Goal: Communication & Community: Answer question/provide support

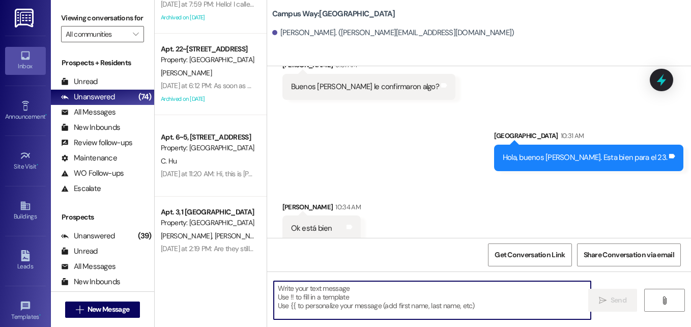
scroll to position [793, 0]
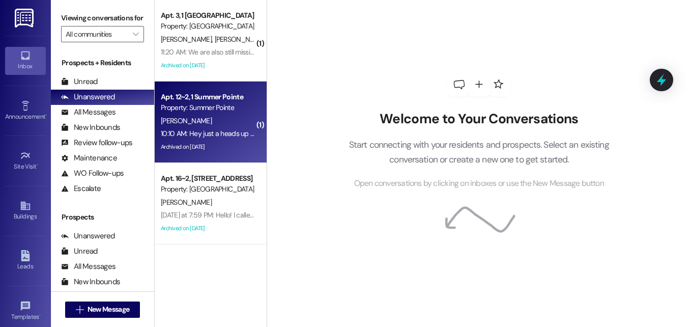
click at [200, 119] on div "C. Ricker" at bounding box center [208, 120] width 96 height 13
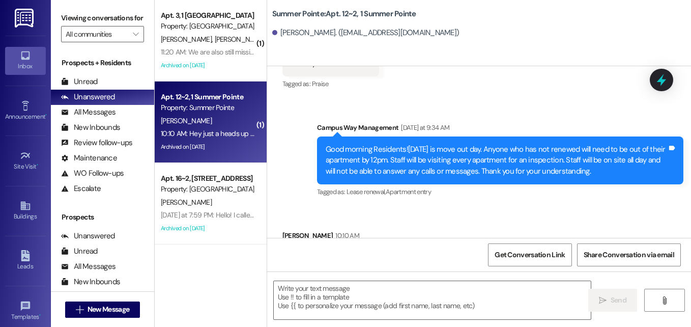
scroll to position [18280, 0]
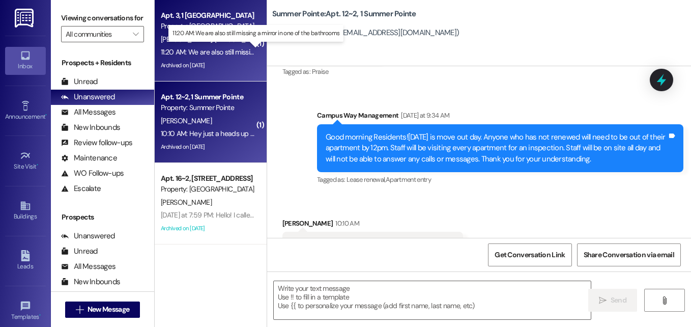
click at [204, 50] on div "11:20 AM: We are also still missing a mirror in one of the bathrooms 11:20 AM: …" at bounding box center [257, 51] width 193 height 9
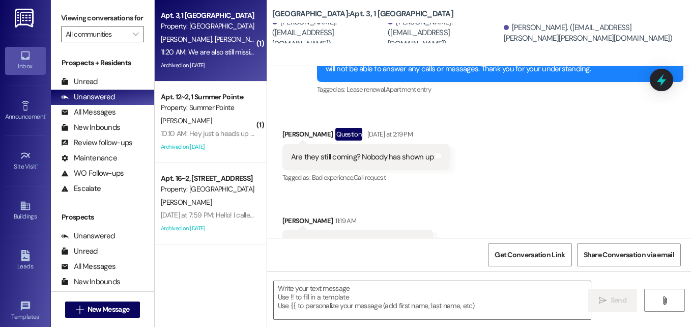
scroll to position [12466, 0]
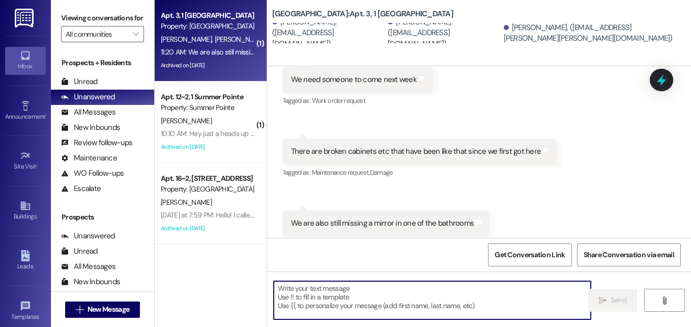
drag, startPoint x: 390, startPoint y: 294, endPoint x: 355, endPoint y: 287, distance: 35.7
click at [355, 287] on textarea at bounding box center [432, 300] width 317 height 38
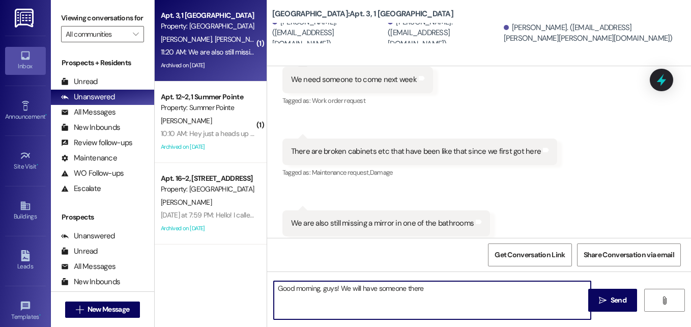
click at [439, 291] on textarea "Good morning, guys! We will have someone there" at bounding box center [432, 300] width 317 height 38
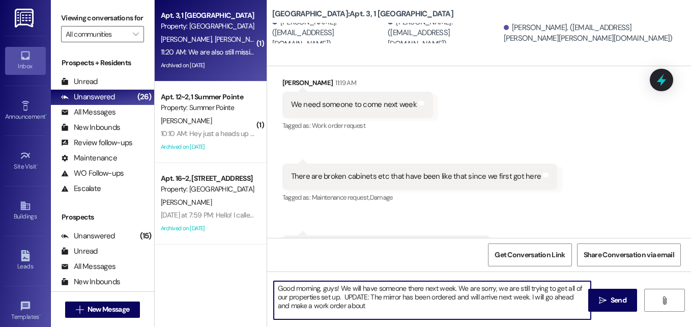
scroll to position [12442, 0]
type textarea "Good morning, guys! We will have someone there next week. We are sorry, we are …"
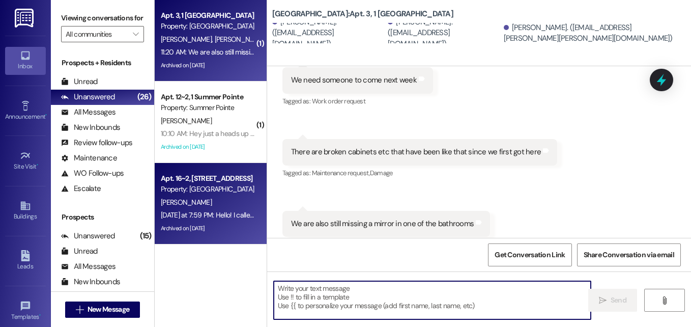
scroll to position [91, 0]
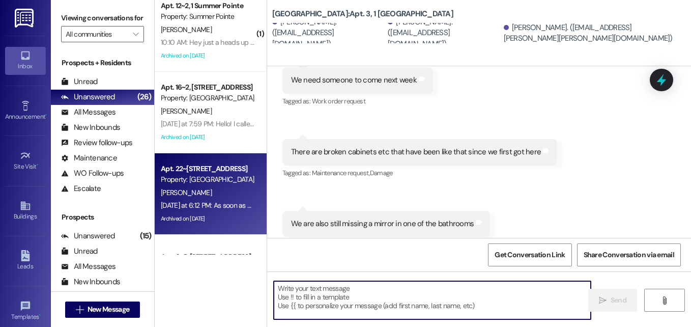
click at [184, 190] on span "[PERSON_NAME]" at bounding box center [186, 192] width 51 height 9
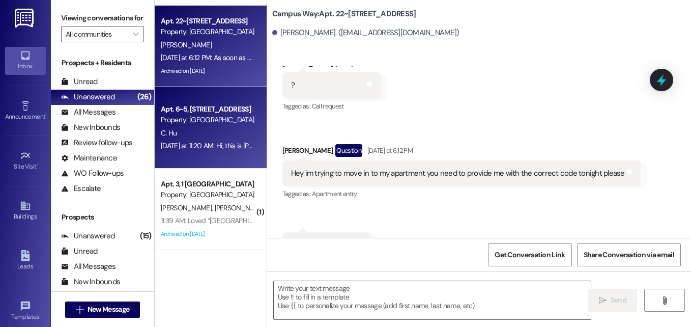
scroll to position [158, 0]
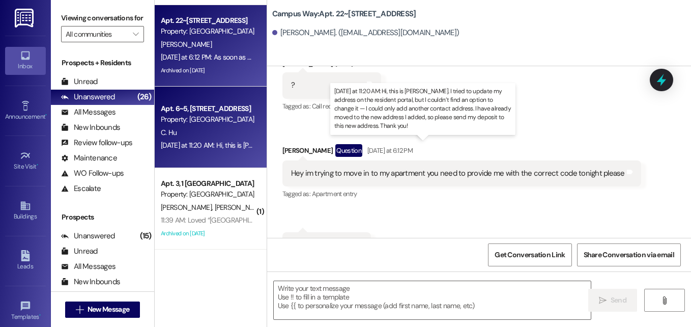
click at [228, 144] on div "Yesterday at 11:20 AM: Hi, this is Jean Hu. I tried to update my address on the…" at bounding box center [594, 144] width 866 height 9
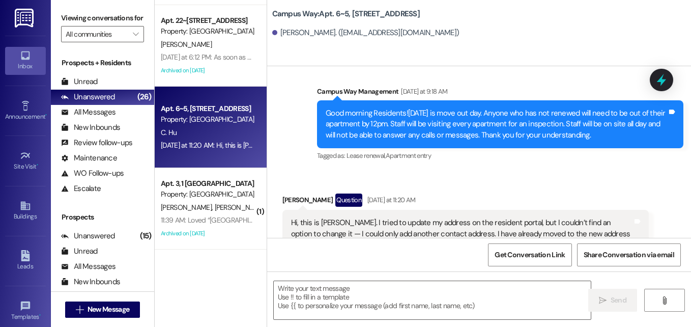
scroll to position [3236, 0]
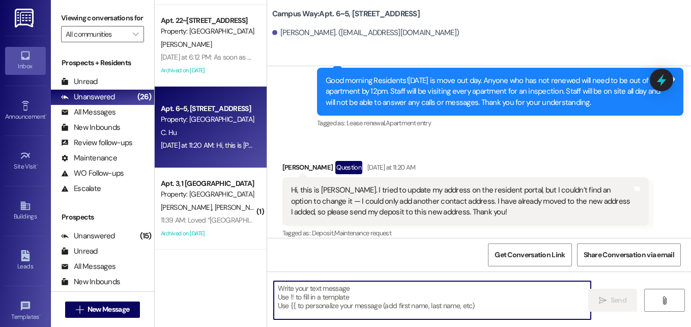
drag, startPoint x: 360, startPoint y: 289, endPoint x: 311, endPoint y: 299, distance: 49.3
click at [311, 299] on textarea at bounding box center [432, 300] width 317 height 38
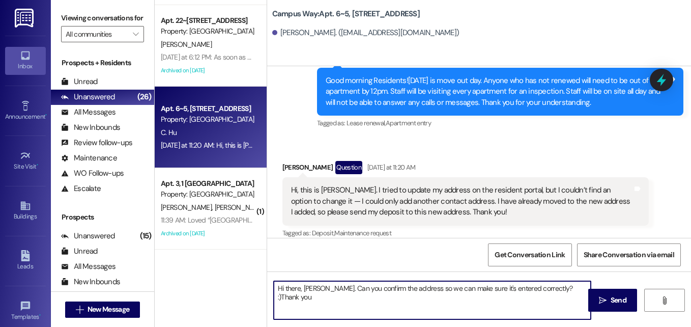
type textarea "Hi there, Jean Hu. Can you confirm the address so we can make sure it's entered…"
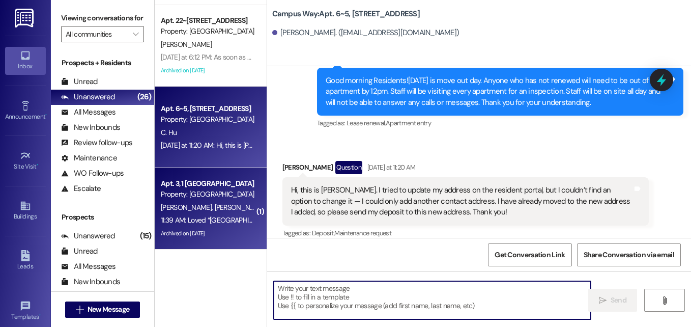
scroll to position [3235, 0]
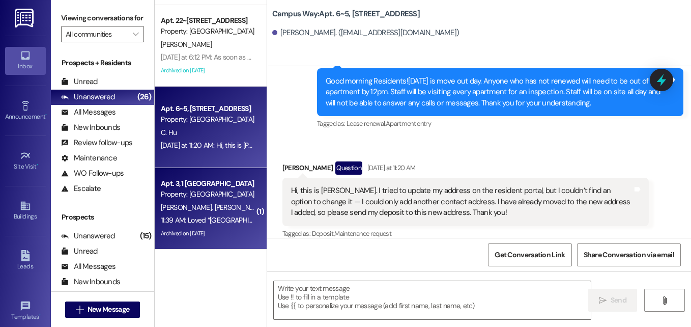
click at [226, 197] on div "Property: [GEOGRAPHIC_DATA]" at bounding box center [208, 194] width 94 height 11
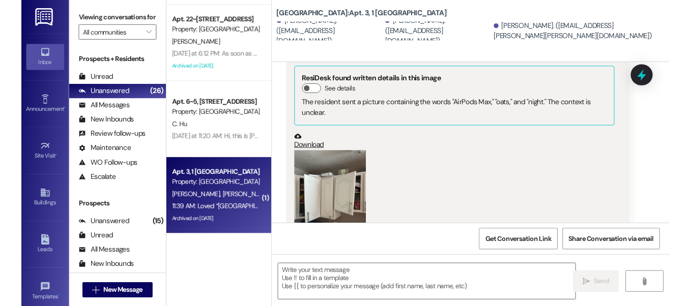
scroll to position [13076, 0]
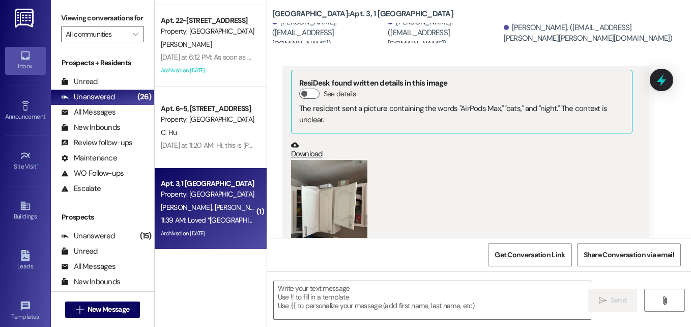
click at [327, 160] on button "Zoom image" at bounding box center [329, 211] width 76 height 102
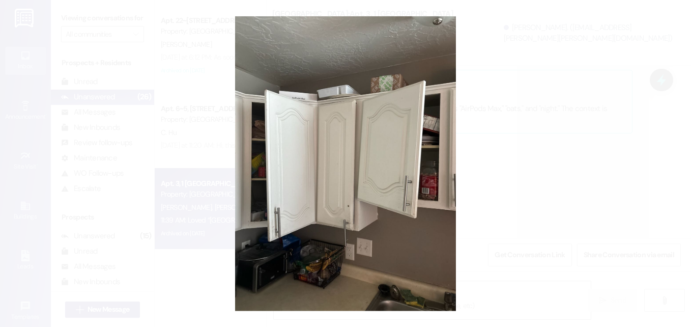
click at [253, 86] on button "Unzoom image" at bounding box center [345, 163] width 691 height 327
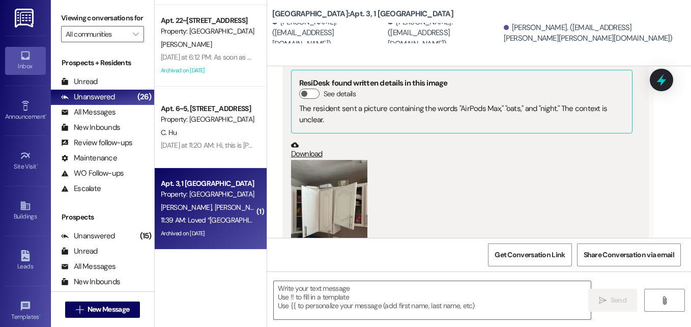
click at [335, 177] on button "Zoom image" at bounding box center [329, 211] width 76 height 102
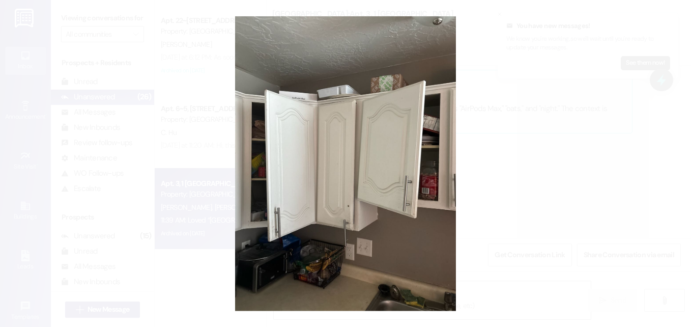
click at [206, 228] on button "Unzoom image" at bounding box center [345, 163] width 691 height 327
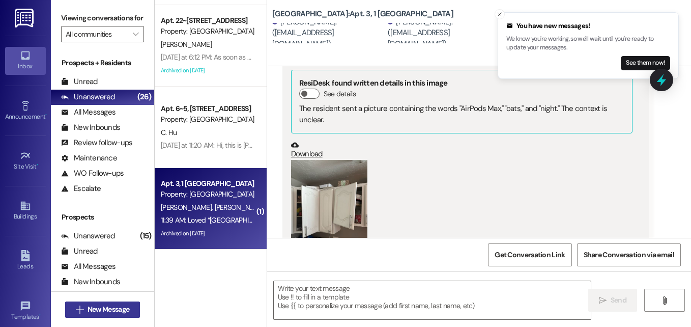
click at [108, 303] on button " New Message" at bounding box center [102, 309] width 75 height 16
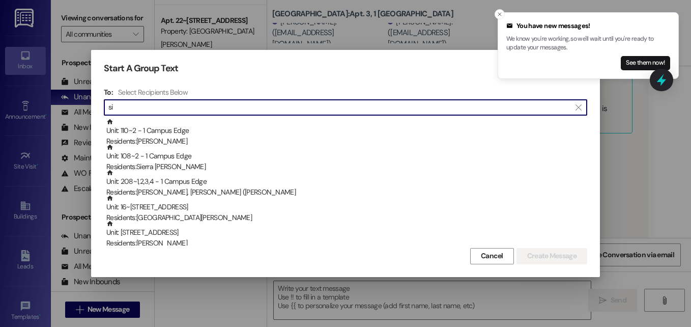
type input "s"
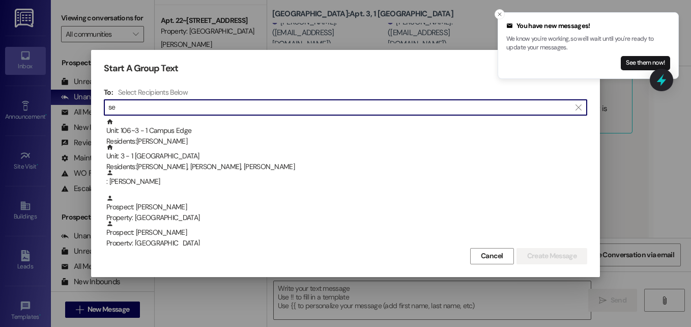
type input "s"
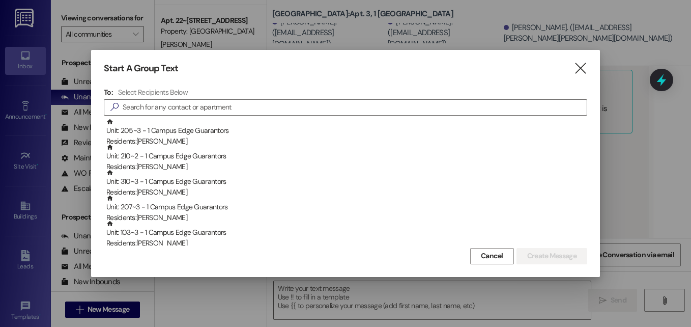
click at [586, 61] on div "Start A Group Text  To: Select Recipients Below  Unit: 205~3 - 1 Campus Edge …" at bounding box center [345, 163] width 509 height 226
click at [580, 67] on icon "" at bounding box center [580, 68] width 14 height 11
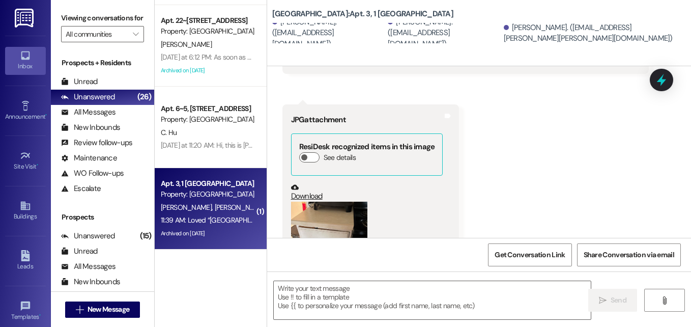
scroll to position [13359, 0]
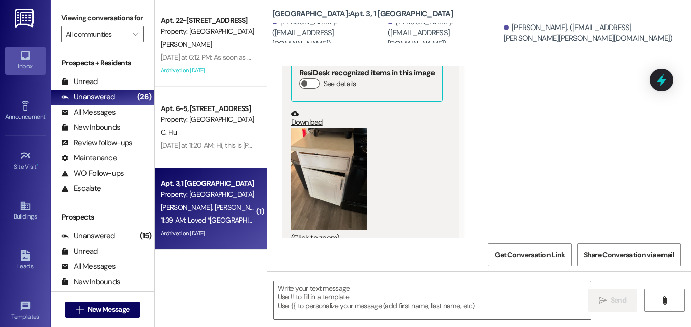
click at [332, 150] on button "Zoom image" at bounding box center [329, 179] width 76 height 102
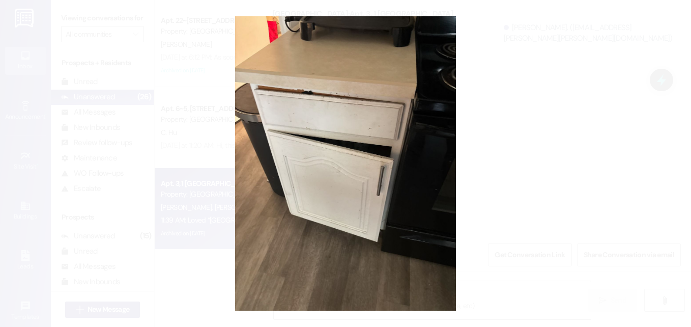
drag, startPoint x: 235, startPoint y: 19, endPoint x: 303, endPoint y: 119, distance: 120.0
click at [303, 119] on button "Unzoom image" at bounding box center [345, 163] width 691 height 327
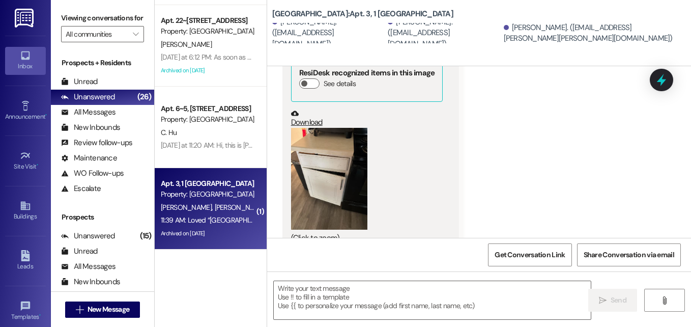
click at [333, 140] on button "Zoom image" at bounding box center [329, 179] width 76 height 102
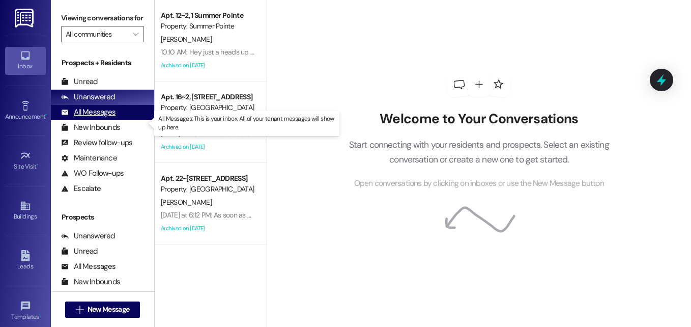
click at [85, 117] on div "All Messages" at bounding box center [88, 112] width 54 height 11
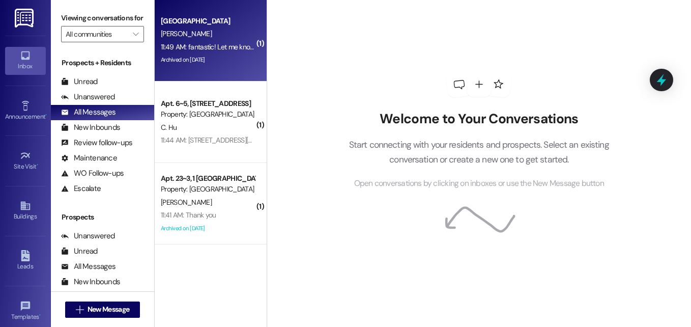
click at [215, 48] on div "11:49 AM: fantastic! Let me know if you need anything else! 11:49 AM: fantastic…" at bounding box center [246, 46] width 171 height 9
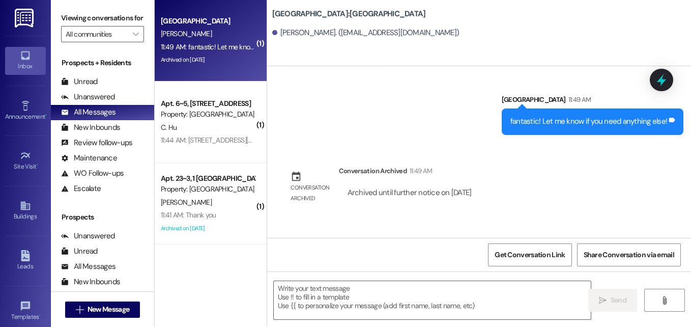
scroll to position [877, 0]
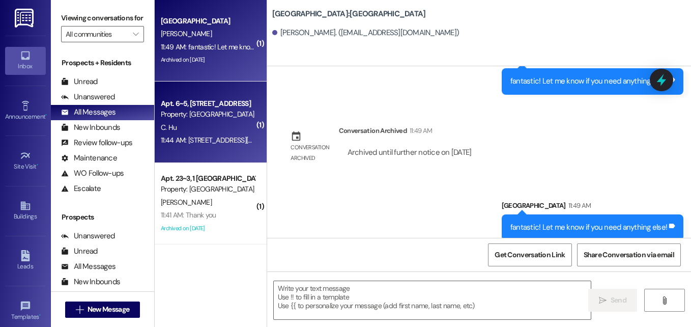
click at [199, 125] on div "C. Hu" at bounding box center [208, 127] width 96 height 13
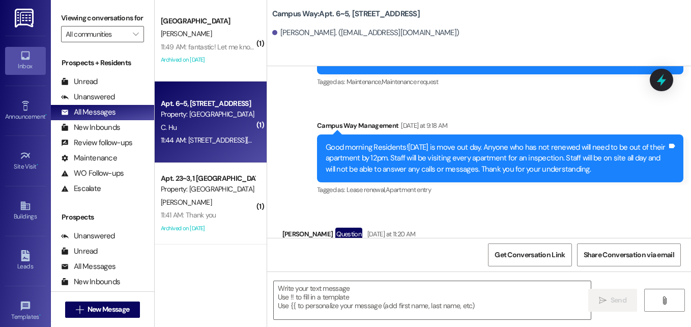
scroll to position [3425, 0]
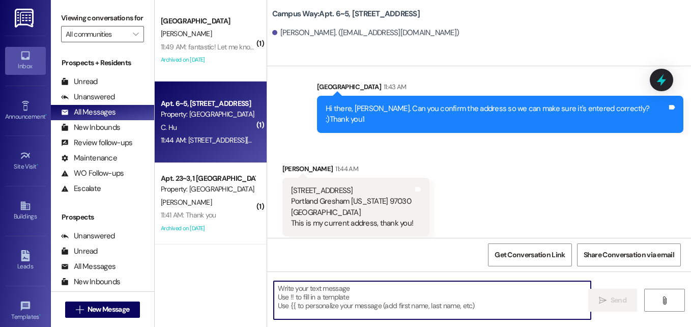
click at [412, 309] on textarea at bounding box center [432, 300] width 317 height 38
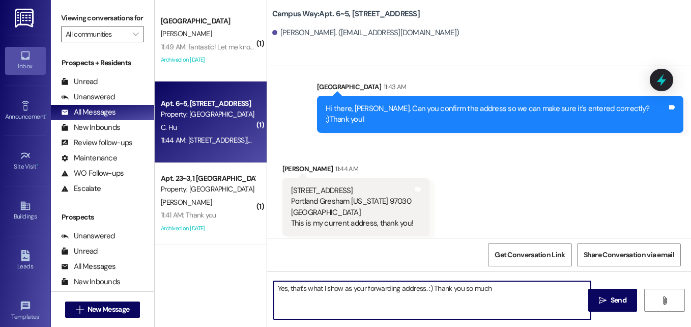
type textarea "Yes, that's what I show as your forwarding address. :) Thank you so much!"
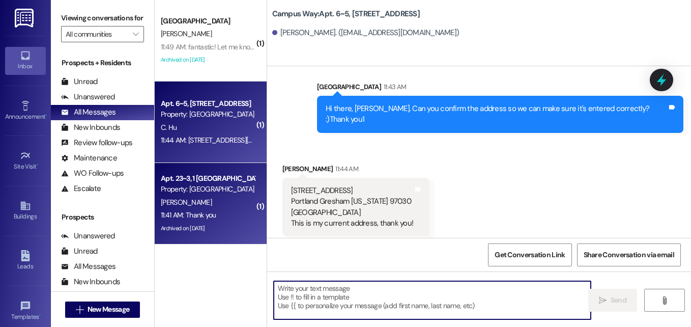
click at [201, 203] on div "[PERSON_NAME]" at bounding box center [208, 202] width 96 height 13
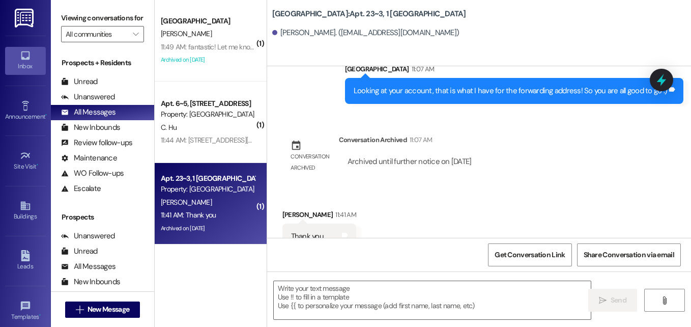
scroll to position [7303, 0]
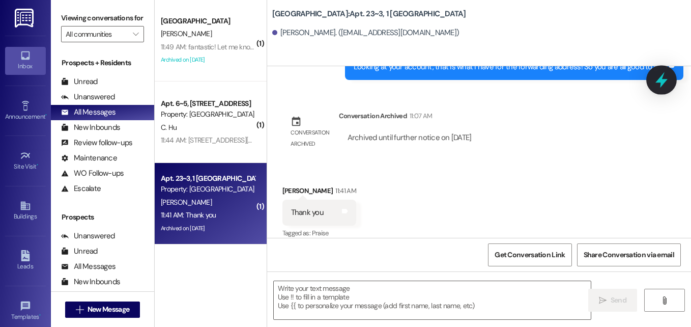
click at [660, 74] on icon at bounding box center [661, 79] width 17 height 17
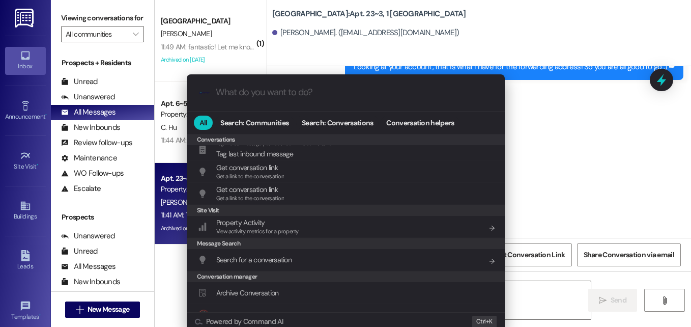
scroll to position [443, 0]
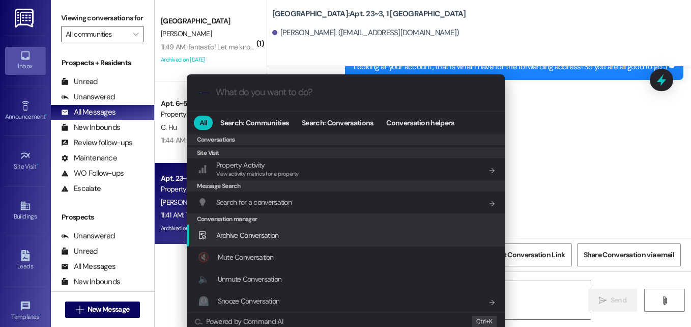
click at [279, 240] on div "Archive Conversation Add shortcut" at bounding box center [347, 234] width 298 height 11
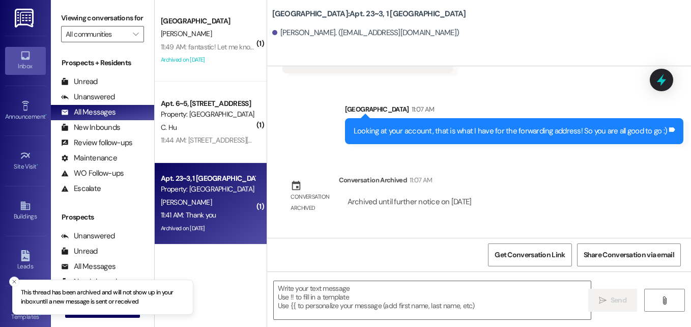
scroll to position [7233, 0]
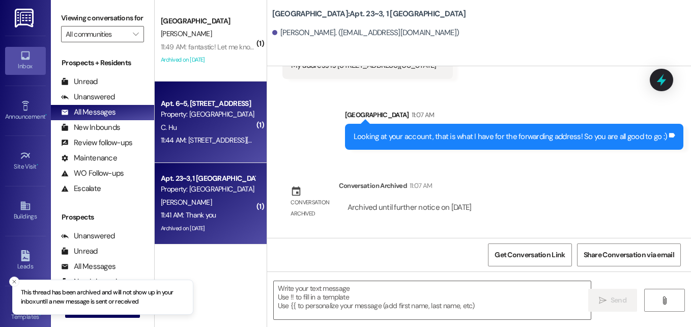
click at [227, 144] on div "11:44 AM: 1112 NW 15th St b202 Portland Gresham Oregon 97030 United States This…" at bounding box center [208, 140] width 96 height 13
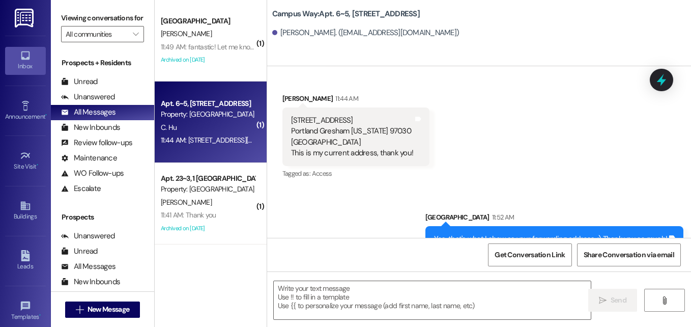
scroll to position [3496, 0]
click at [666, 87] on icon at bounding box center [661, 79] width 17 height 17
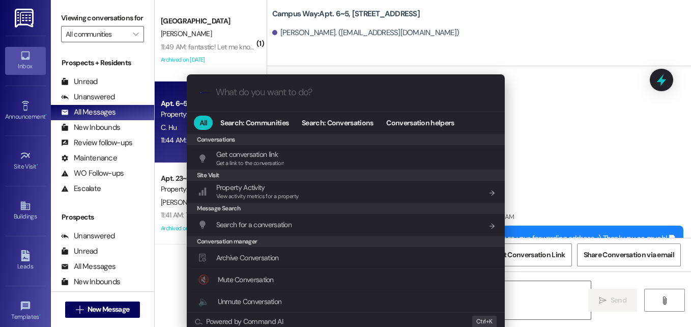
scroll to position [443, 0]
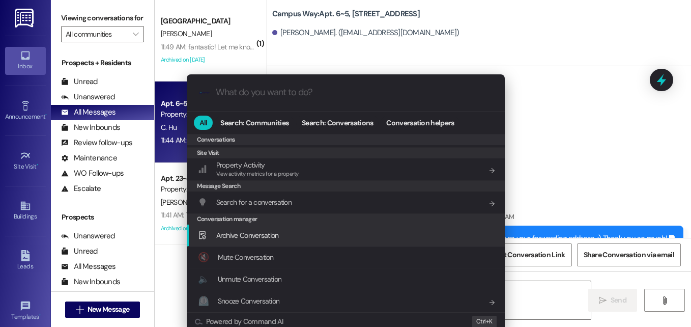
click at [274, 233] on span "Archive Conversation" at bounding box center [247, 234] width 63 height 9
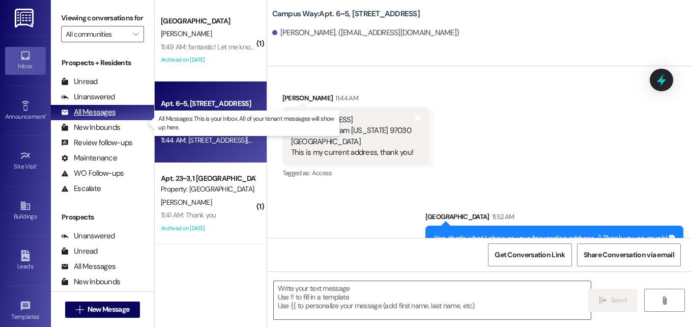
click at [86, 117] on div "All Messages" at bounding box center [88, 112] width 54 height 11
click at [85, 117] on div "All Messages" at bounding box center [88, 112] width 54 height 11
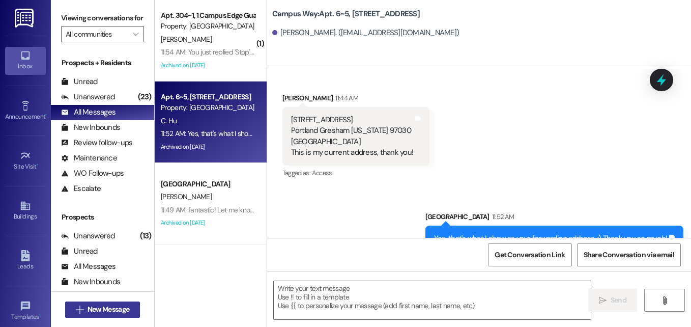
click at [93, 309] on span "New Message" at bounding box center [108, 309] width 42 height 11
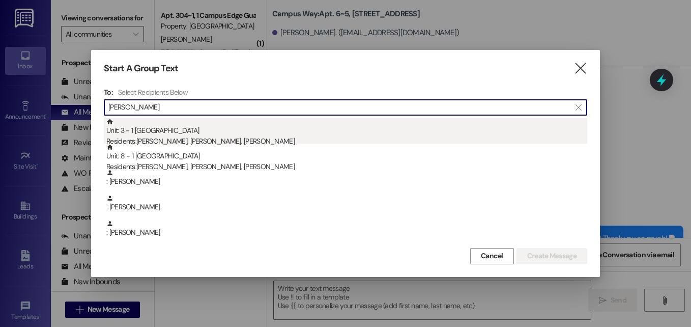
type input "amado"
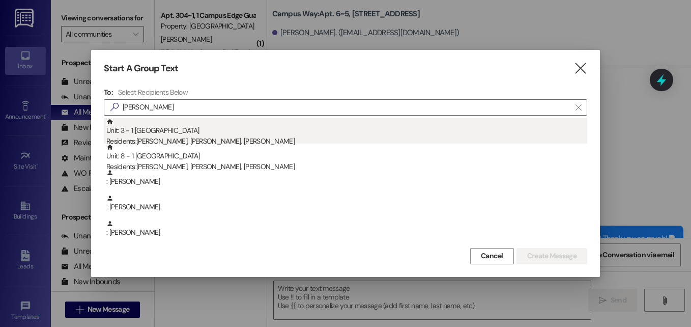
click at [174, 137] on div "Residents: Sebastian Amado, Eliot Amado, Isaac Amado" at bounding box center [346, 141] width 481 height 11
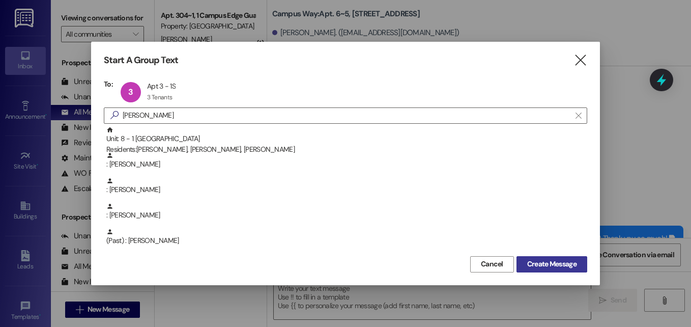
click at [533, 271] on button "Create Message" at bounding box center [551, 264] width 71 height 16
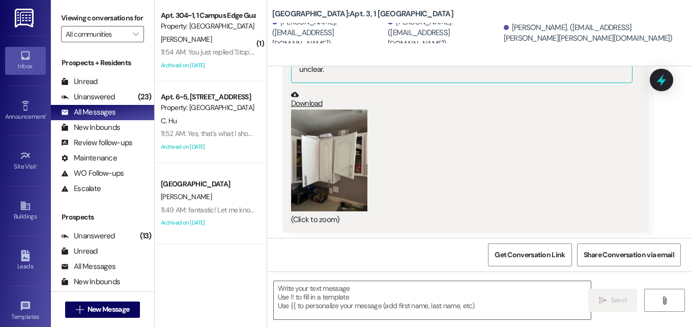
scroll to position [13113, 0]
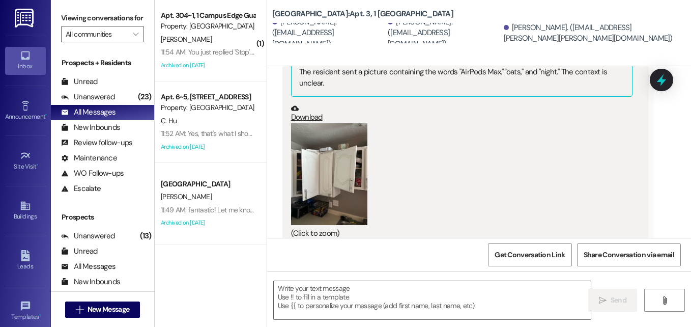
click at [334, 140] on button "Zoom image" at bounding box center [329, 174] width 76 height 102
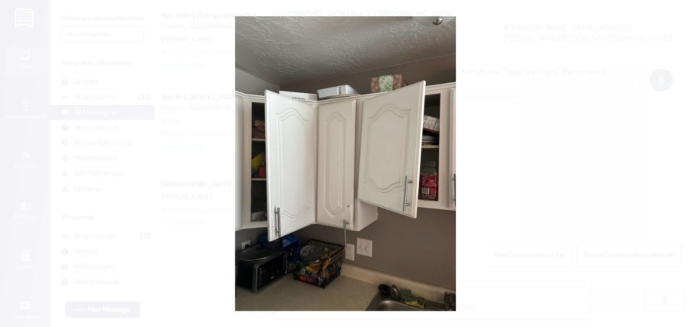
click at [183, 105] on button "Unzoom image" at bounding box center [345, 163] width 691 height 327
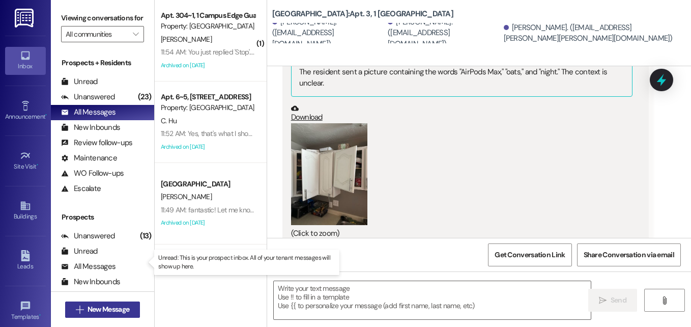
click at [115, 311] on span "New Message" at bounding box center [108, 309] width 42 height 11
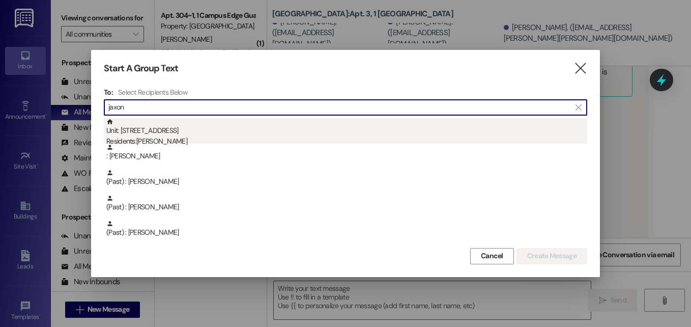
type input "jaxon"
click at [170, 137] on div "Residents: Jaxon Phillips" at bounding box center [346, 141] width 481 height 11
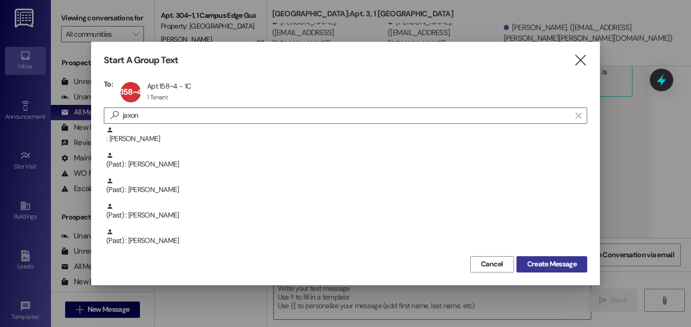
click at [548, 256] on button "Create Message" at bounding box center [551, 264] width 71 height 16
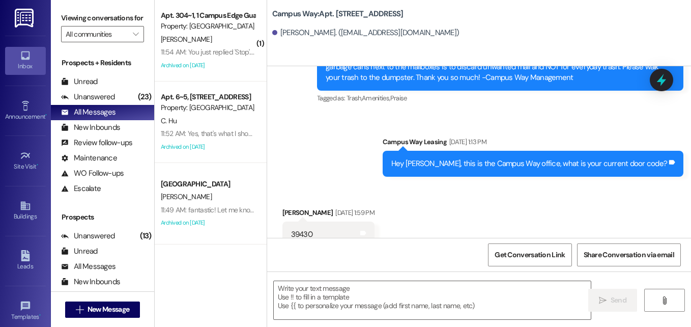
scroll to position [8816, 0]
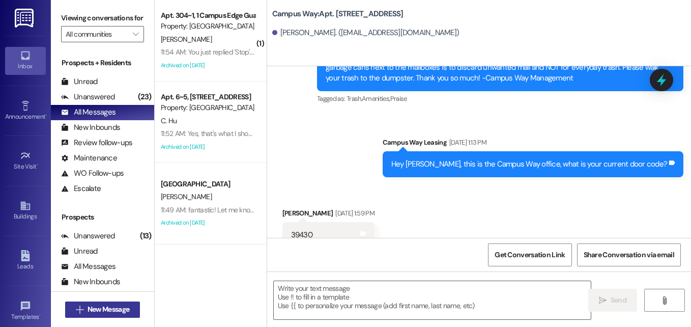
click at [120, 303] on button " New Message" at bounding box center [102, 309] width 75 height 16
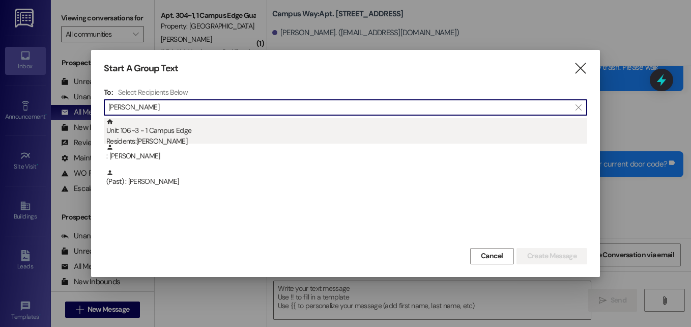
type input "rios"
click at [168, 136] on div "Residents: Sebastian Rios" at bounding box center [346, 141] width 481 height 11
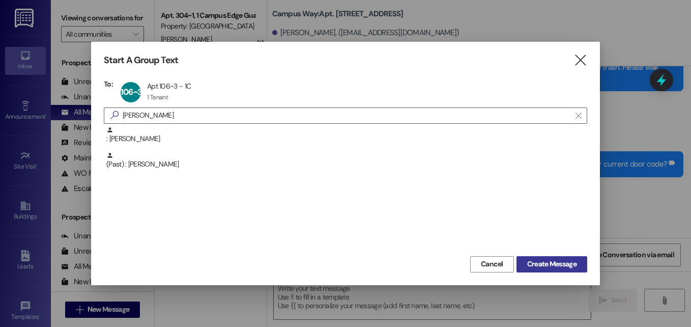
click at [544, 270] on button "Create Message" at bounding box center [551, 264] width 71 height 16
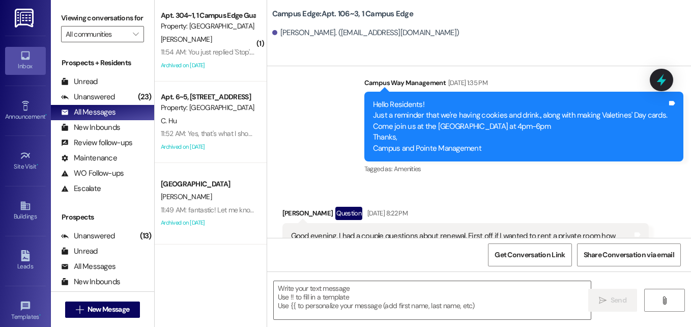
scroll to position [11727, 0]
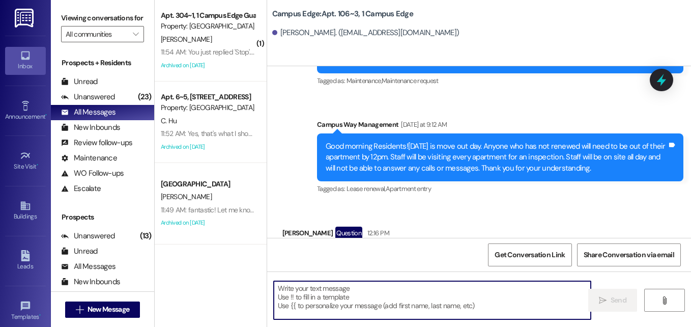
click at [411, 294] on textarea at bounding box center [432, 300] width 317 height 38
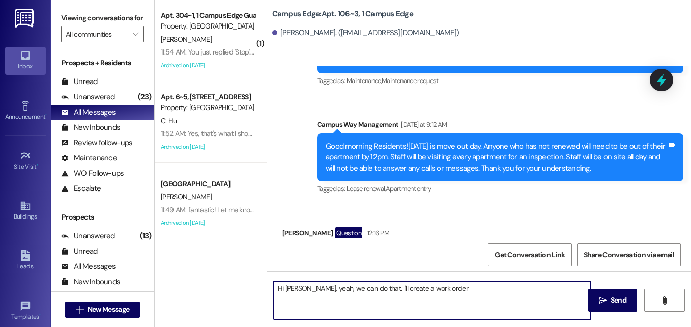
drag, startPoint x: 378, startPoint y: 288, endPoint x: 461, endPoint y: 291, distance: 83.5
click at [461, 291] on textarea "Hi Sebastian, yeah, we can do that. I'll create a work order" at bounding box center [432, 300] width 317 height 38
type textarea "Hi Sebastian, yeah, we can do that. Would you like to create a work order throu…"
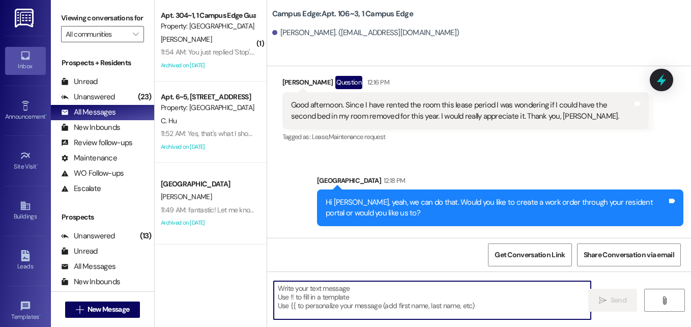
scroll to position [11879, 0]
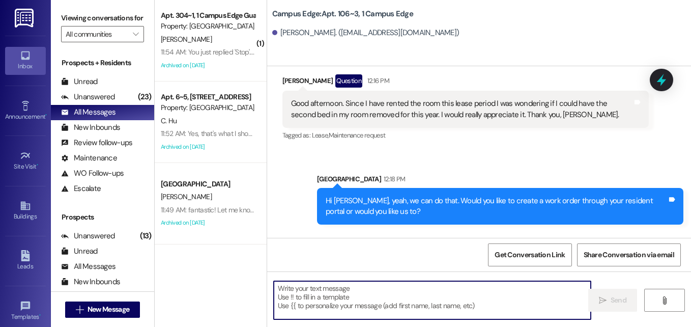
click at [365, 291] on textarea at bounding box center [432, 300] width 317 height 38
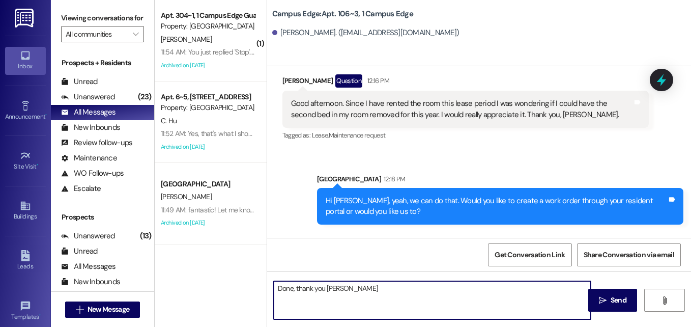
type textarea "Done, thank you Sebastian!"
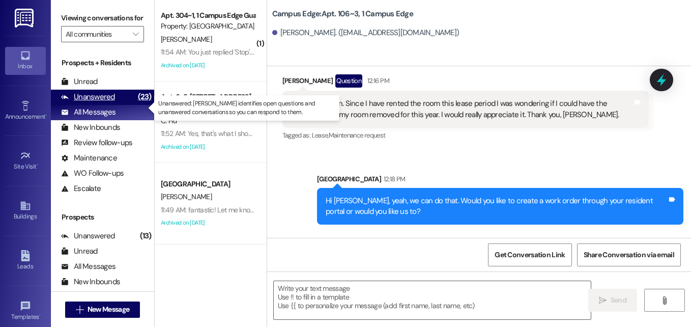
click at [97, 102] on div "Unanswered" at bounding box center [88, 97] width 54 height 11
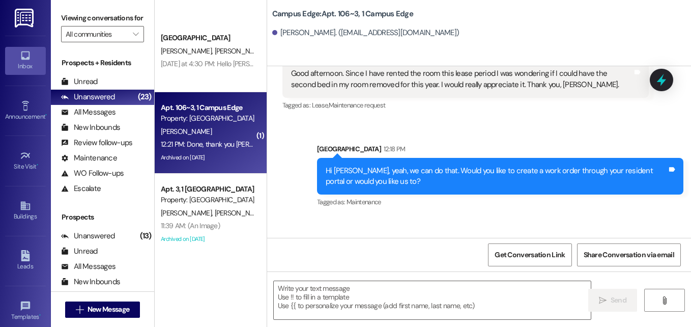
scroll to position [1048, 0]
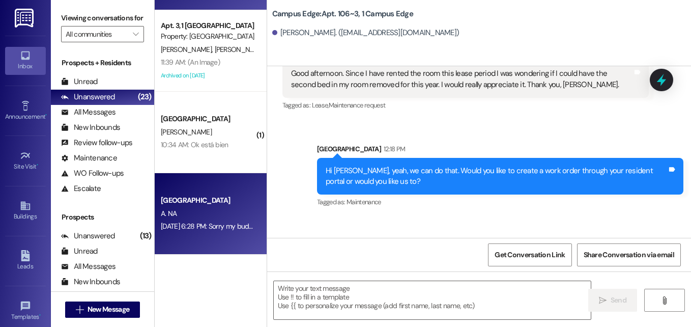
click at [206, 209] on div "A. NA" at bounding box center [208, 213] width 96 height 13
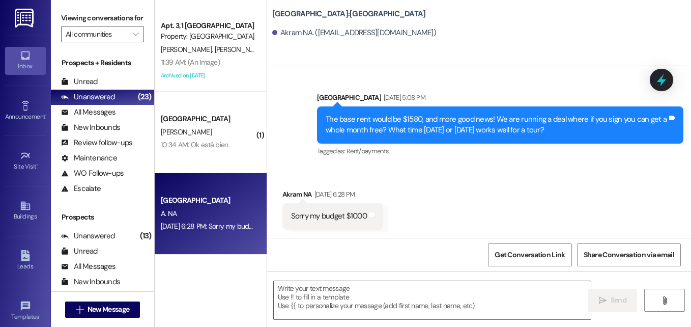
scroll to position [615, 0]
click at [653, 81] on icon at bounding box center [661, 79] width 17 height 17
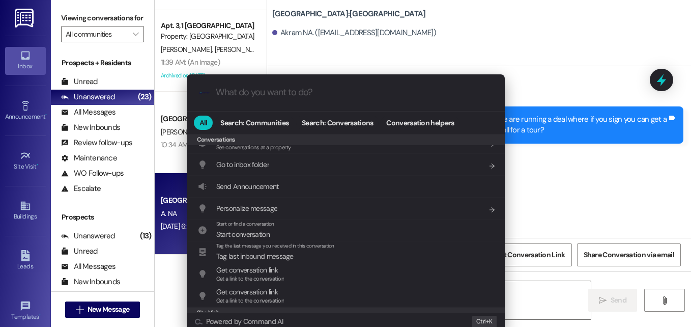
scroll to position [443, 0]
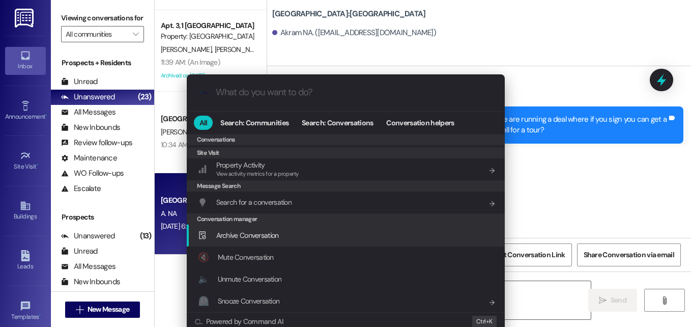
click at [281, 231] on div "Archive Conversation Add shortcut" at bounding box center [347, 234] width 298 height 11
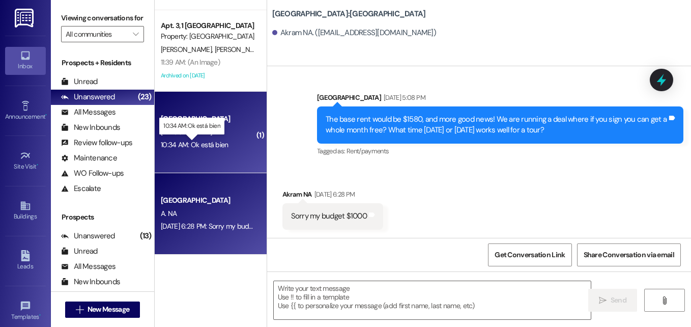
click at [189, 146] on div "10:34 AM: Ok está bien 10:34 AM: Ok está bien" at bounding box center [195, 144] width 68 height 9
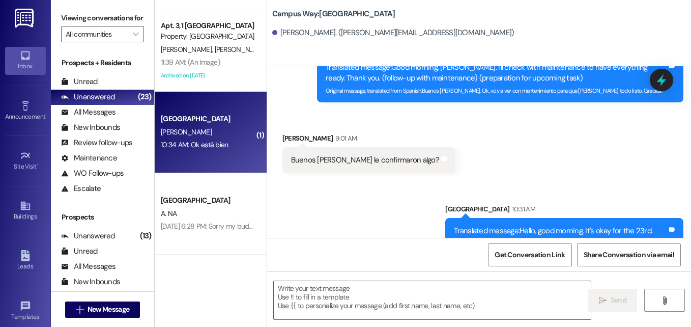
scroll to position [804, 0]
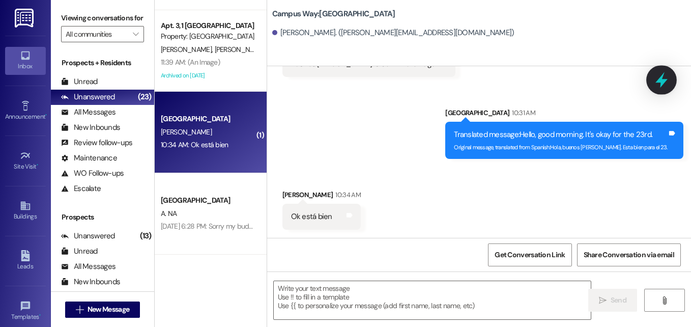
click at [665, 81] on icon at bounding box center [661, 80] width 12 height 16
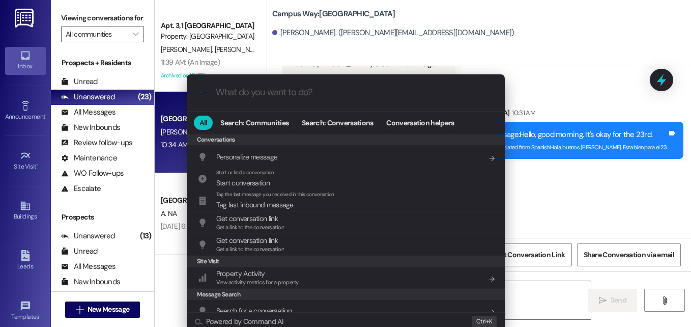
scroll to position [443, 0]
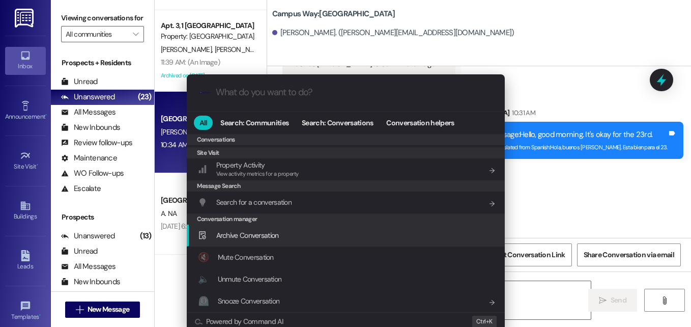
click at [253, 236] on span "Archive Conversation" at bounding box center [247, 234] width 63 height 9
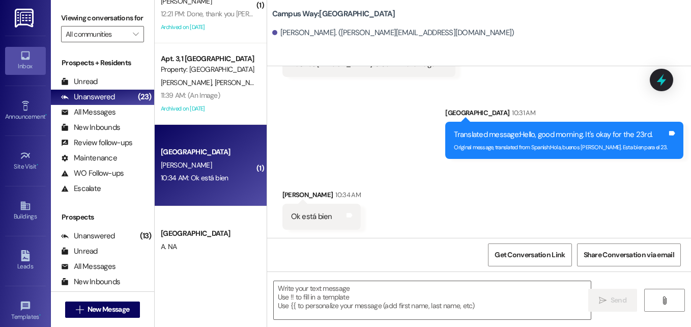
scroll to position [1012, 0]
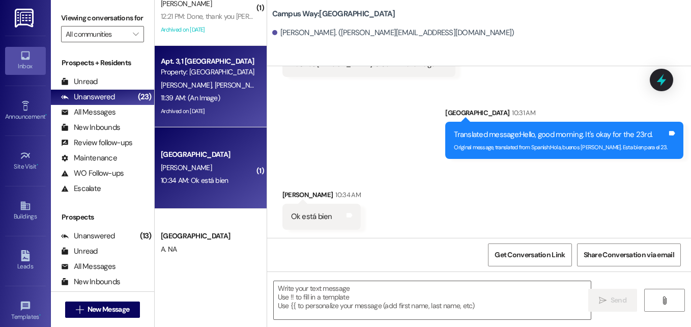
click at [214, 77] on div "Property: South Pointe" at bounding box center [208, 72] width 94 height 11
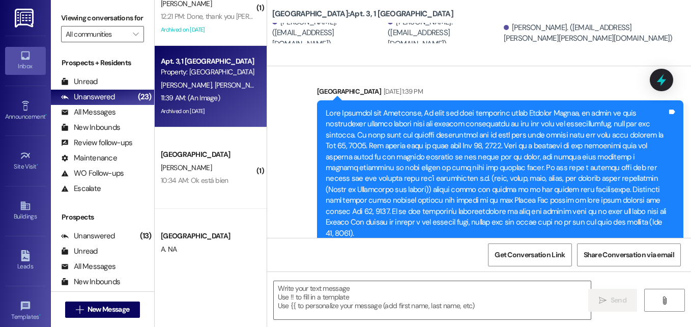
scroll to position [13359, 0]
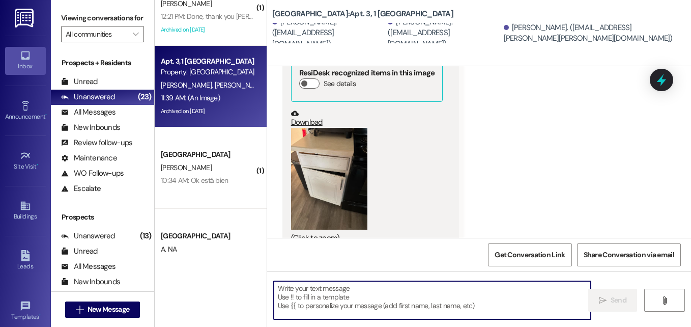
click at [372, 300] on textarea at bounding box center [432, 300] width 317 height 38
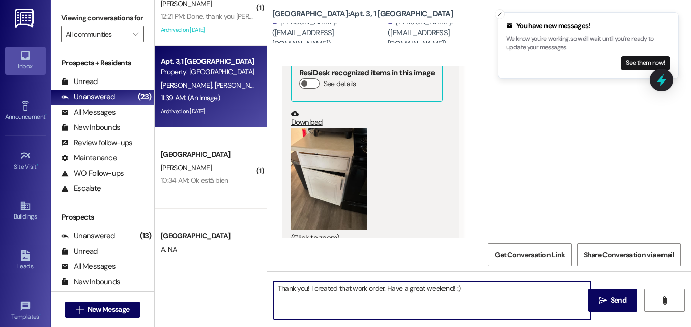
type textarea "Thank you! I created that work order. Have a great weekend! :)"
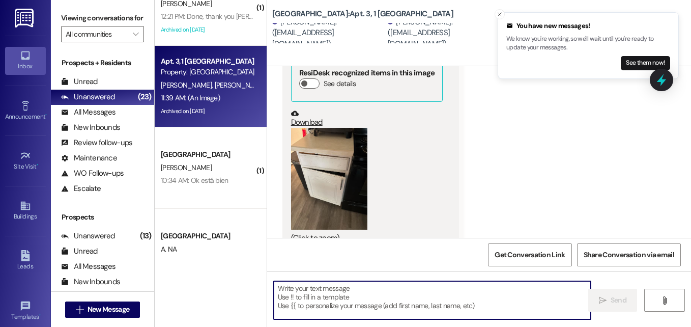
scroll to position [13359, 0]
drag, startPoint x: 656, startPoint y: 85, endPoint x: 539, endPoint y: 107, distance: 118.9
click at [656, 85] on icon at bounding box center [661, 79] width 13 height 13
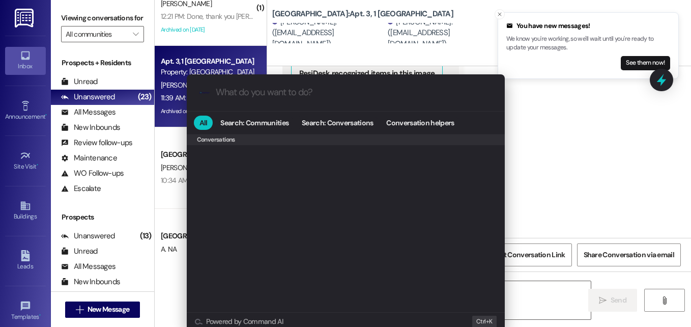
scroll to position [443, 0]
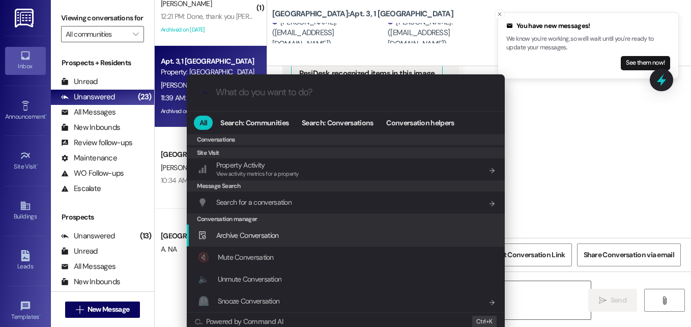
click at [256, 239] on span "Archive Conversation" at bounding box center [247, 234] width 63 height 9
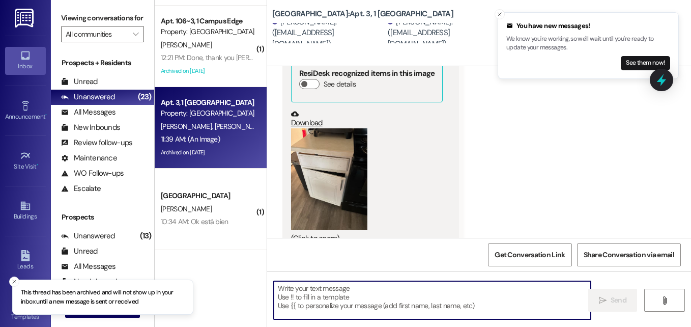
scroll to position [971, 0]
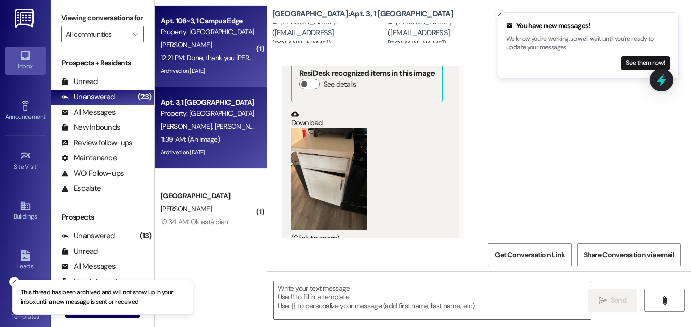
click at [199, 44] on div "S. Rios" at bounding box center [208, 45] width 96 height 13
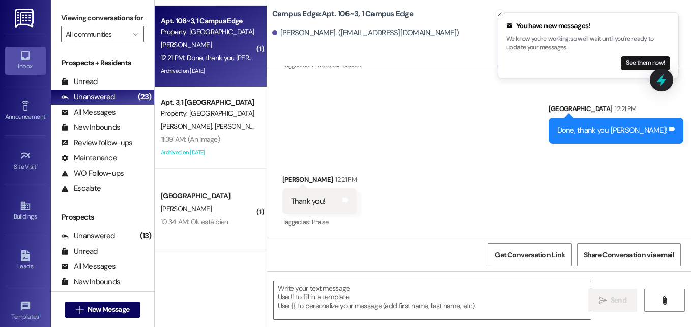
scroll to position [12066, 0]
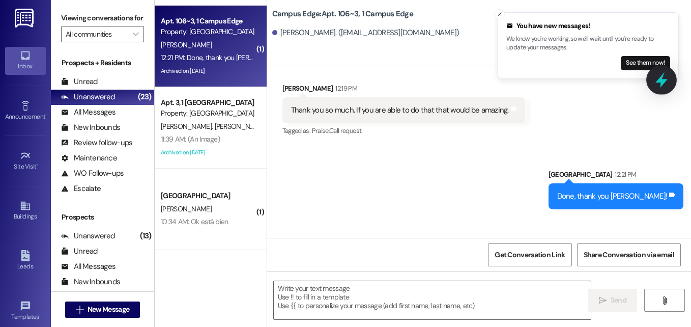
click at [655, 87] on icon at bounding box center [661, 79] width 17 height 17
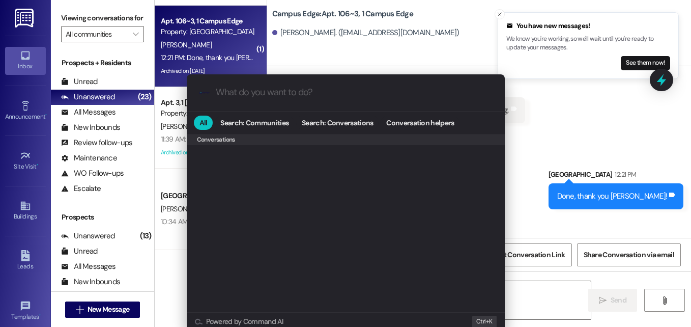
scroll to position [443, 0]
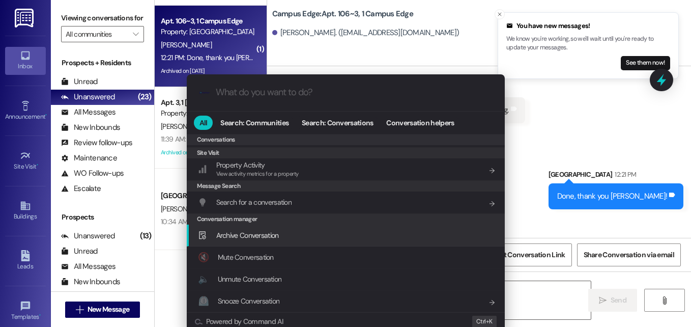
click at [254, 237] on span "Archive Conversation" at bounding box center [247, 234] width 63 height 9
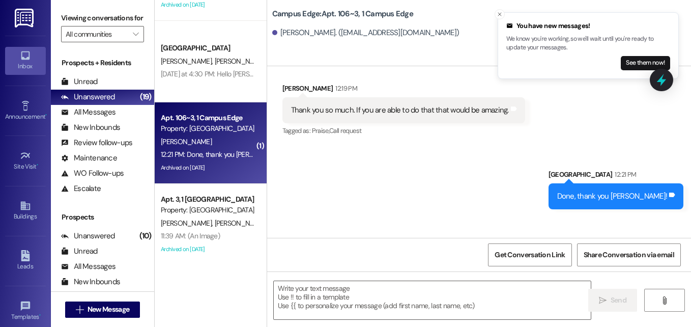
scroll to position [874, 0]
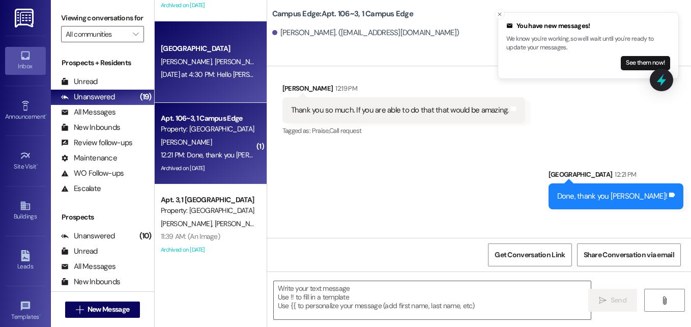
click at [209, 76] on div "Yesterday at 4:30 PM: Hello Andrea, wanted to check in to see how we did😅 let u…" at bounding box center [321, 74] width 320 height 9
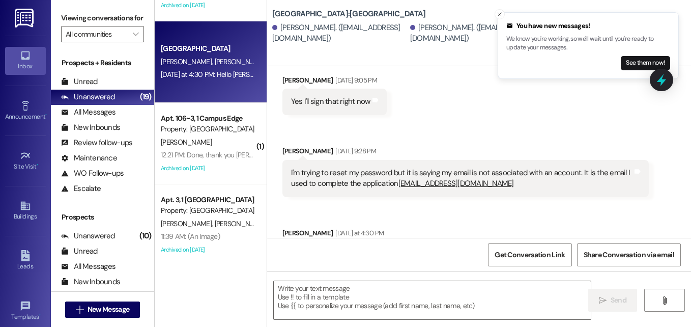
scroll to position [737, 0]
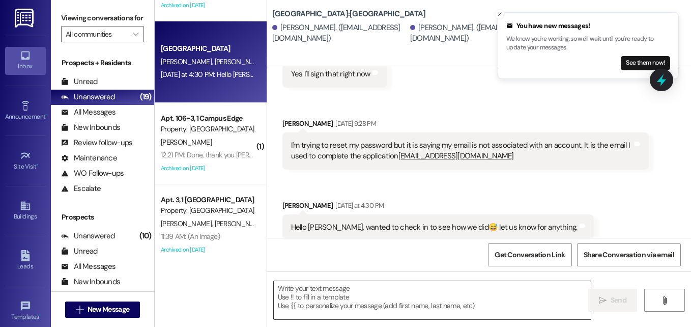
click at [398, 301] on textarea at bounding box center [432, 300] width 317 height 38
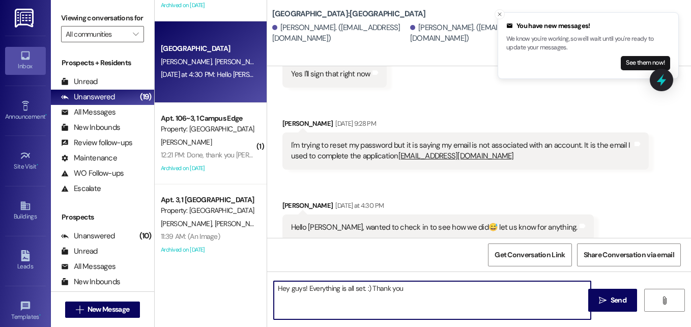
type textarea "Hey guys! Everything is all set. :) Thank you!"
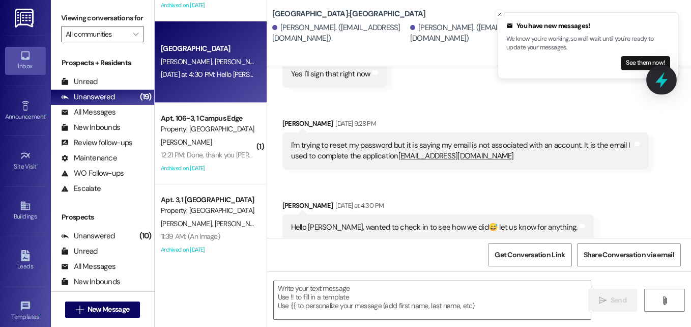
click at [661, 76] on icon at bounding box center [661, 80] width 12 height 16
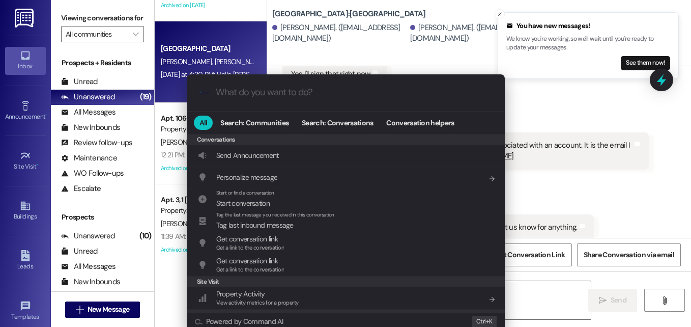
scroll to position [443, 0]
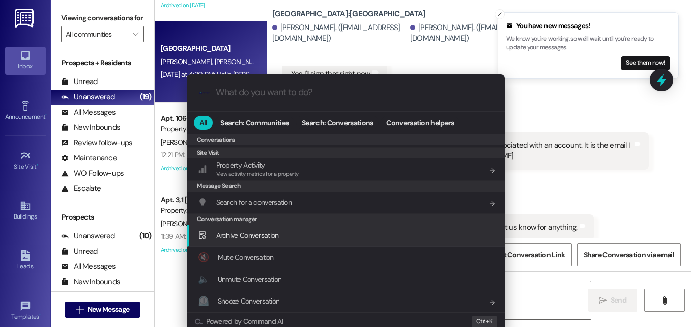
click at [276, 232] on span "Archive Conversation" at bounding box center [247, 234] width 63 height 9
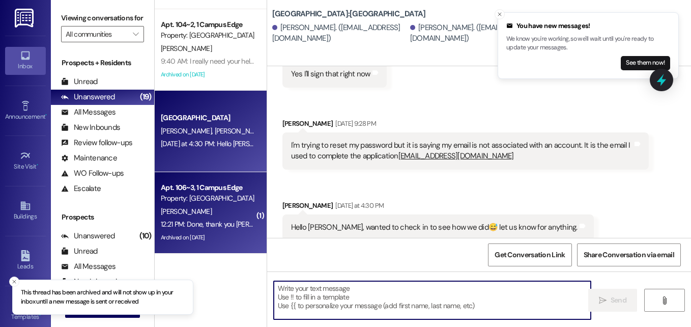
scroll to position [798, 0]
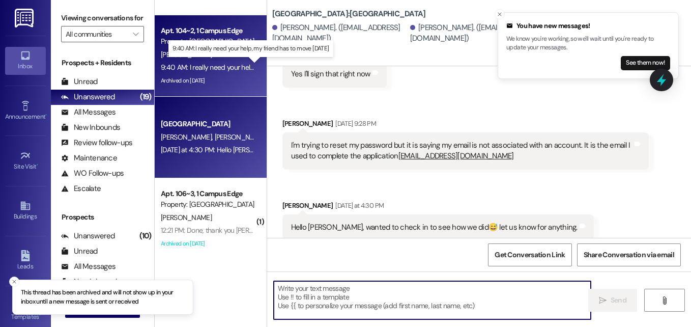
click at [204, 65] on div "9:40 AM: I really need your help, my friend has to move tomorrow 9:40 AM: I rea…" at bounding box center [252, 67] width 183 height 9
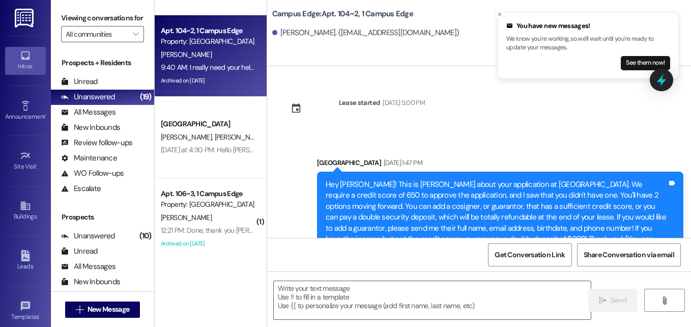
scroll to position [9648, 0]
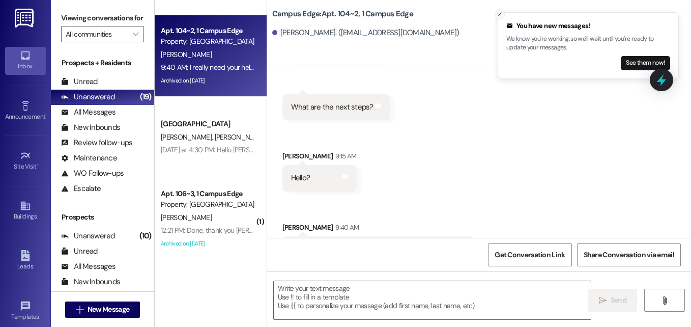
click at [498, 10] on button "Close toast" at bounding box center [499, 14] width 10 height 10
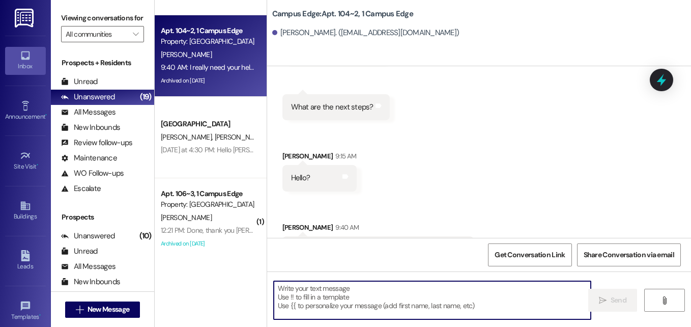
click at [353, 287] on textarea at bounding box center [432, 300] width 317 height 38
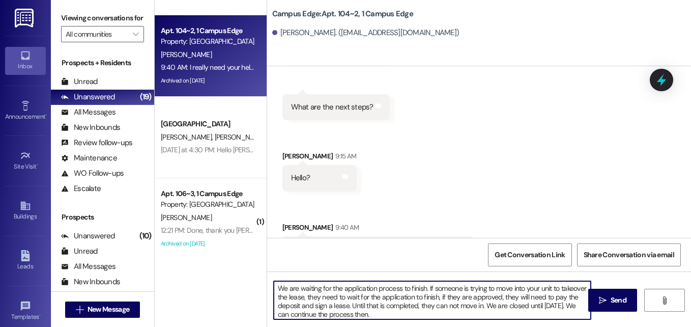
click at [525, 297] on textarea "We are waiting for the application process to finish. If someone is trying to m…" at bounding box center [432, 300] width 317 height 38
click at [438, 306] on textarea "We are waiting for the application process to finish. If someone is trying to m…" at bounding box center [432, 300] width 317 height 38
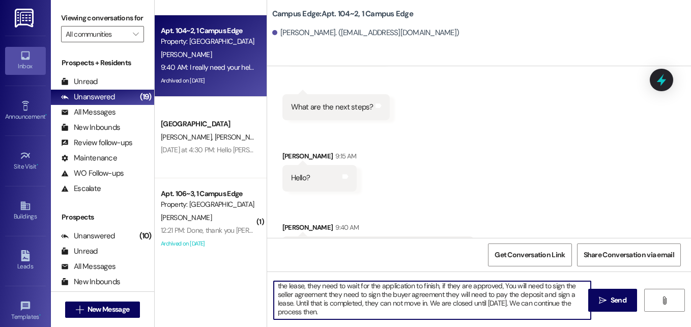
scroll to position [0, 0]
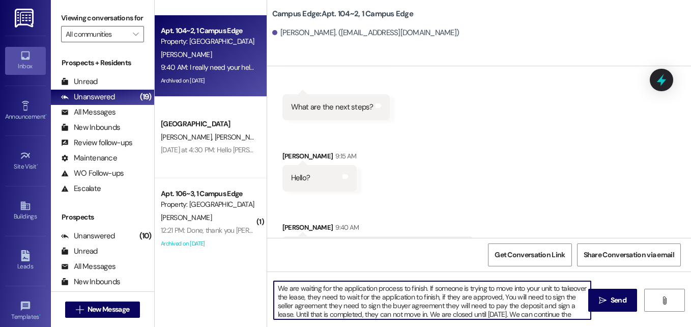
click at [526, 300] on textarea "We are waiting for the application process to finish. If someone is trying to m…" at bounding box center [432, 300] width 317 height 38
click at [350, 307] on textarea "We are waiting for the application process to finish. If someone is trying to m…" at bounding box center [432, 300] width 317 height 38
click at [517, 310] on textarea "We are waiting for the application process to finish. If someone is trying to m…" at bounding box center [432, 300] width 317 height 38
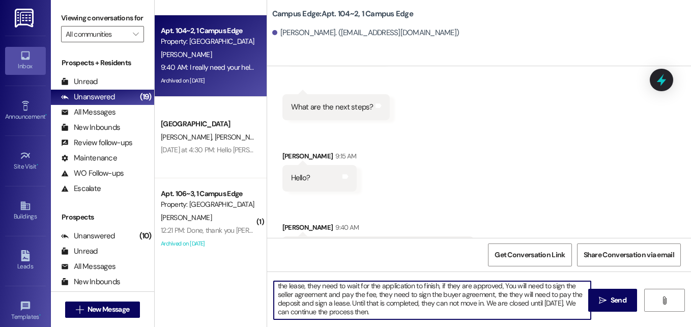
type textarea "We are waiting for the application process to finish. If someone is trying to m…"
click at [486, 310] on textarea "We are waiting for the application process to finish. If someone is trying to m…" at bounding box center [432, 300] width 317 height 38
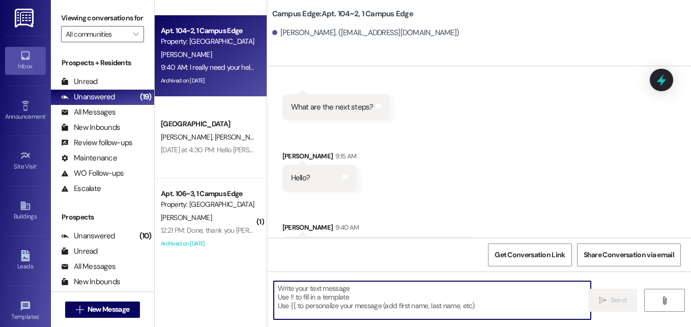
scroll to position [9763, 0]
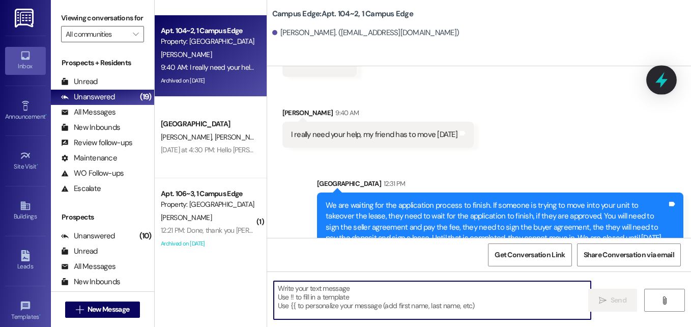
click at [661, 81] on icon at bounding box center [661, 80] width 12 height 16
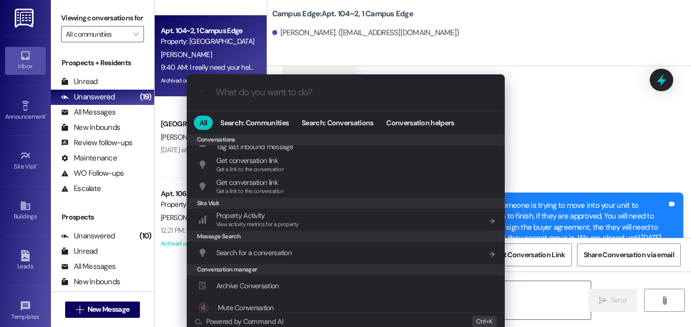
scroll to position [443, 0]
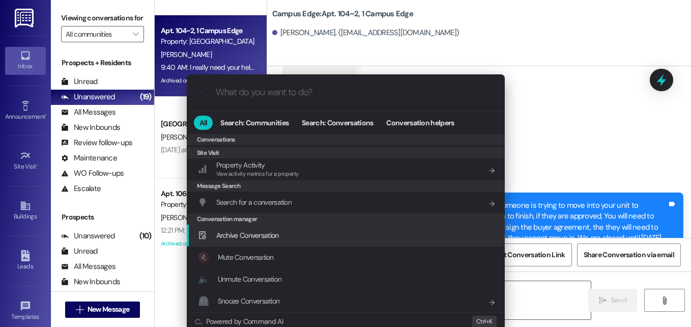
click at [257, 236] on span "Archive Conversation" at bounding box center [247, 234] width 63 height 9
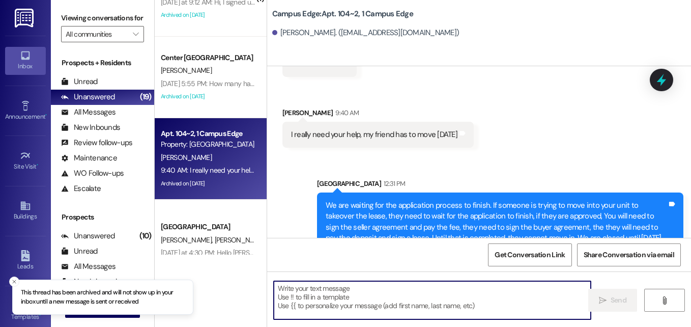
scroll to position [699, 0]
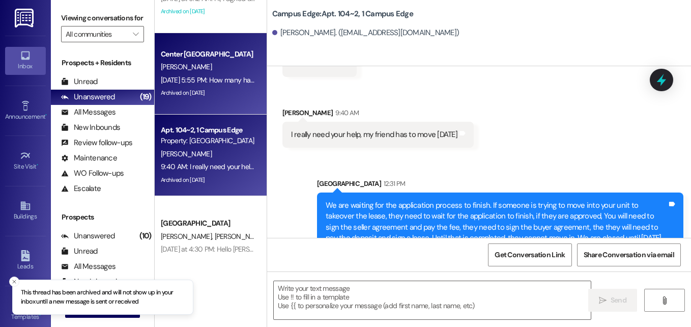
click at [214, 68] on div "[PERSON_NAME]" at bounding box center [208, 67] width 96 height 13
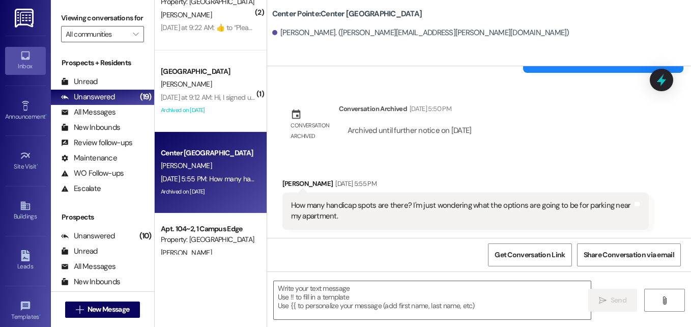
scroll to position [601, 0]
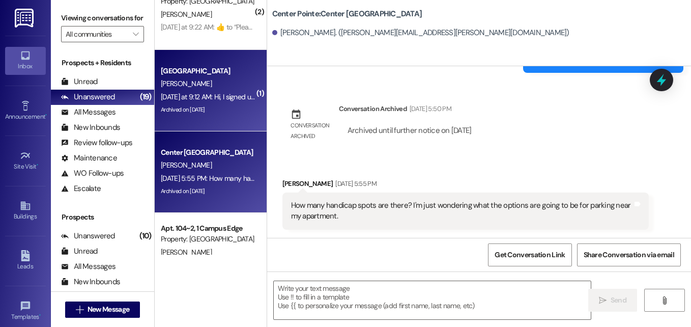
click at [219, 83] on div "R. Sannar" at bounding box center [208, 83] width 96 height 13
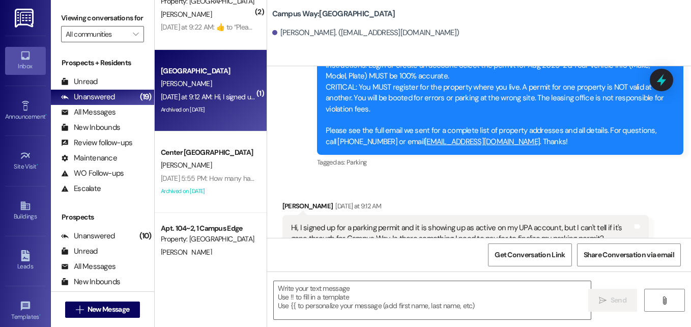
scroll to position [1315, 0]
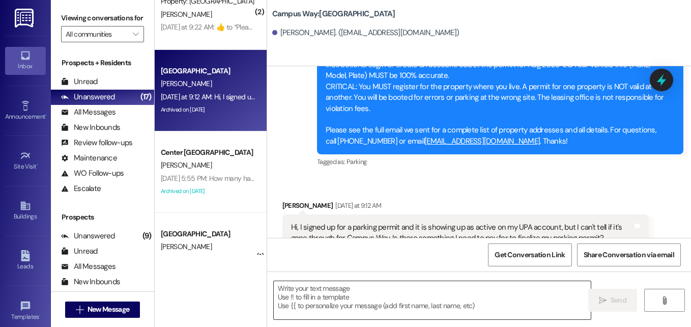
click at [351, 304] on textarea at bounding box center [432, 300] width 317 height 38
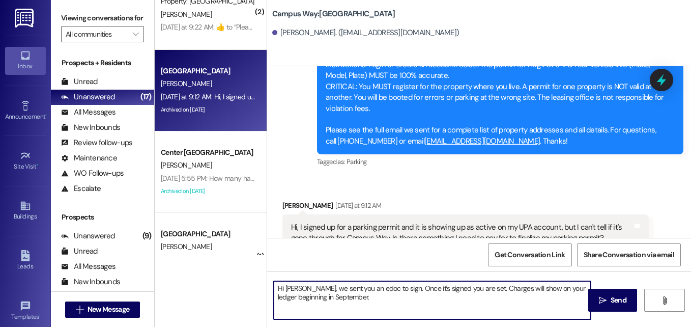
click at [371, 302] on textarea "Hi Ruby, we sent you an edoc to sign. Once it's signed you are set. Charges wil…" at bounding box center [432, 300] width 317 height 38
type textarea "Hi Ruby, we sent you an edoc to sign. Once it's signed you are set. Charges wil…"
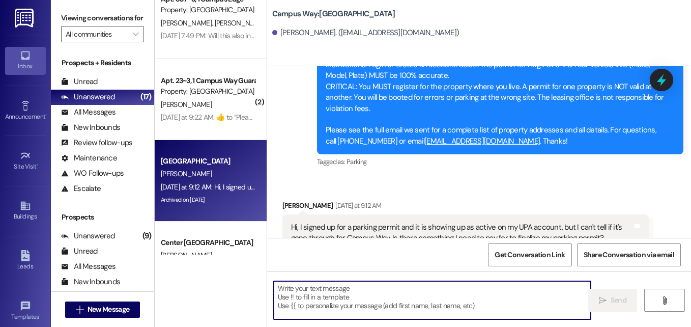
scroll to position [512, 0]
click at [656, 80] on icon at bounding box center [661, 79] width 17 height 17
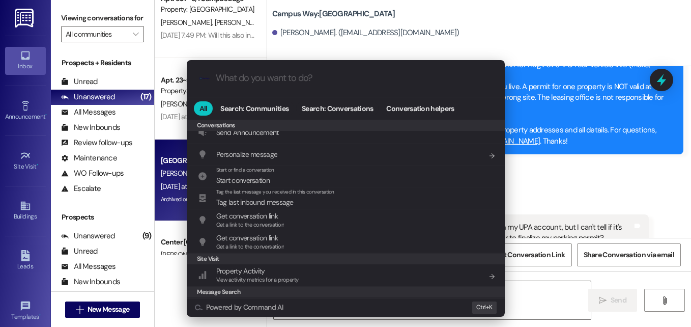
scroll to position [443, 0]
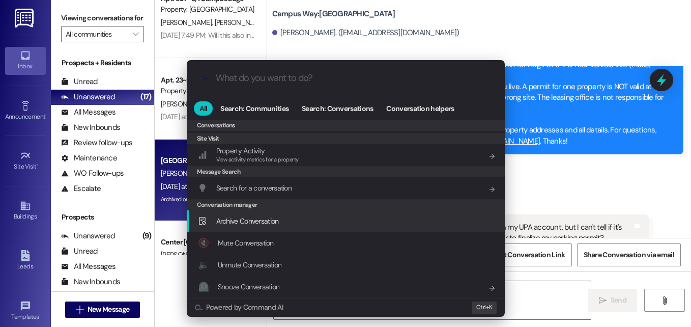
click at [250, 217] on span "Archive Conversation" at bounding box center [247, 220] width 63 height 9
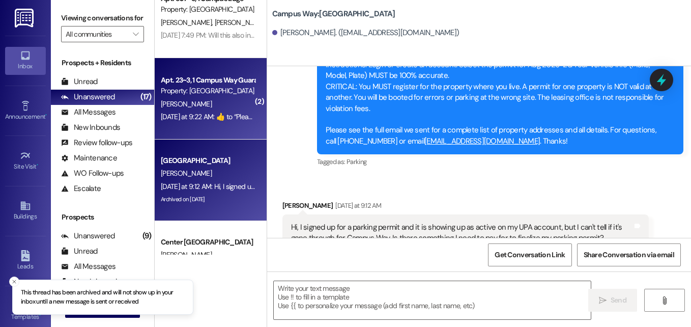
click at [197, 106] on div "M. Lloyd" at bounding box center [208, 104] width 96 height 13
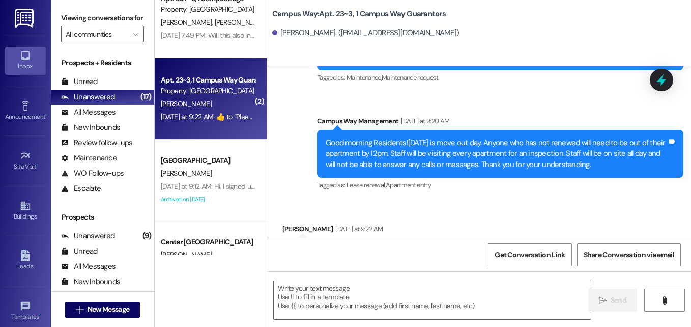
scroll to position [443, 0]
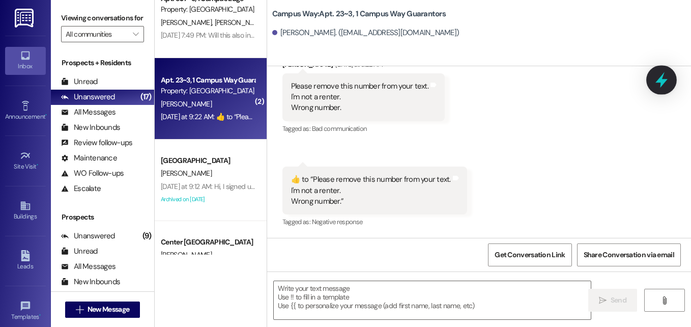
click at [663, 90] on div at bounding box center [661, 79] width 31 height 29
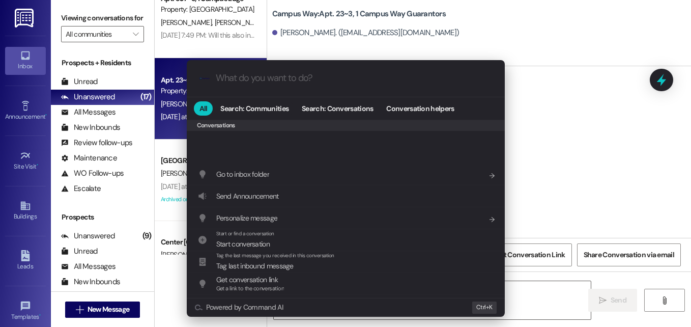
scroll to position [443, 0]
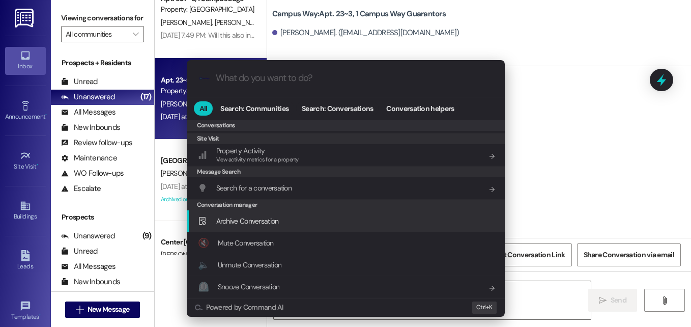
click at [278, 226] on div "Archive Conversation Add shortcut" at bounding box center [347, 220] width 298 height 11
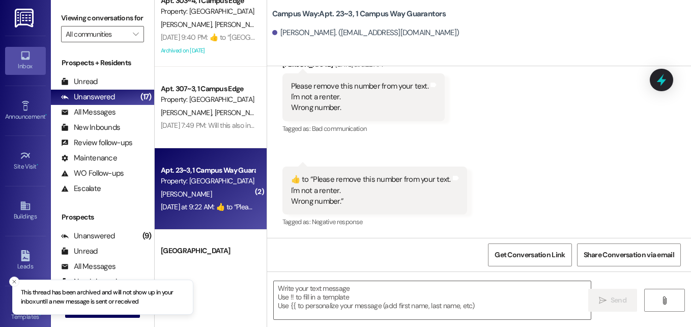
scroll to position [420, 0]
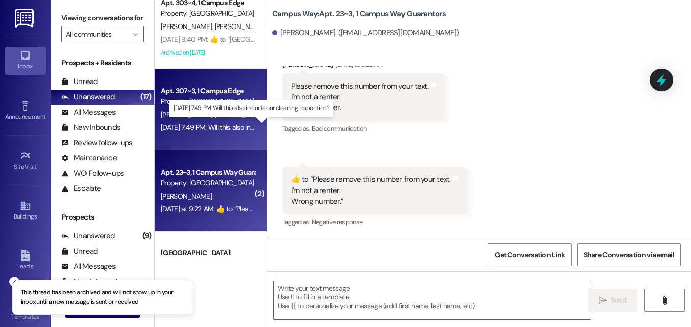
click at [216, 127] on div "Aug 14, 2025 at 7:49 PM: Will this also include our cleaning inspection? Aug 14…" at bounding box center [250, 127] width 179 height 9
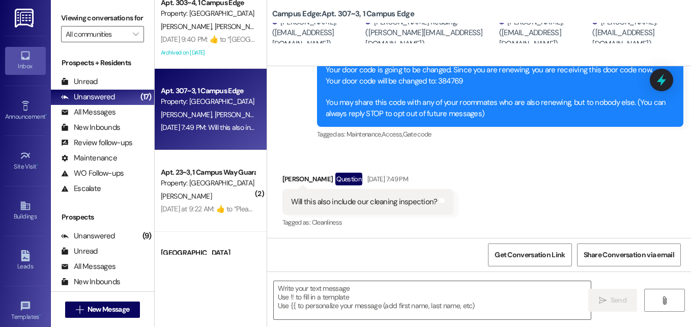
scroll to position [145, 0]
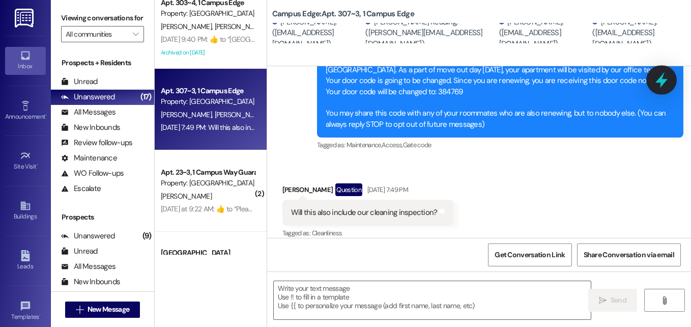
click at [665, 81] on icon at bounding box center [661, 80] width 12 height 16
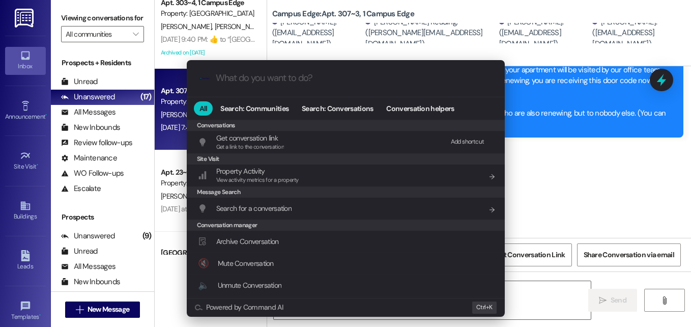
scroll to position [443, 0]
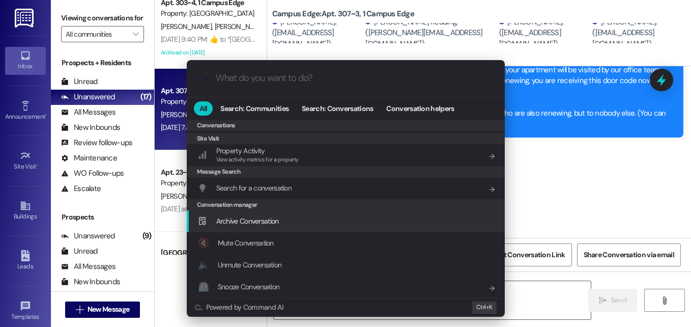
click at [252, 225] on span "Archive Conversation" at bounding box center [247, 220] width 63 height 9
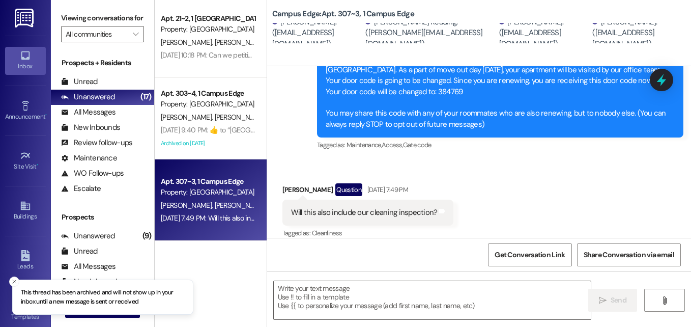
scroll to position [329, 0]
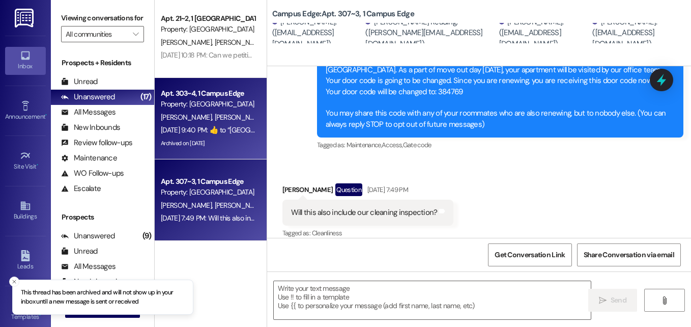
click at [193, 113] on span "M. Madsen" at bounding box center [188, 116] width 54 height 9
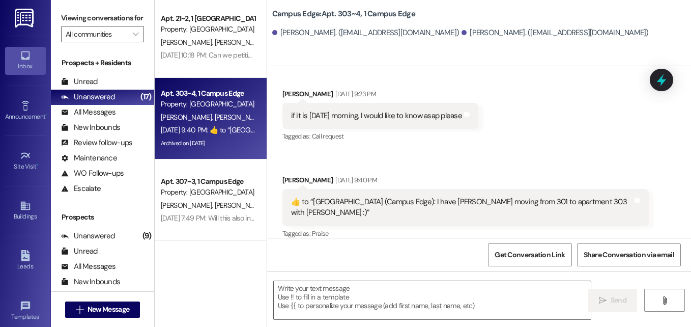
scroll to position [1250, 0]
click at [652, 83] on div at bounding box center [661, 79] width 31 height 29
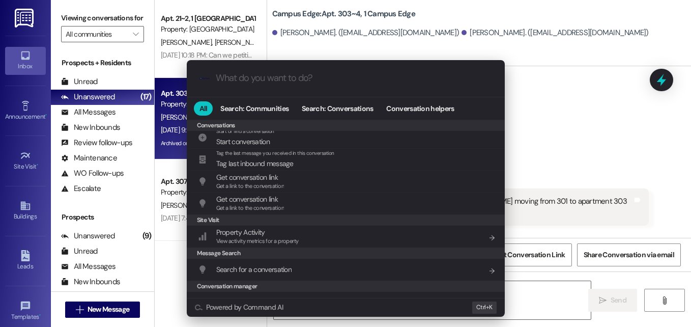
scroll to position [443, 0]
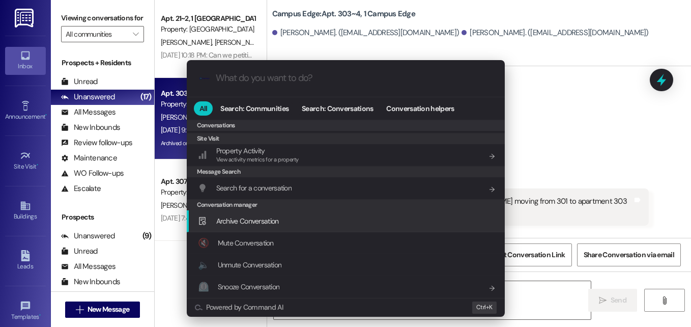
click at [227, 232] on div "Archive Conversation Add shortcut" at bounding box center [346, 221] width 318 height 22
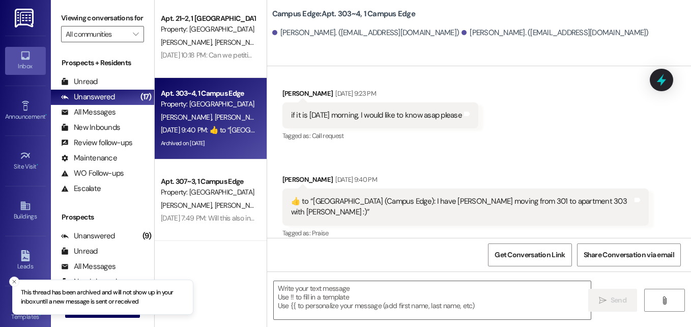
scroll to position [243, 0]
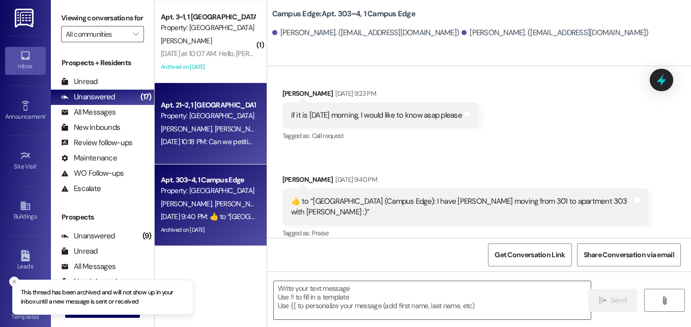
click at [214, 124] on span "J. Clegg" at bounding box center [239, 128] width 51 height 9
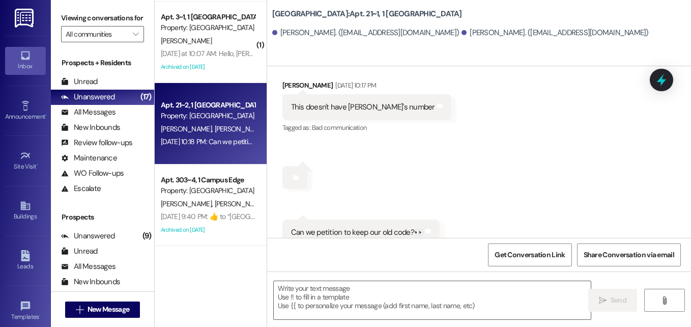
scroll to position [247, 0]
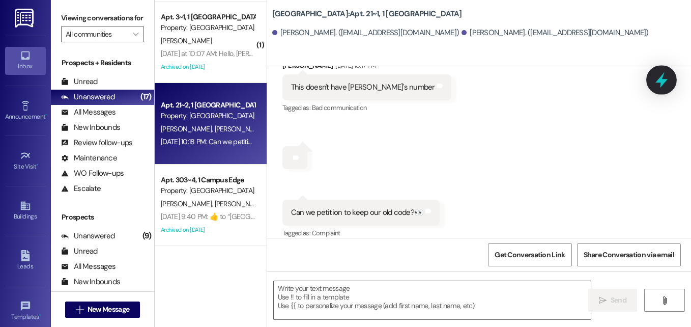
click at [669, 81] on icon at bounding box center [661, 79] width 17 height 17
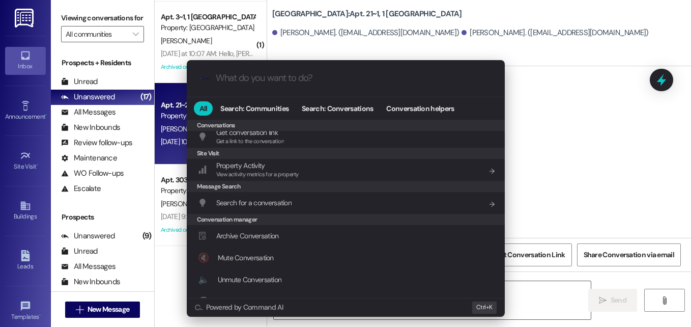
scroll to position [443, 0]
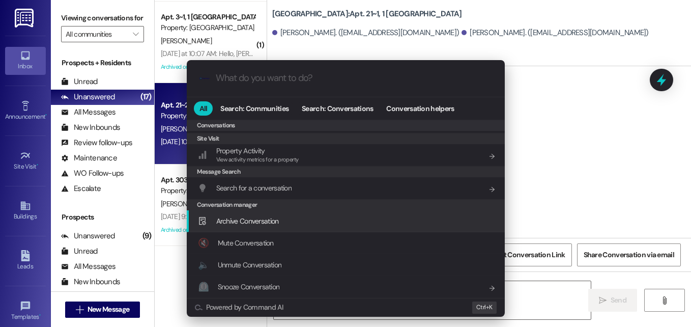
click at [254, 225] on span "Archive Conversation" at bounding box center [247, 220] width 63 height 9
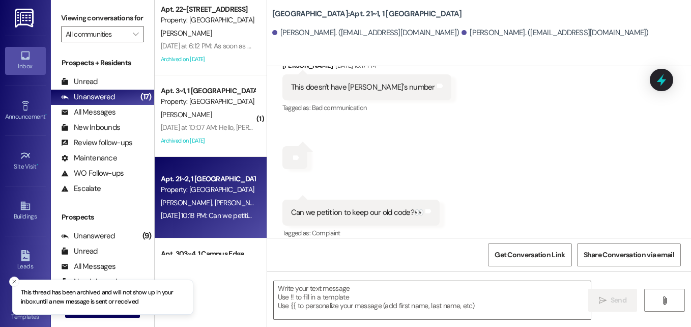
scroll to position [169, 0]
click at [222, 117] on div "S. Martina" at bounding box center [208, 114] width 96 height 13
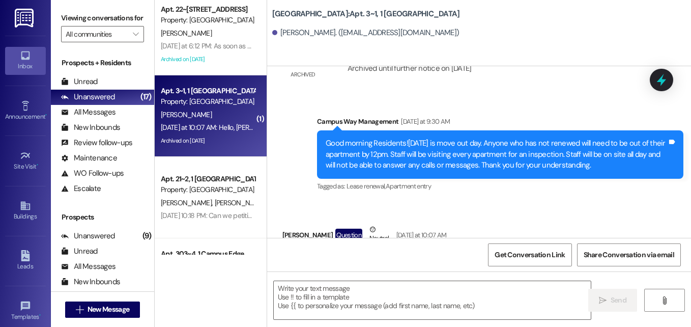
scroll to position [5823, 0]
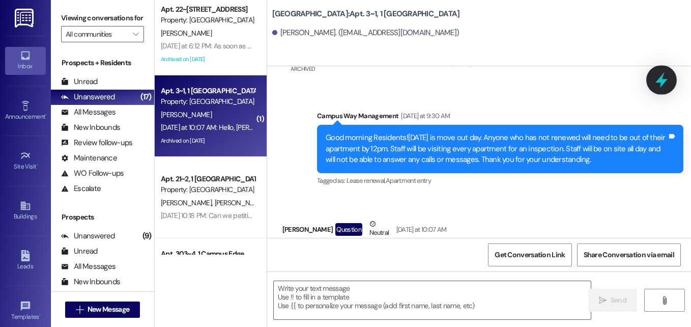
click at [658, 81] on icon at bounding box center [661, 80] width 12 height 16
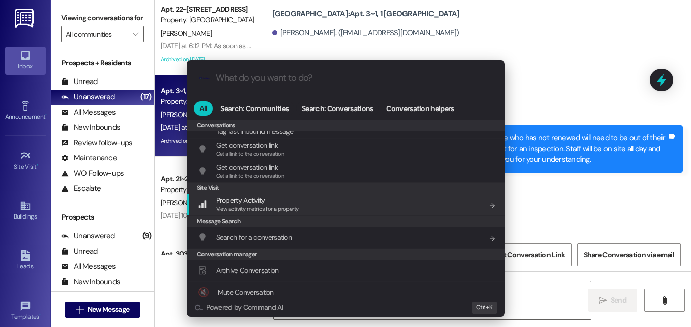
scroll to position [443, 0]
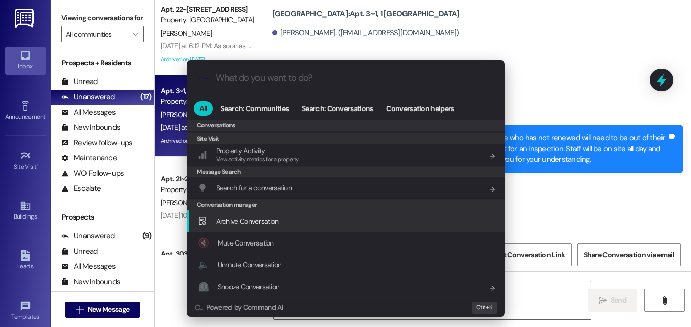
click at [243, 225] on span "Archive Conversation" at bounding box center [247, 220] width 63 height 9
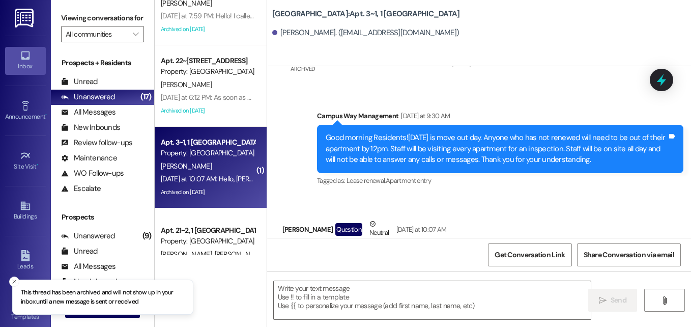
scroll to position [117, 0]
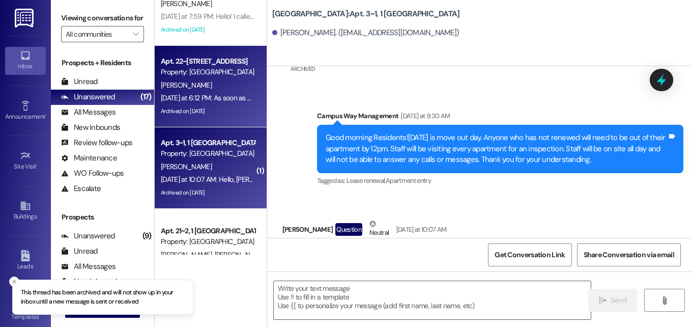
click at [216, 79] on div "L. Balmforth" at bounding box center [208, 85] width 96 height 13
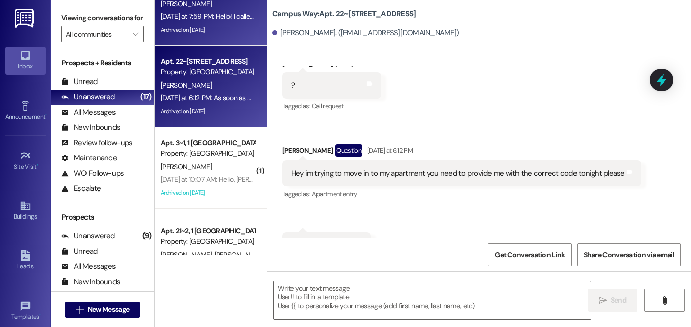
scroll to position [14562, 0]
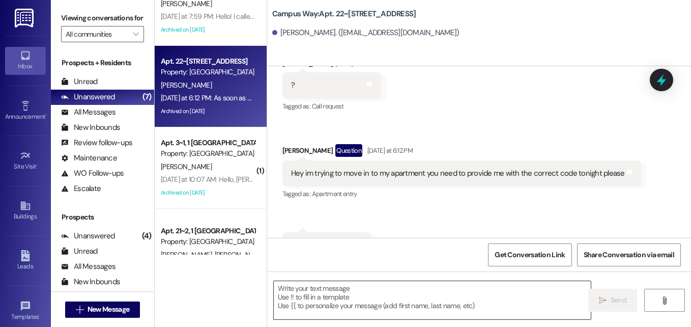
click at [368, 298] on textarea at bounding box center [432, 300] width 317 height 38
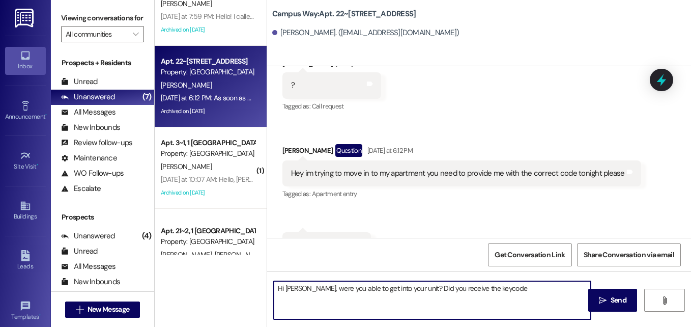
type textarea "Hi Luke, were you able to get into your unit? Did you receive the keycode?"
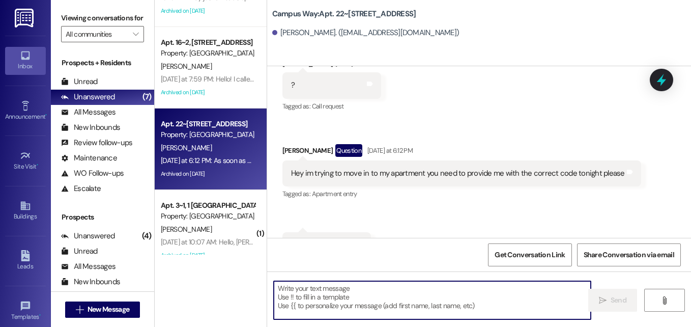
scroll to position [55, 0]
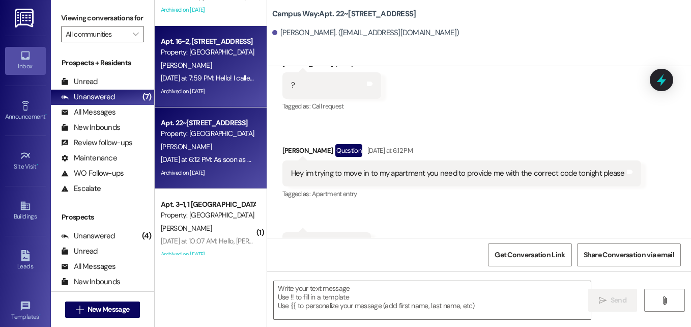
click at [211, 68] on div "T. Boyack" at bounding box center [208, 65] width 96 height 13
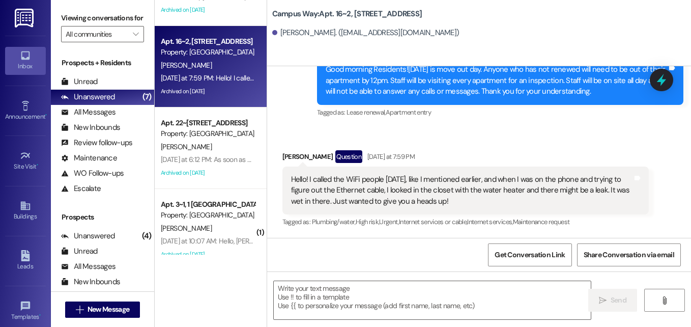
drag, startPoint x: 476, startPoint y: 102, endPoint x: 543, endPoint y: 170, distance: 96.4
click at [543, 170] on div "Lease started Aug 28, 2024 at 6:00 PM Announcement, sent via SMS Leasing Campus…" at bounding box center [479, 151] width 424 height 171
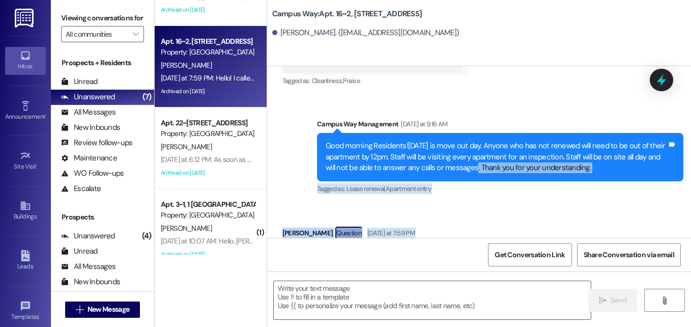
click at [647, 140] on div "Good morning Residents![DATE] is move out day. Anyone who has not renewed will …" at bounding box center [495, 156] width 341 height 33
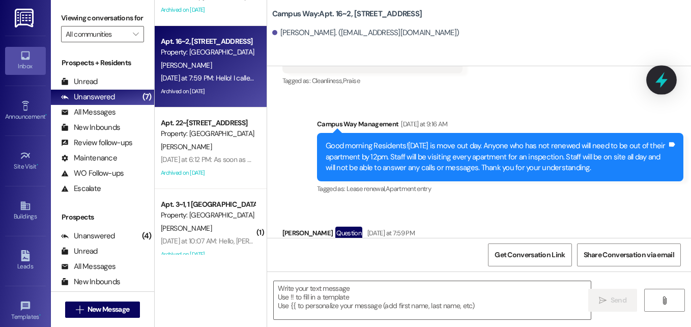
click at [666, 72] on icon at bounding box center [661, 79] width 17 height 17
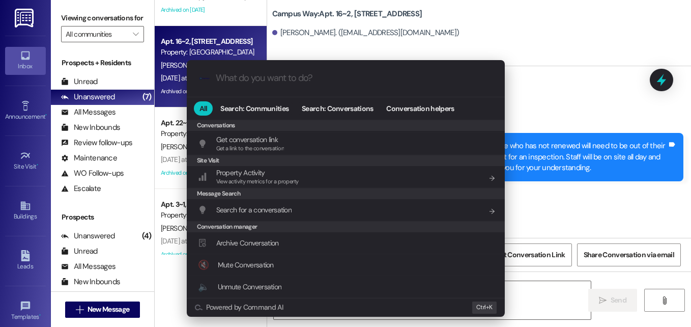
scroll to position [443, 0]
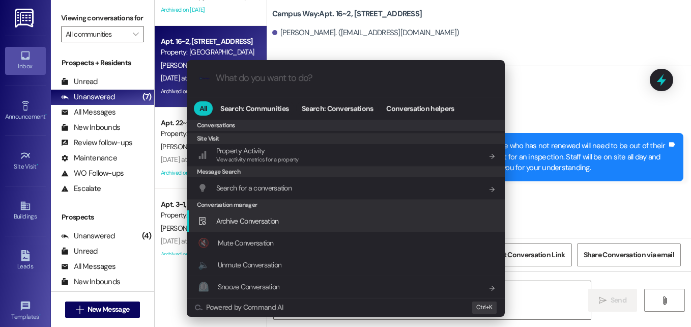
click at [242, 220] on span "Archive Conversation" at bounding box center [247, 220] width 63 height 9
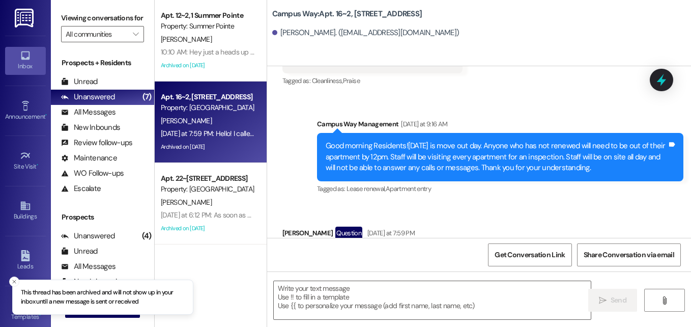
scroll to position [4, 0]
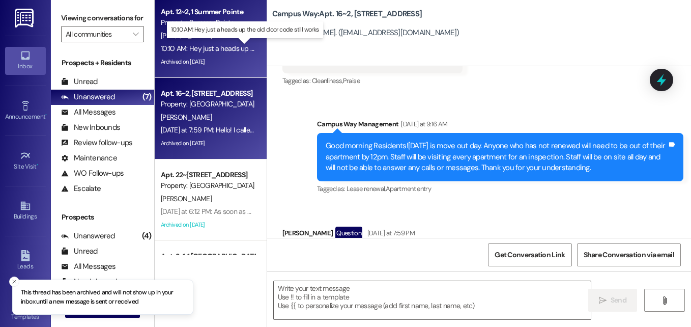
click at [217, 45] on div "10:10 AM: Hey just a heads up the old door code still works 10:10 AM: Hey just …" at bounding box center [247, 48] width 172 height 9
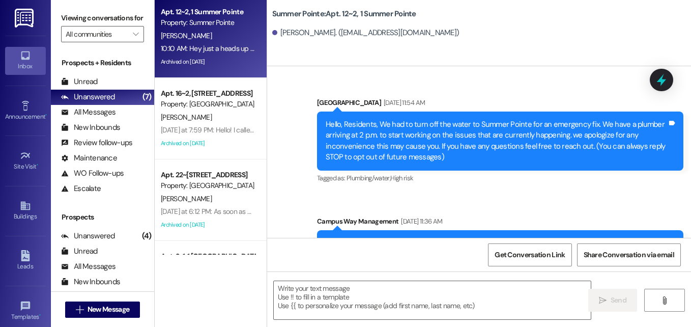
scroll to position [18280, 0]
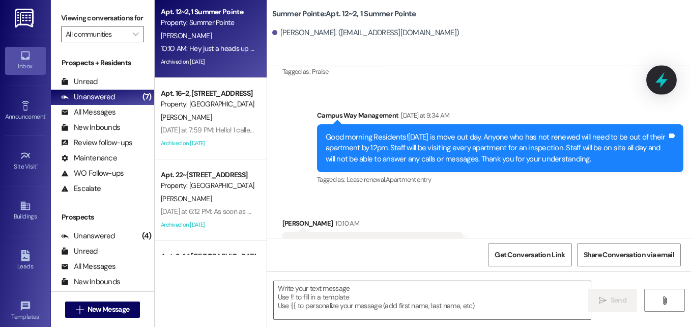
click at [666, 78] on icon at bounding box center [661, 79] width 17 height 17
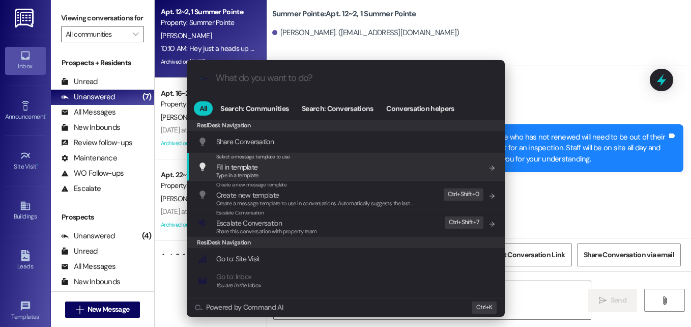
scroll to position [443, 0]
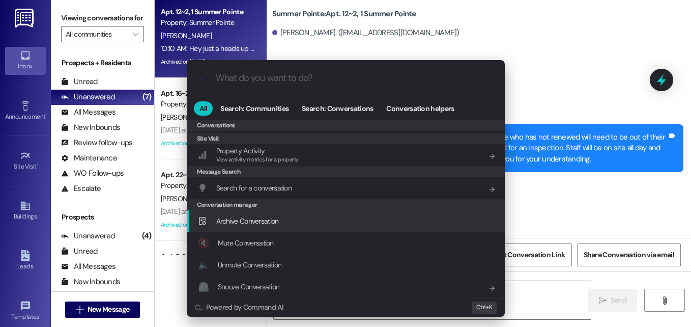
click at [274, 225] on span "Archive Conversation" at bounding box center [247, 220] width 63 height 9
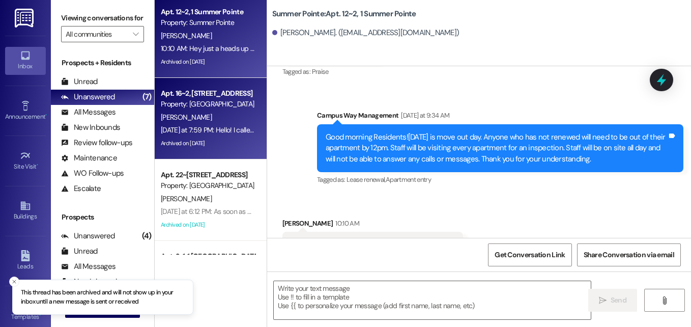
scroll to position [0, 0]
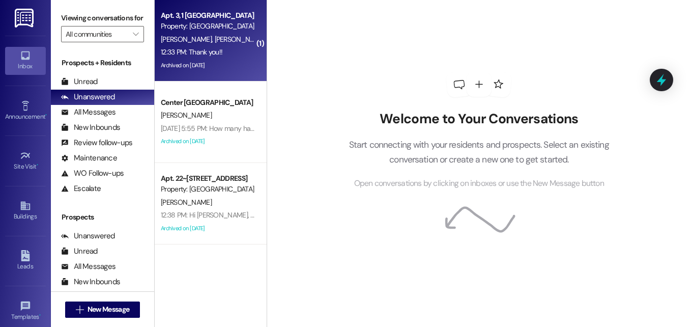
click at [214, 38] on span "[PERSON_NAME]" at bounding box center [241, 39] width 54 height 9
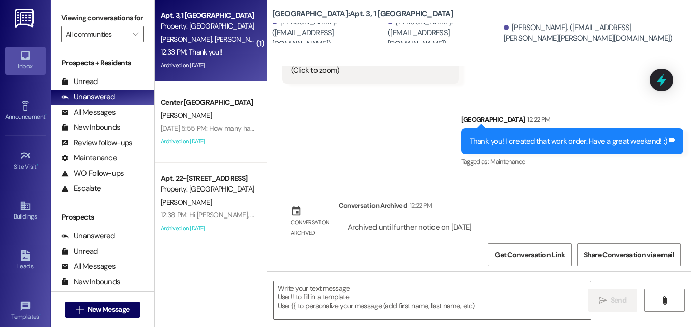
scroll to position [13531, 0]
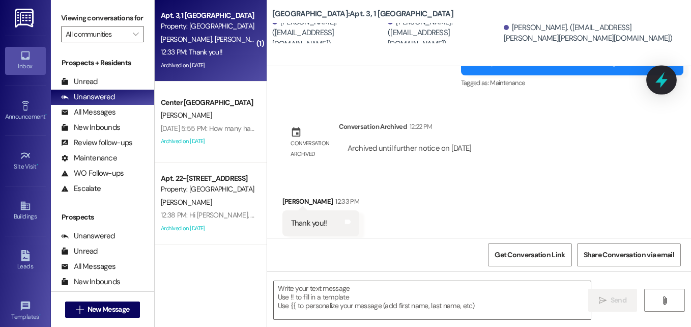
click at [658, 79] on icon at bounding box center [661, 80] width 12 height 16
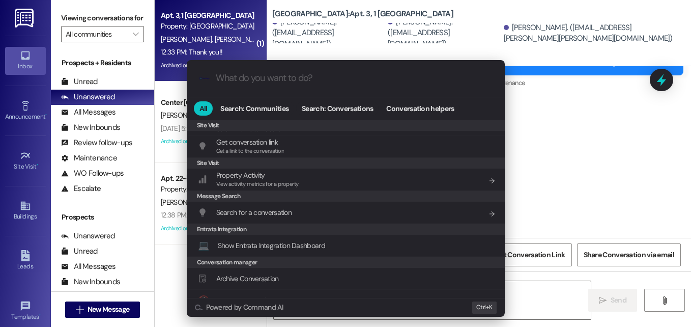
scroll to position [477, 0]
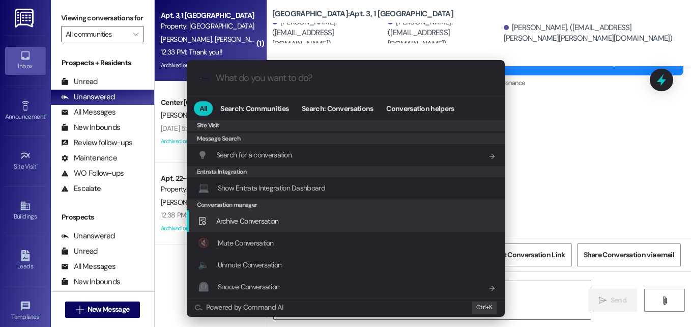
click at [244, 218] on span "Archive Conversation" at bounding box center [247, 220] width 63 height 9
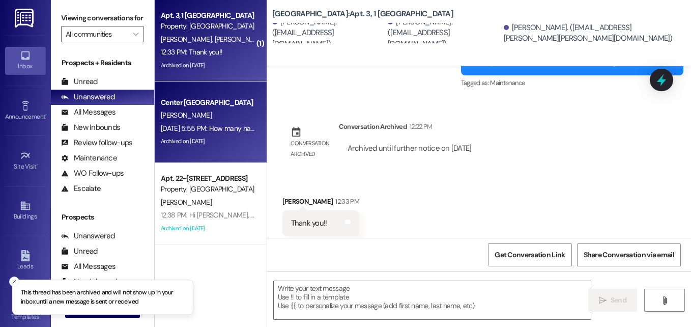
scroll to position [71, 0]
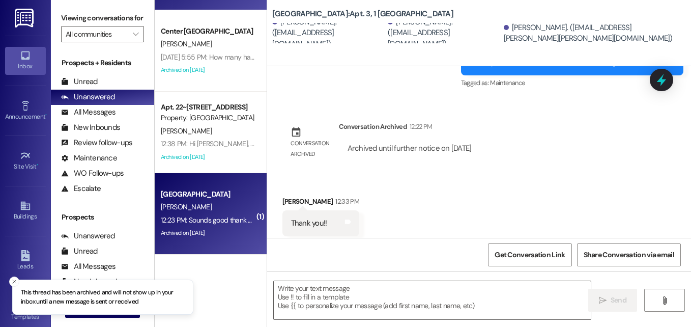
click at [201, 204] on div "S. Applegate" at bounding box center [208, 206] width 96 height 13
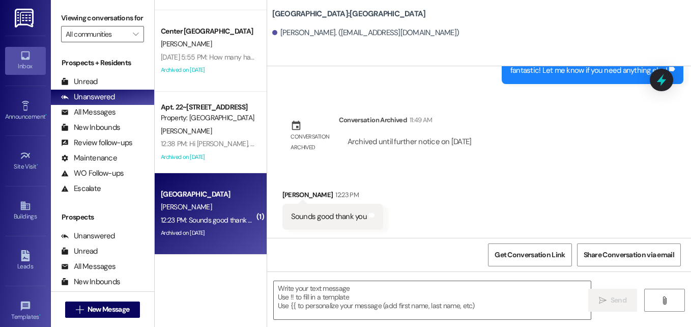
scroll to position [877, 0]
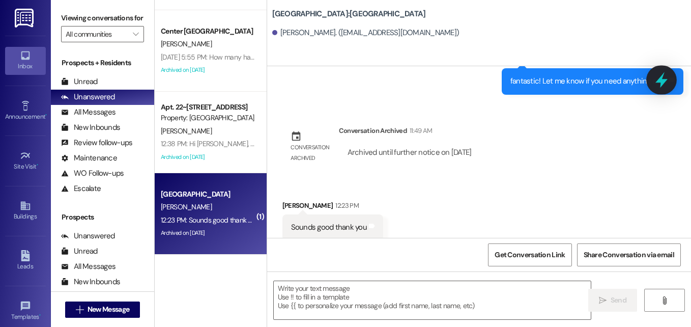
click at [658, 85] on icon at bounding box center [661, 79] width 17 height 17
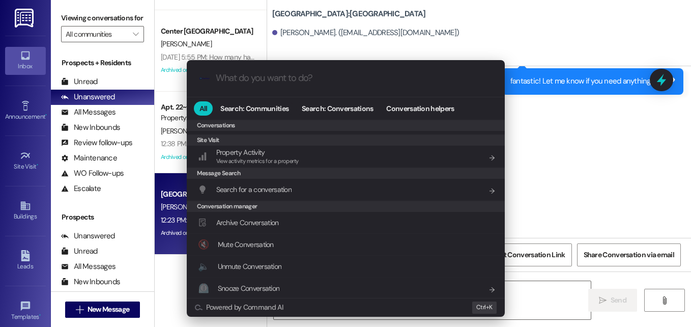
scroll to position [443, 0]
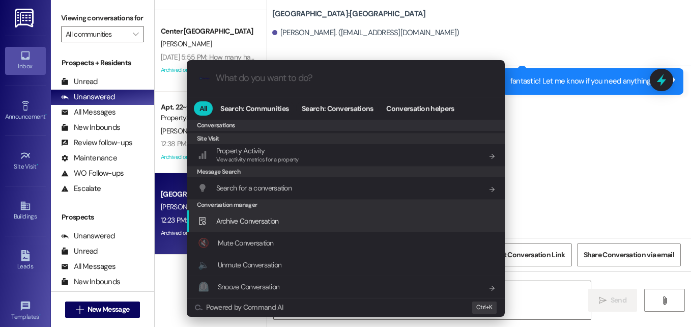
click at [263, 225] on span "Archive Conversation" at bounding box center [247, 220] width 63 height 9
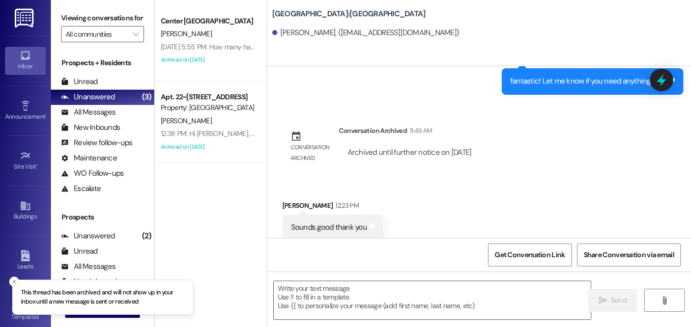
scroll to position [0, 0]
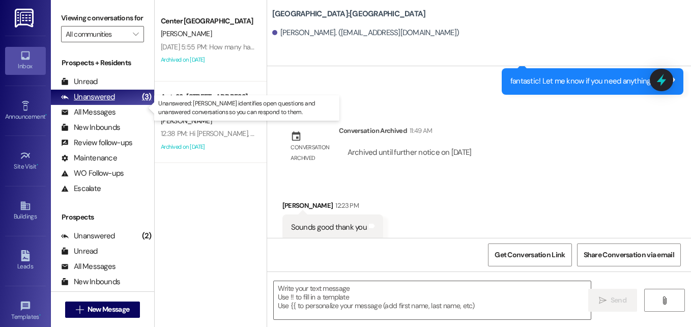
click at [89, 102] on div "Unanswered" at bounding box center [88, 97] width 54 height 11
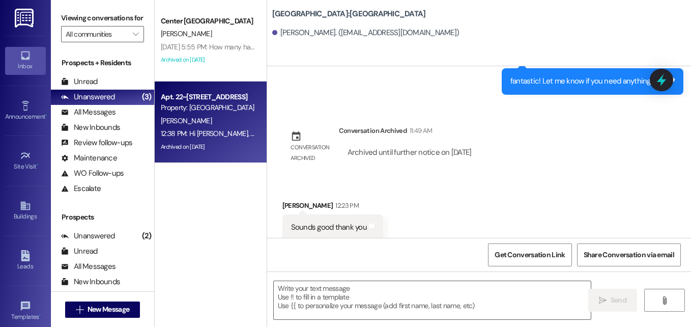
click at [206, 118] on div "[PERSON_NAME]" at bounding box center [208, 120] width 96 height 13
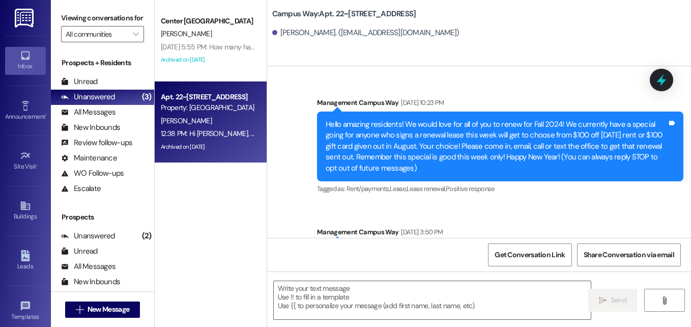
scroll to position [14633, 0]
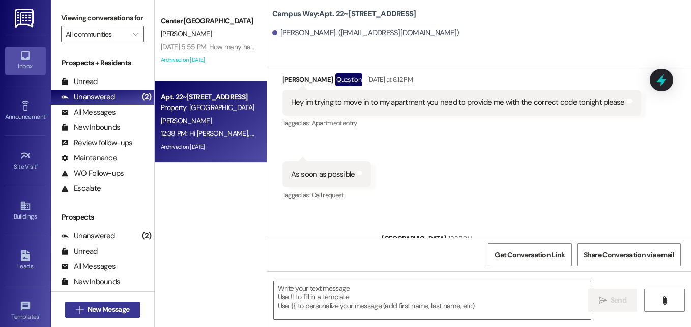
click at [100, 313] on span "New Message" at bounding box center [108, 309] width 42 height 11
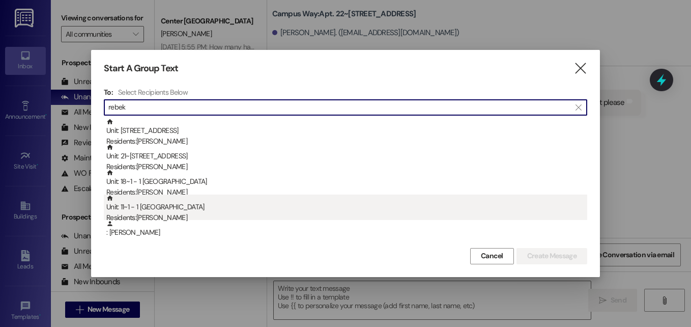
type input "rebek"
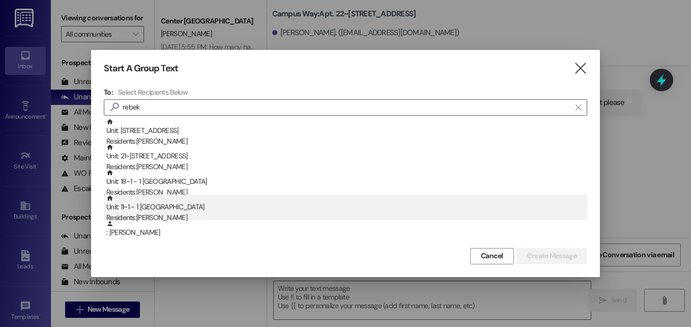
click at [172, 212] on div "Residents: Rebekah Horikami" at bounding box center [346, 217] width 481 height 11
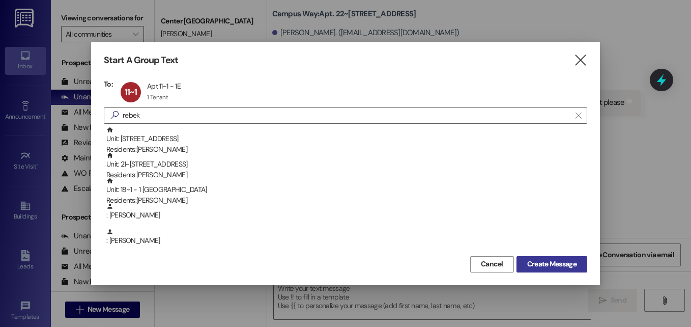
click at [542, 261] on span "Create Message" at bounding box center [551, 263] width 49 height 11
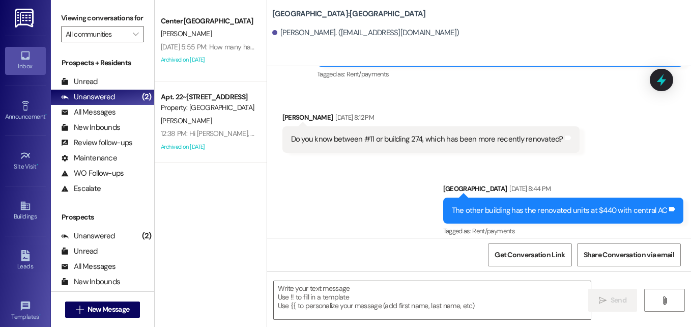
scroll to position [5422, 0]
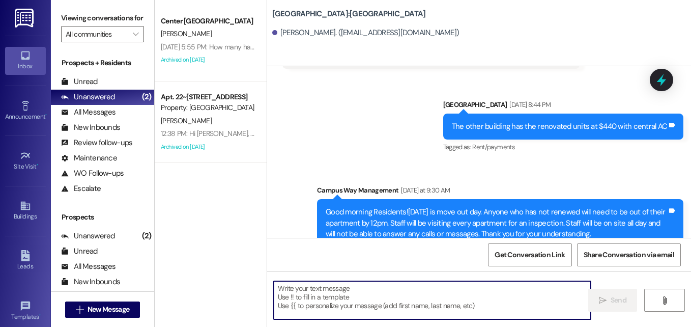
click at [343, 293] on textarea at bounding box center [432, 300] width 317 height 38
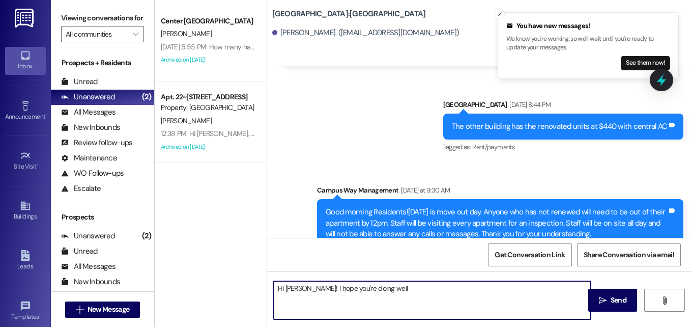
click at [448, 299] on textarea "Hi Rebekah! I hope you're doing well" at bounding box center [432, 300] width 317 height 38
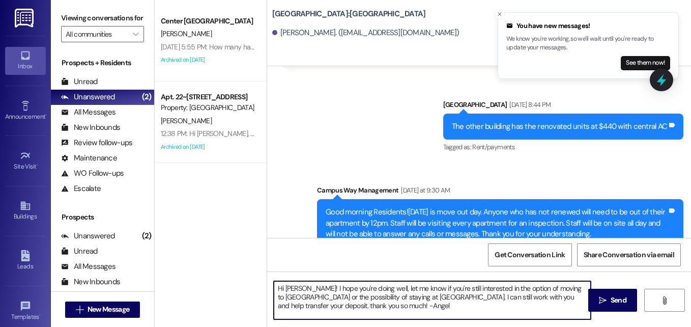
click at [303, 307] on textarea "Hi Rebekah! I hope you're doing well, let me know if you're still interested in…" at bounding box center [432, 300] width 317 height 38
type textarea "Hi Rebekah! I hope you're doing well, let me know if you're still interested in…"
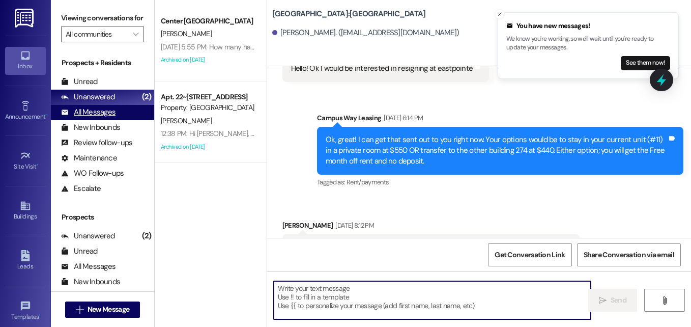
scroll to position [5228, 0]
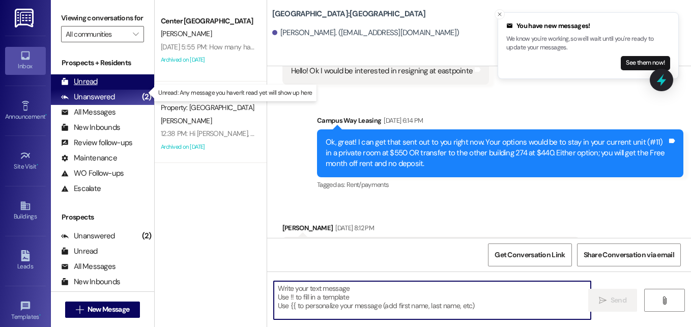
click at [89, 87] on div "Unread" at bounding box center [79, 81] width 37 height 11
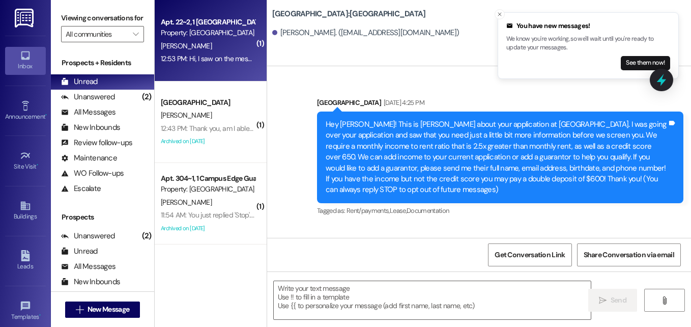
click at [206, 51] on div "[PERSON_NAME]" at bounding box center [208, 46] width 96 height 13
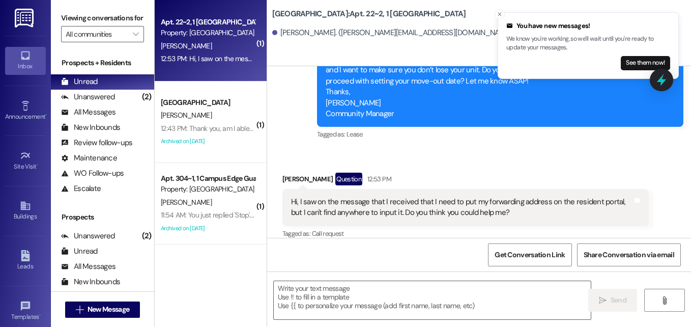
scroll to position [1215, 0]
click at [345, 289] on textarea at bounding box center [432, 300] width 317 height 38
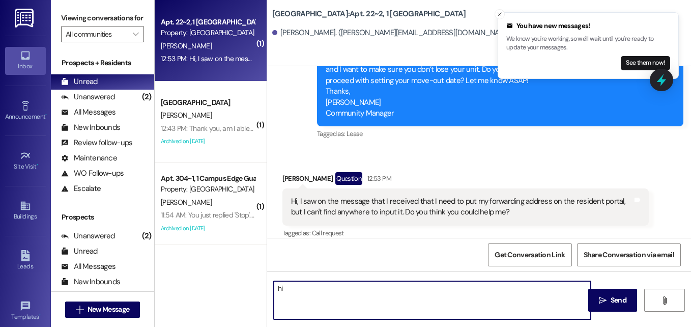
type textarea "h"
type textarea "Hi Tate, what is your forwarding address? I can add it for you."
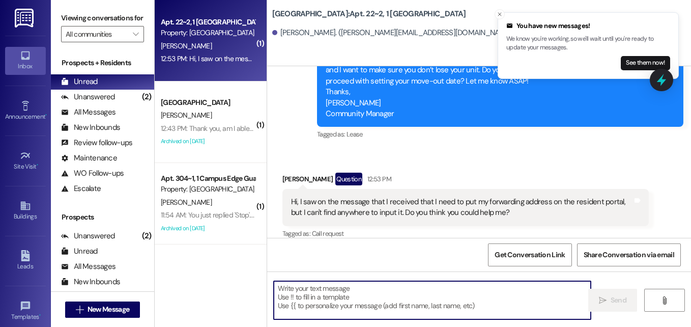
scroll to position [1286, 0]
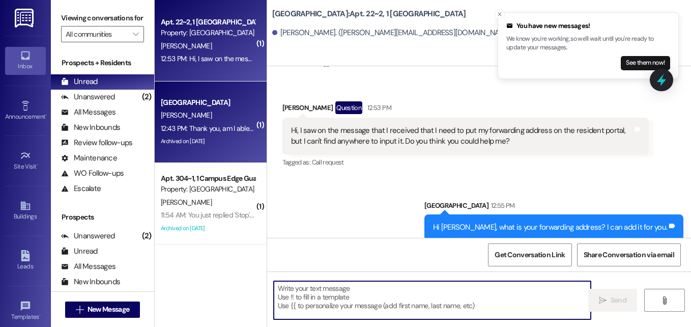
click at [189, 128] on div "12:43 PM: Thank you, am I able to park in the lot for check in on August 28th a…" at bounding box center [364, 128] width 407 height 9
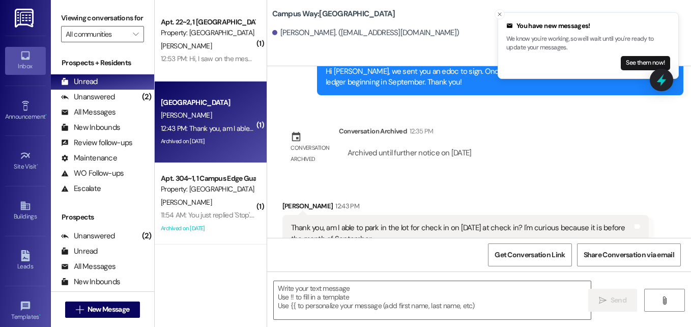
scroll to position [1478, 0]
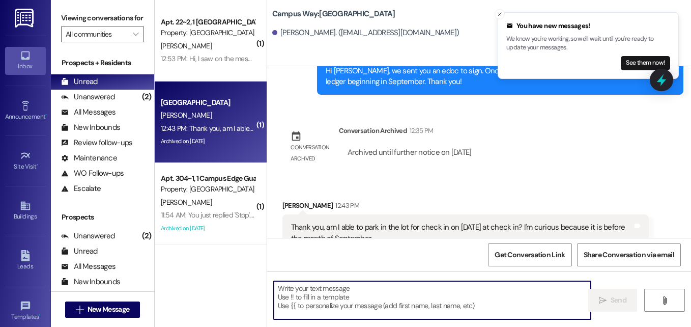
click at [374, 304] on textarea at bounding box center [432, 300] width 317 height 38
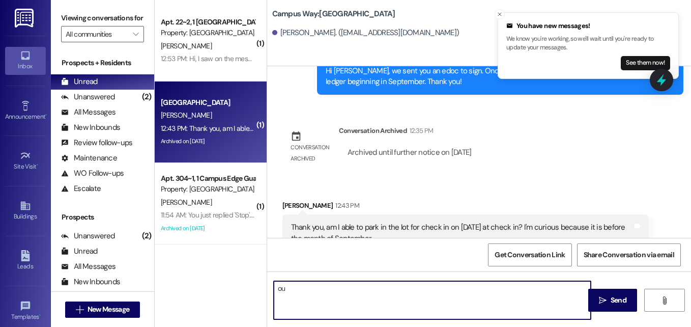
type textarea "o"
type textarea "y"
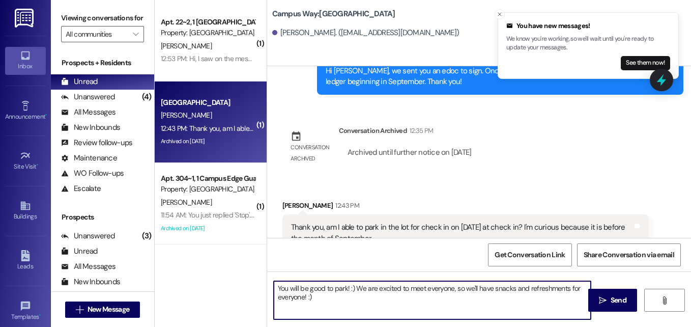
drag, startPoint x: 566, startPoint y: 289, endPoint x: 361, endPoint y: 311, distance: 205.6
click at [361, 311] on textarea "You will be good to park! :) We are excited to meet everyone, so we'll have sna…" at bounding box center [432, 300] width 317 height 38
click at [437, 287] on textarea "You will be good to park! :) We are excited to meet everyone, so we'll have sna…" at bounding box center [432, 300] width 317 height 38
type textarea "You will be good to park! :) We are excited to meet you, so we'll have snacks a…"
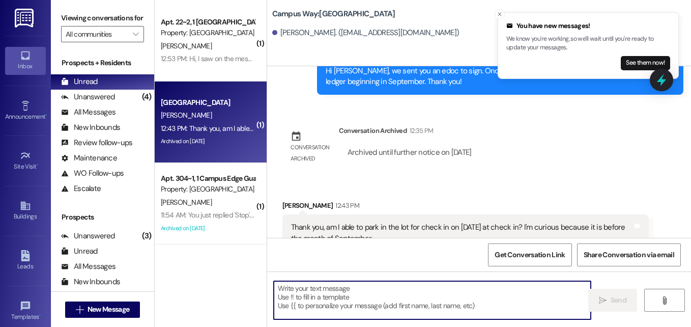
scroll to position [1477, 0]
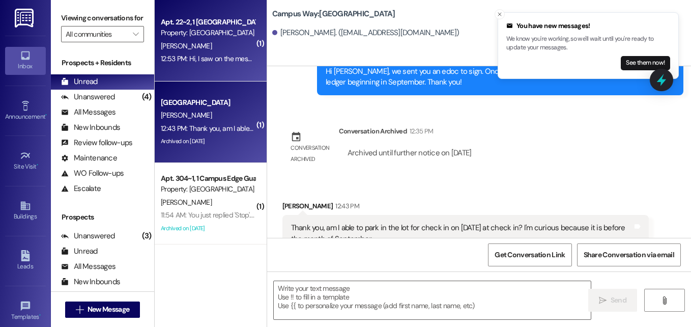
click at [200, 31] on div "Property: [GEOGRAPHIC_DATA]" at bounding box center [208, 32] width 94 height 11
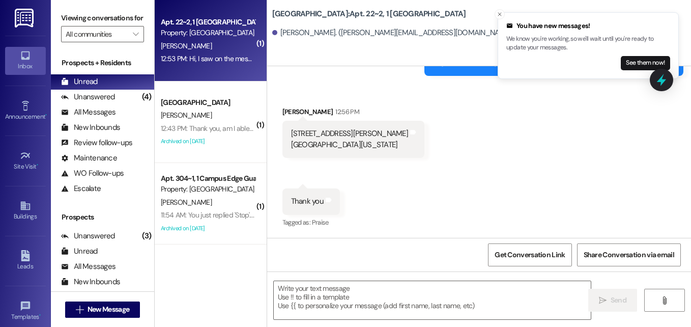
scroll to position [1439, 0]
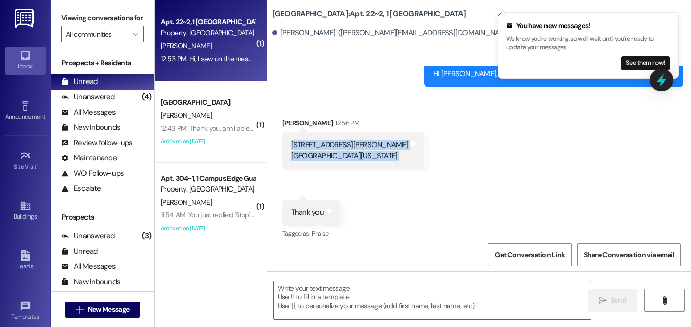
drag, startPoint x: 378, startPoint y: 145, endPoint x: 287, endPoint y: 134, distance: 91.7
click at [287, 134] on div "10984 S Nellis Dune Ct. South Jordan, Utah, 84009 Tags and notes" at bounding box center [353, 150] width 142 height 37
copy div "10984 S Nellis Dune Ct. South Jordan, Utah, 84009 Tags and notes Received via S…"
click at [376, 310] on textarea at bounding box center [432, 300] width 317 height 38
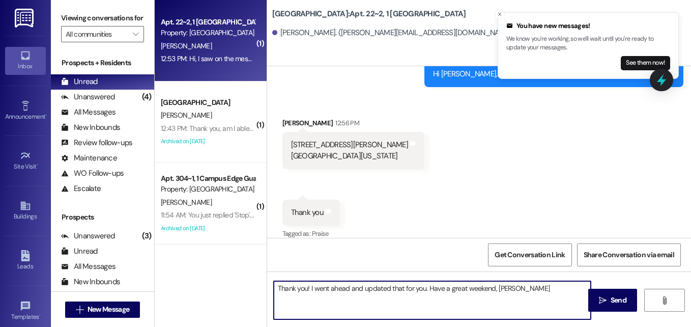
type textarea "Thank you! I went ahead and updated that for you. Have a great weekend, Tate!"
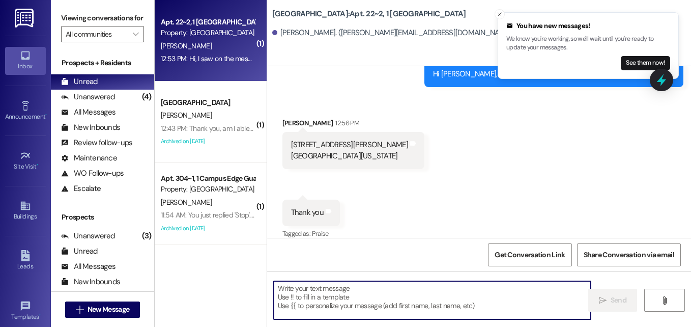
scroll to position [1510, 0]
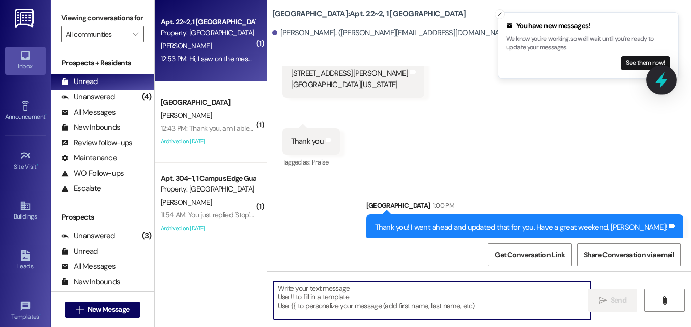
click at [672, 84] on div at bounding box center [661, 79] width 31 height 29
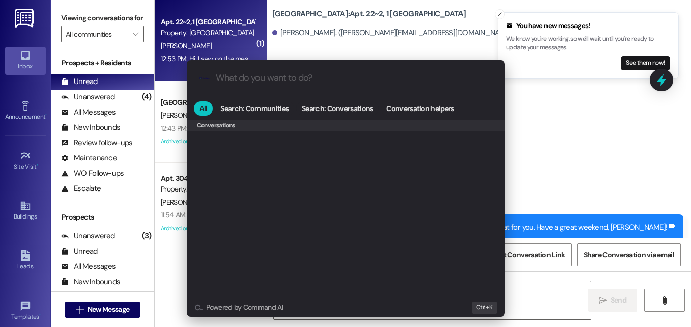
scroll to position [443, 0]
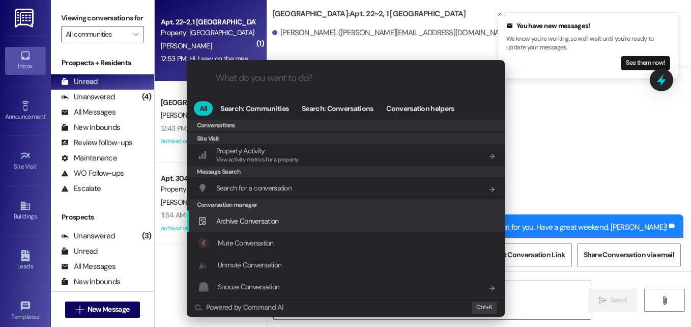
click at [236, 220] on span "Archive Conversation" at bounding box center [247, 220] width 63 height 9
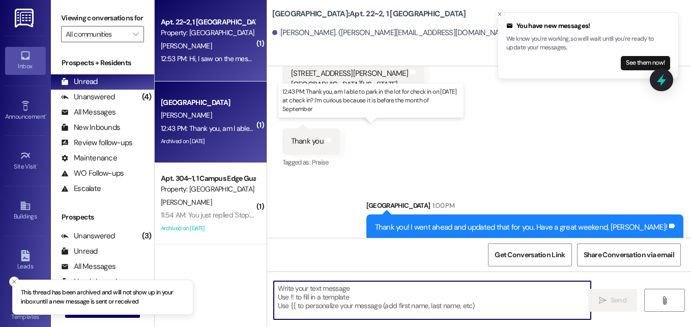
click at [216, 131] on div "12:43 PM: Thank you, am I able to park in the lot for check in on August 28th a…" at bounding box center [364, 128] width 407 height 9
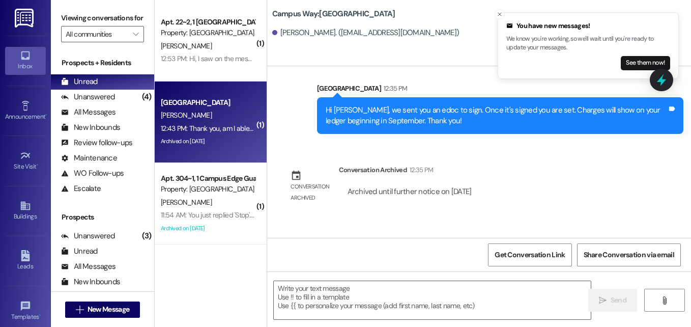
scroll to position [1560, 0]
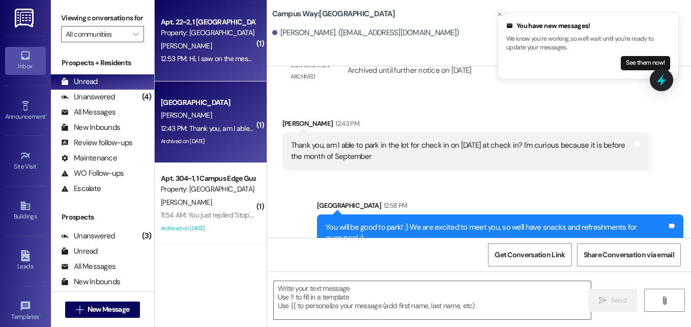
click at [216, 68] on div "Apt. 22~2, 1 East Pointe Property: East Pointe T. Pedersen 12:53 PM: Hi, I saw …" at bounding box center [211, 40] width 112 height 81
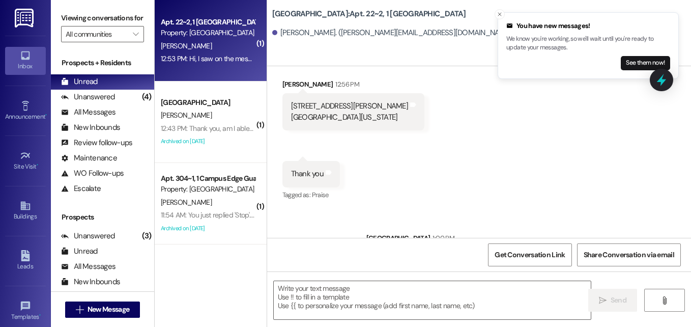
scroll to position [1585, 0]
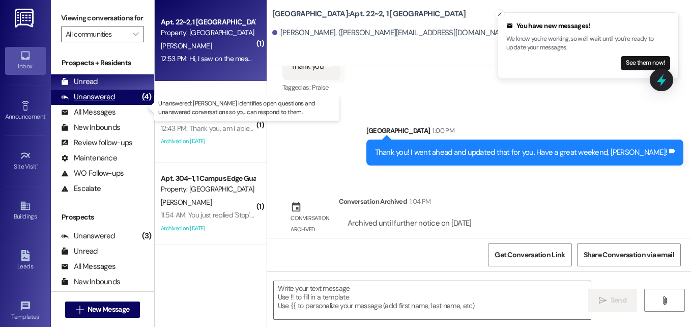
click at [78, 102] on div "Unanswered" at bounding box center [88, 97] width 54 height 11
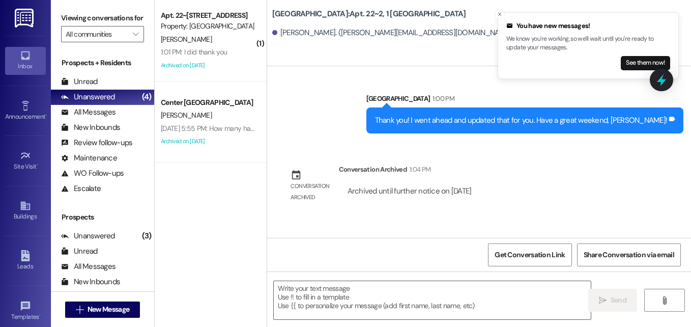
scroll to position [1614, 0]
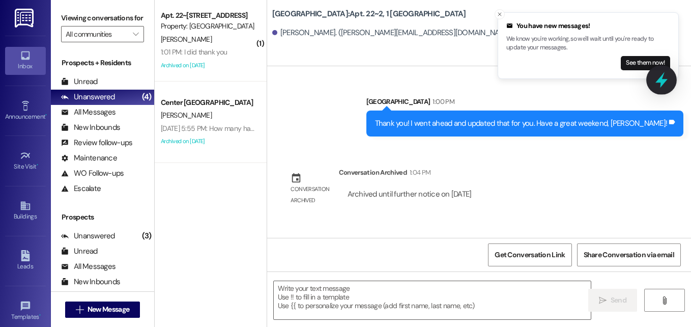
click at [660, 81] on icon at bounding box center [661, 80] width 12 height 16
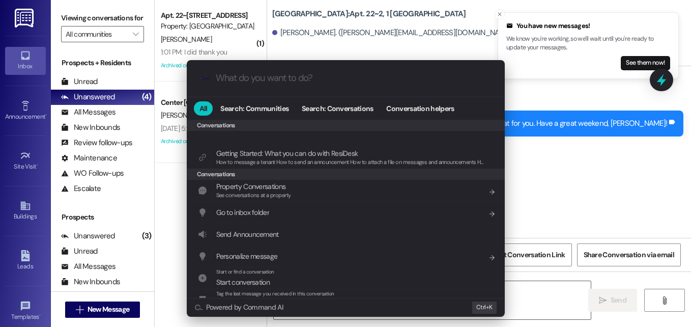
scroll to position [443, 0]
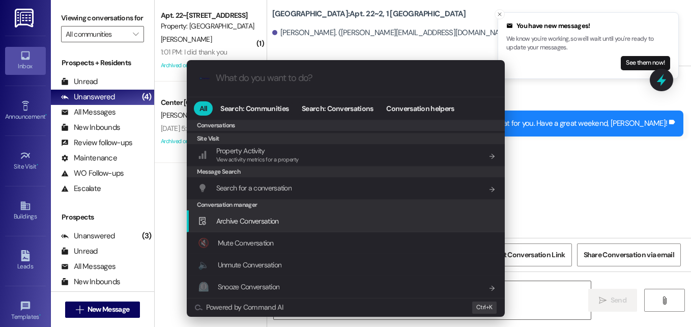
click at [244, 225] on span "Archive Conversation" at bounding box center [247, 220] width 63 height 9
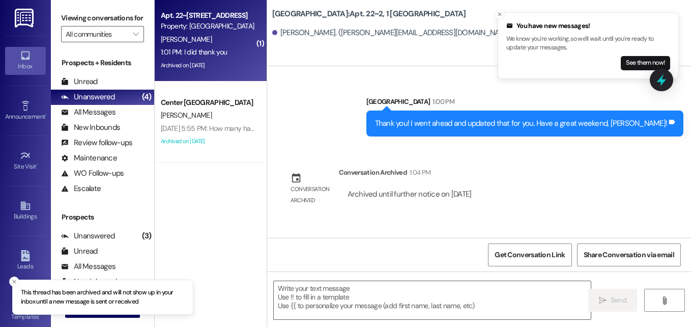
click at [189, 37] on span "L. Balmforth" at bounding box center [186, 39] width 51 height 9
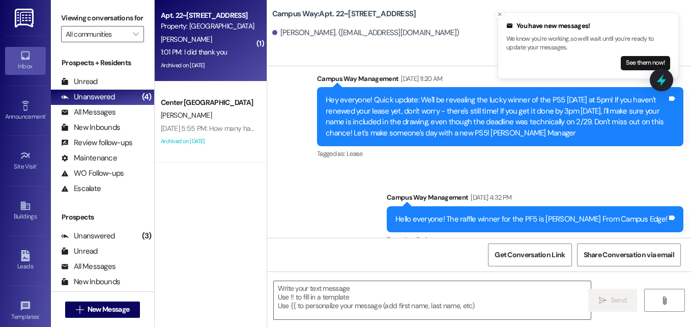
scroll to position [14718, 0]
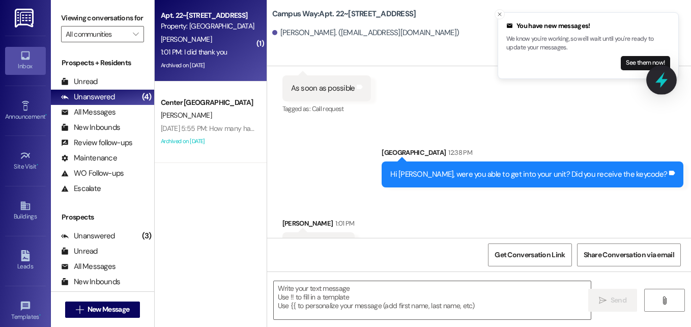
click at [671, 75] on div at bounding box center [661, 79] width 31 height 29
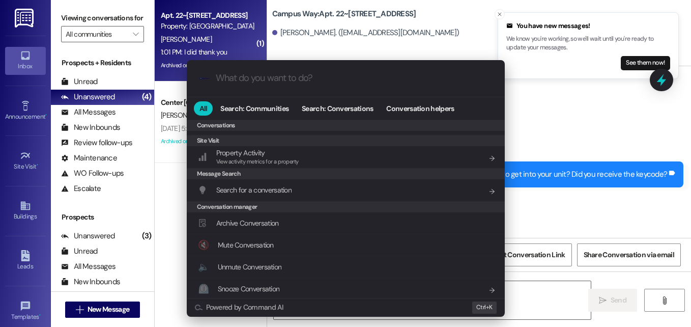
scroll to position [443, 0]
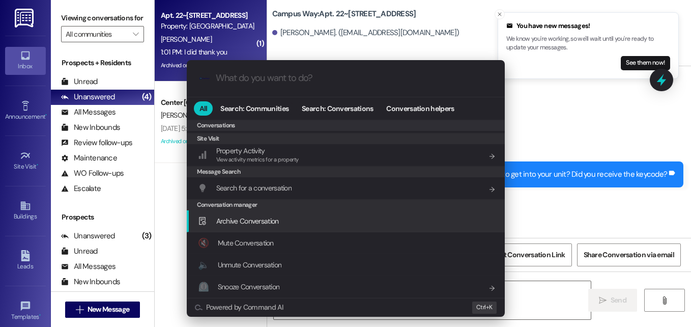
click at [270, 225] on span "Archive Conversation" at bounding box center [247, 220] width 63 height 9
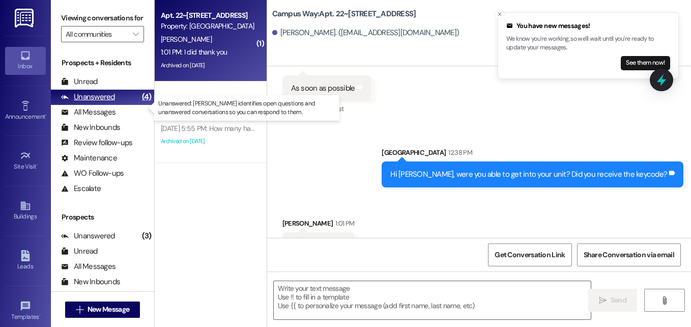
click at [110, 102] on div "Unanswered" at bounding box center [88, 97] width 54 height 11
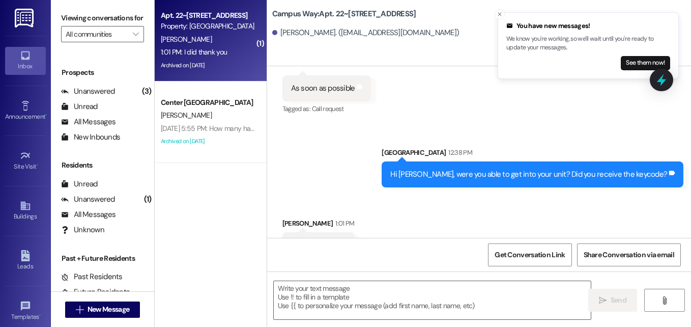
scroll to position [145, 0]
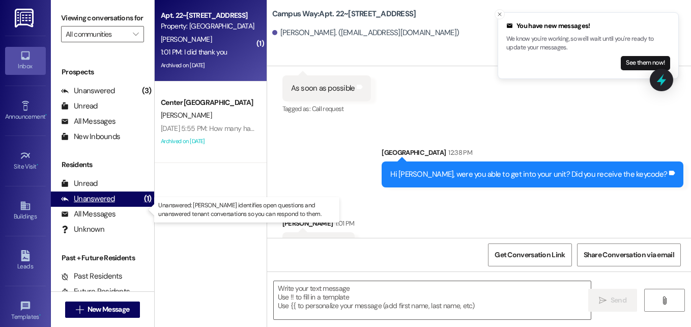
click at [91, 204] on div "Unanswered" at bounding box center [88, 198] width 54 height 11
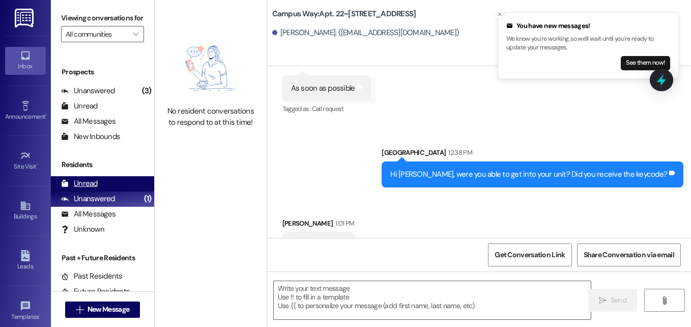
scroll to position [104, 0]
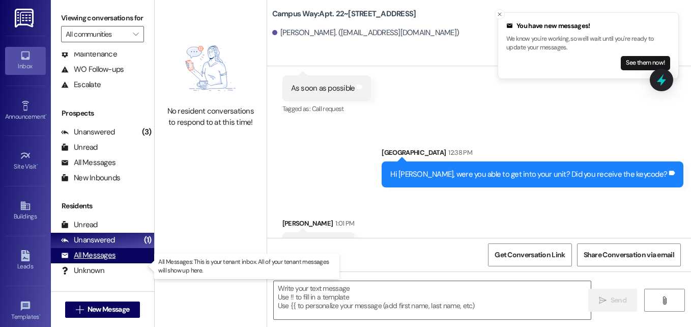
click at [88, 260] on div "All Messages" at bounding box center [88, 255] width 54 height 11
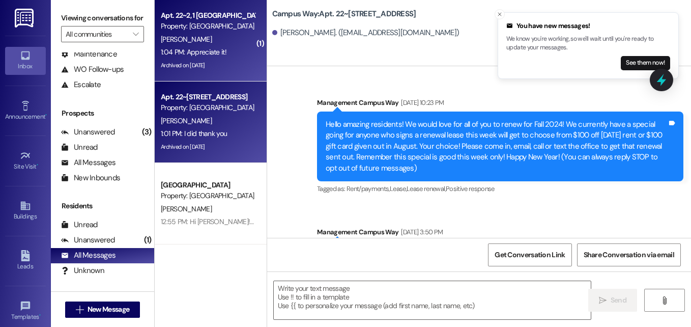
scroll to position [14643, 0]
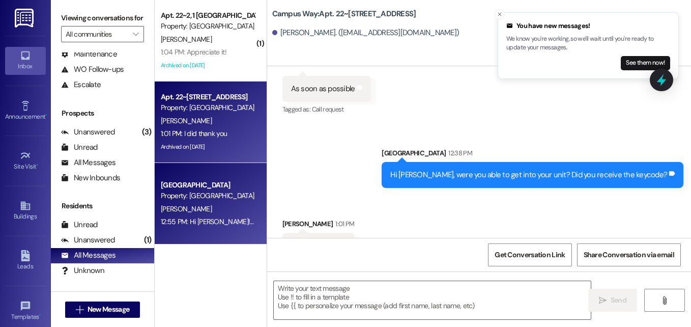
click at [210, 190] on div "[GEOGRAPHIC_DATA]" at bounding box center [208, 185] width 94 height 11
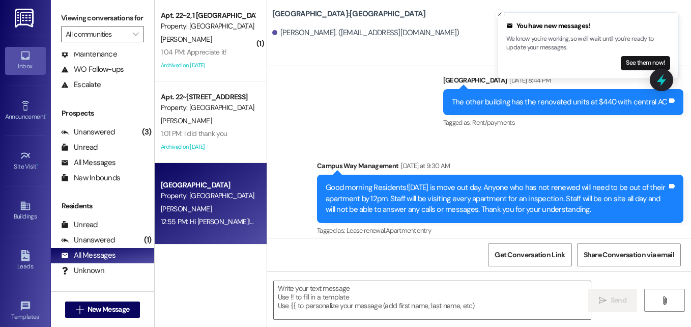
scroll to position [5515, 0]
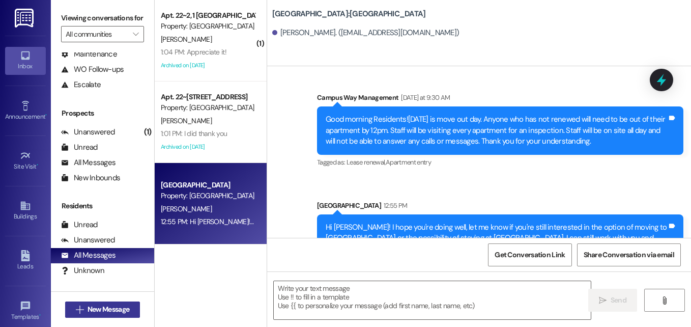
click at [104, 308] on span "New Message" at bounding box center [108, 309] width 42 height 11
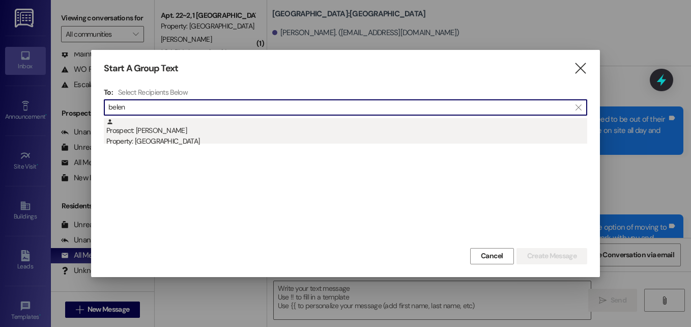
type input "belen"
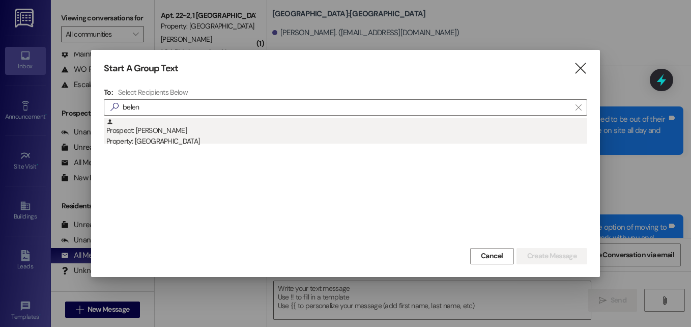
click at [146, 143] on div "Property: [GEOGRAPHIC_DATA]" at bounding box center [346, 141] width 481 height 11
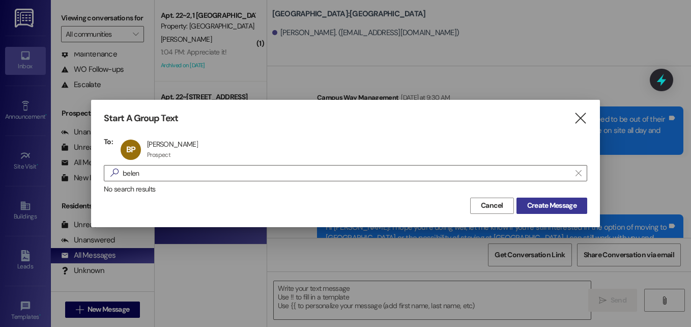
click at [527, 201] on span "Create Message" at bounding box center [551, 205] width 49 height 11
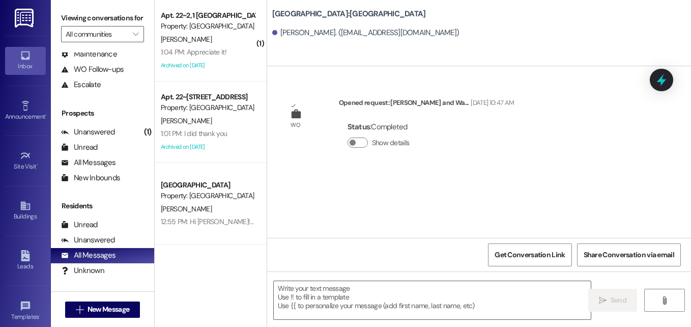
scroll to position [0, 0]
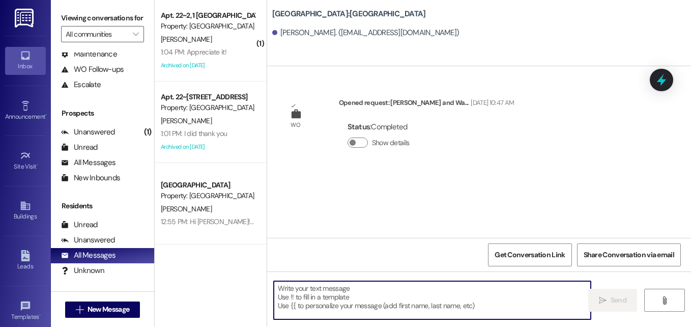
click at [421, 305] on textarea at bounding box center [432, 300] width 317 height 38
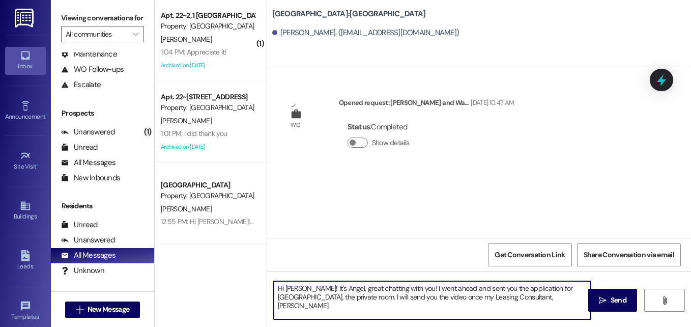
drag, startPoint x: 414, startPoint y: 298, endPoint x: 321, endPoint y: 300, distance: 93.1
click at [321, 300] on textarea "Hi Belen! It's Angel, great chatting with you! I went ahead and sent you the ap…" at bounding box center [432, 300] width 317 height 38
click at [405, 299] on textarea "Hi Belen! It's Angel, great chatting with you! I went ahead and sent you the ap…" at bounding box center [432, 300] width 317 height 38
drag, startPoint x: 406, startPoint y: 297, endPoint x: 447, endPoint y: 299, distance: 41.2
click at [447, 299] on textarea "Hi Belen! It's Angel, great chatting with you! I went ahead and sent you the ap…" at bounding box center [432, 300] width 317 height 38
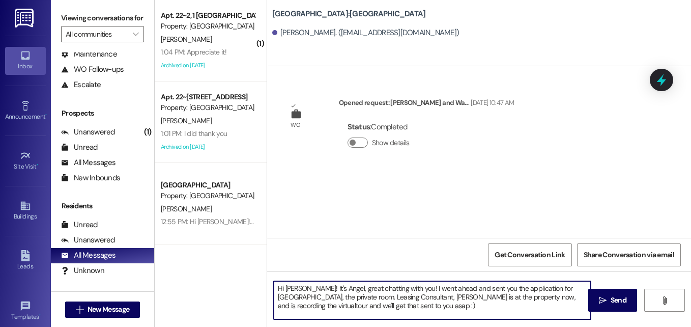
type textarea "Hi Belen! It's Angel, great chatting with you! I went ahead and sent you the ap…"
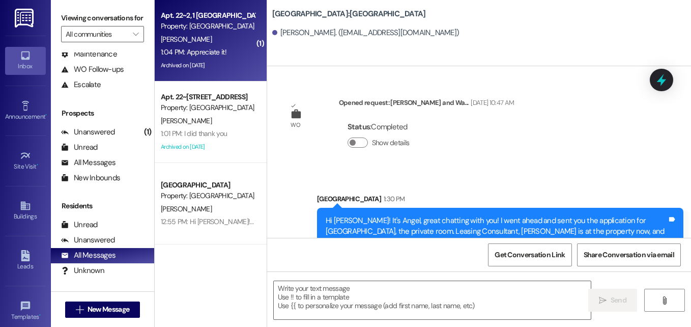
click at [214, 45] on div "T. Pedersen" at bounding box center [208, 39] width 96 height 13
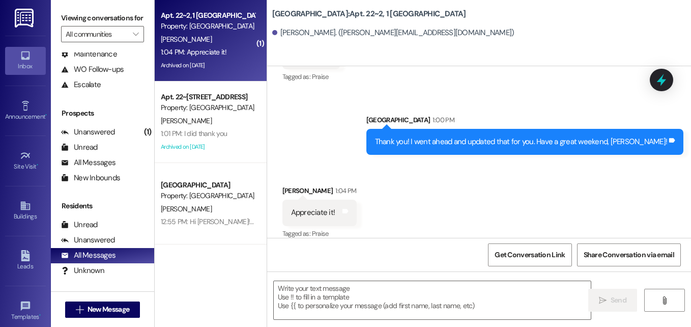
scroll to position [1671, 0]
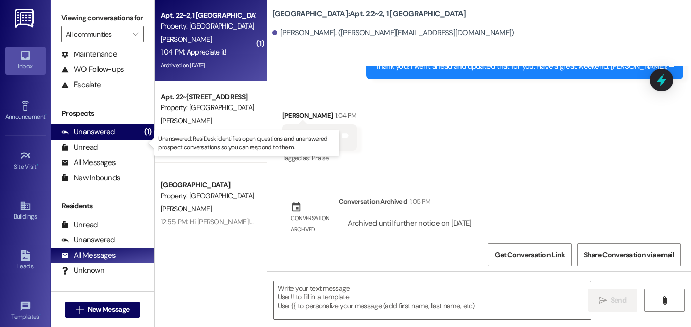
click at [89, 139] on div "Unanswered (1)" at bounding box center [102, 131] width 103 height 15
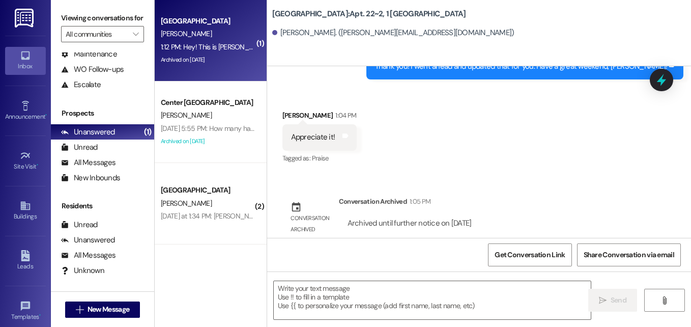
click at [212, 35] on div "T. Gappmayer" at bounding box center [208, 33] width 96 height 13
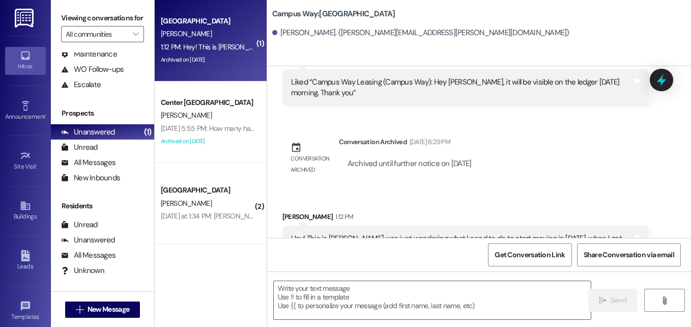
scroll to position [2114, 0]
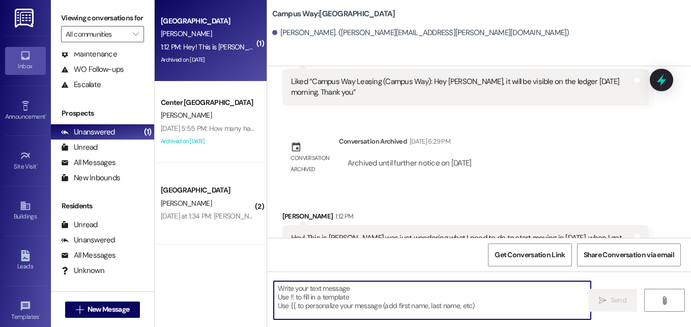
drag, startPoint x: 384, startPoint y: 286, endPoint x: 376, endPoint y: 287, distance: 8.7
click at [376, 287] on textarea at bounding box center [432, 300] width 317 height 38
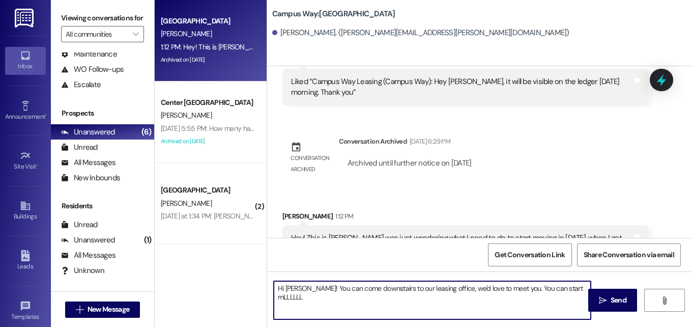
type textarea "Hi Tyler! You can come downstairs to our leasing office, we'd love to meet you.…"
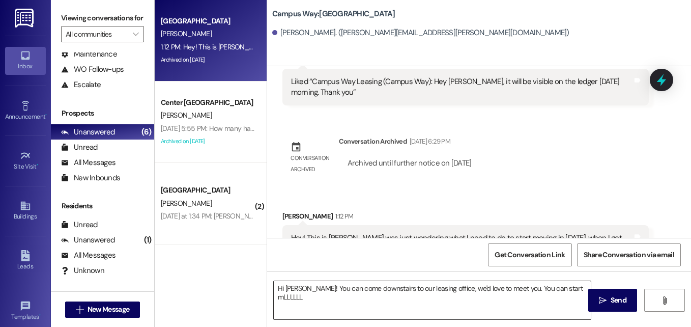
click at [477, 301] on textarea "Hi Tyler! You can come downstairs to our leasing office, we'd love to meet you.…" at bounding box center [432, 300] width 317 height 38
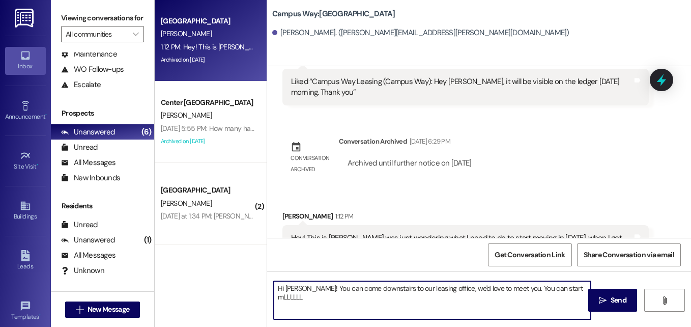
click at [477, 301] on textarea "Hi Tyler! You can come downstairs to our leasing office, we'd love to meet you.…" at bounding box center [432, 300] width 317 height 38
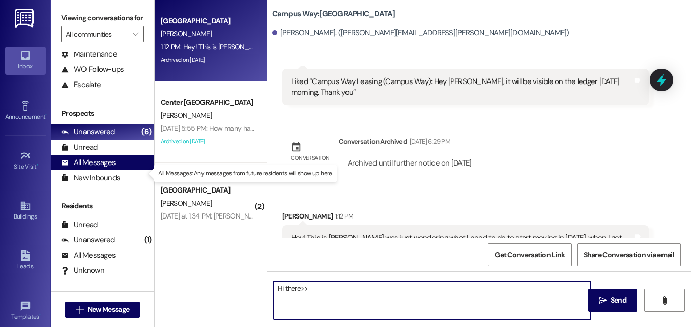
type textarea "Hi there>>"
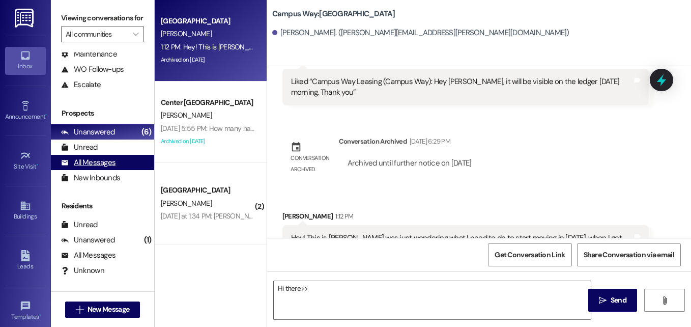
scroll to position [21, 0]
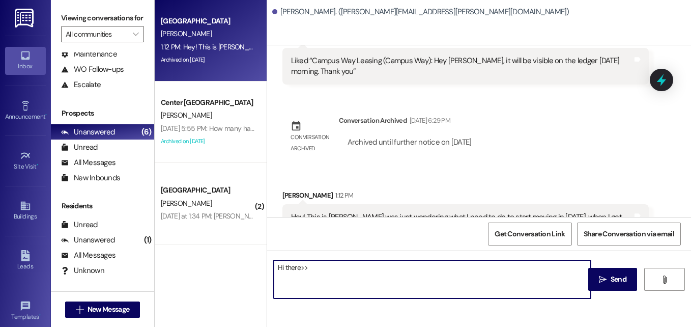
click at [311, 268] on textarea "Hi there>>" at bounding box center [432, 279] width 317 height 38
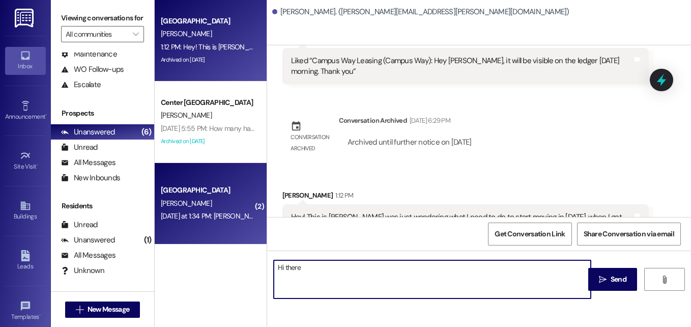
type textarea "Hi there"
click at [213, 201] on div "[PERSON_NAME]" at bounding box center [208, 203] width 96 height 13
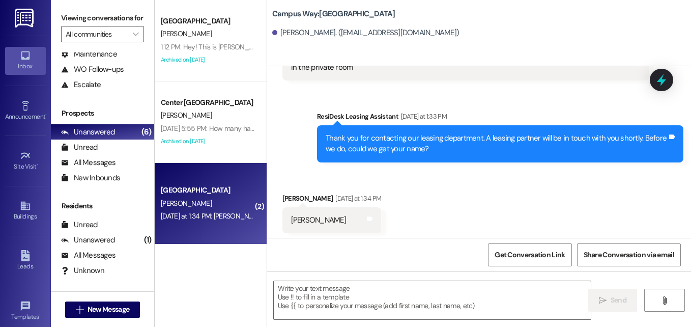
scroll to position [178, 0]
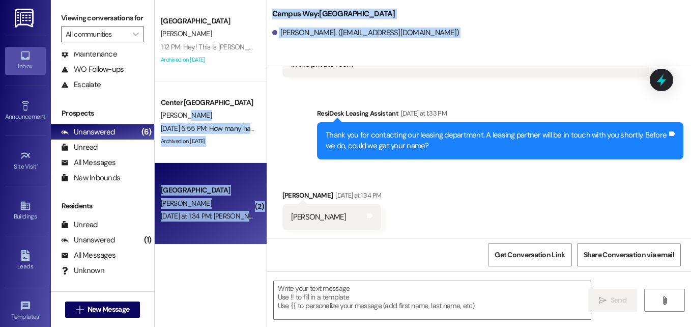
click at [185, 114] on span "[PERSON_NAME]" at bounding box center [186, 114] width 51 height 9
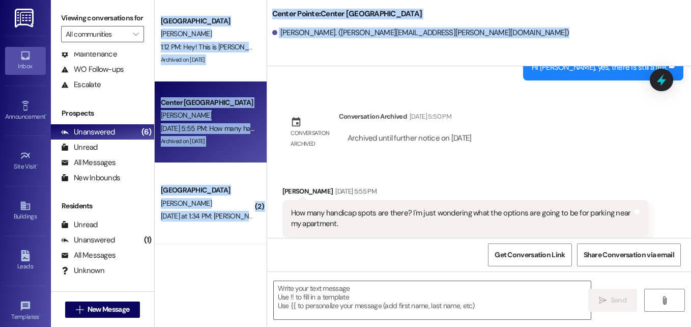
scroll to position [1797, 0]
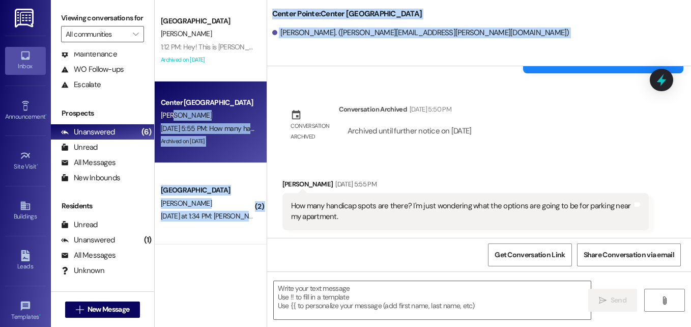
drag, startPoint x: 185, startPoint y: 114, endPoint x: 171, endPoint y: 120, distance: 14.2
click at [171, 120] on span "[PERSON_NAME]" at bounding box center [186, 114] width 51 height 9
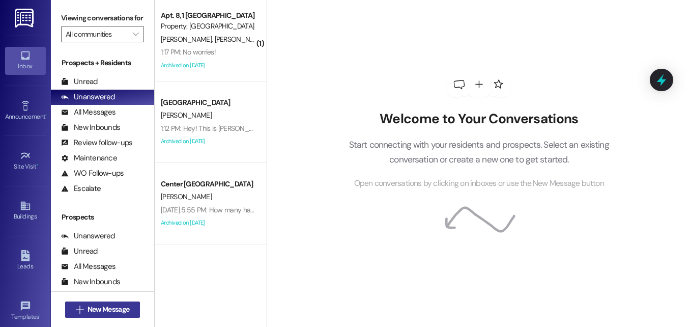
click at [118, 308] on span "New Message" at bounding box center [108, 309] width 42 height 11
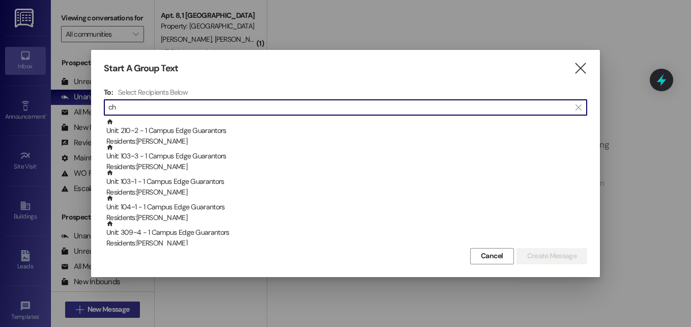
type input "c"
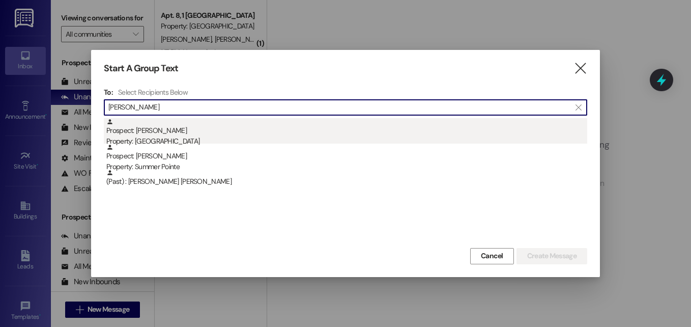
type input "[PERSON_NAME]"
click at [155, 130] on div "Prospect: [PERSON_NAME] Property: Campus Edge" at bounding box center [346, 132] width 481 height 29
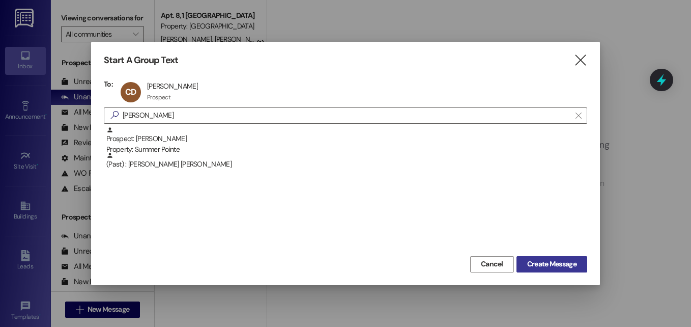
click at [536, 264] on span "Create Message" at bounding box center [551, 263] width 49 height 11
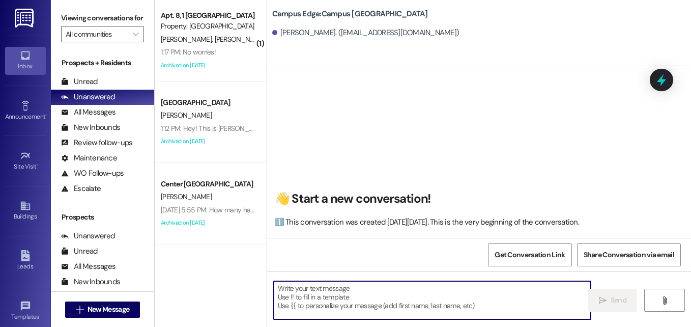
click at [430, 298] on textarea at bounding box center [432, 300] width 317 height 38
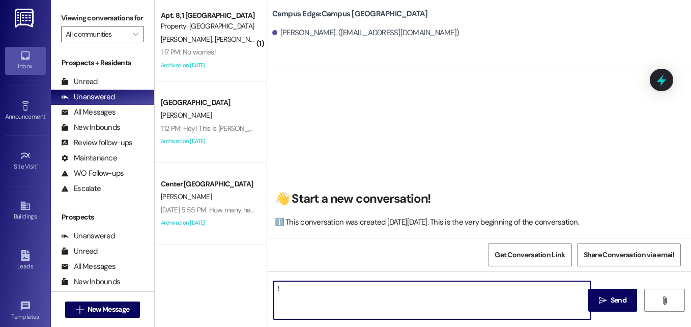
type textarea "!!"
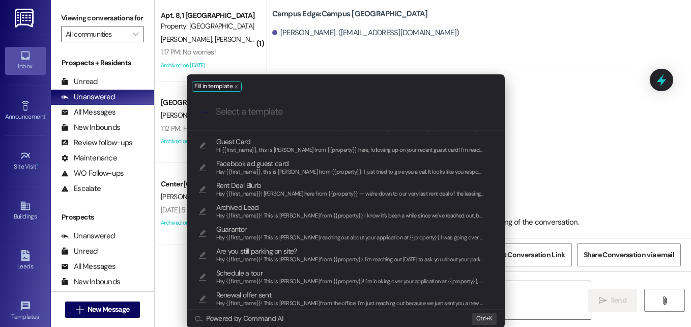
scroll to position [132, 0]
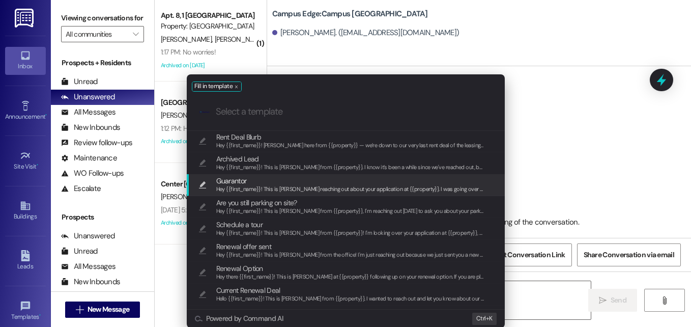
click at [332, 183] on span "Guarantor" at bounding box center [350, 180] width 268 height 11
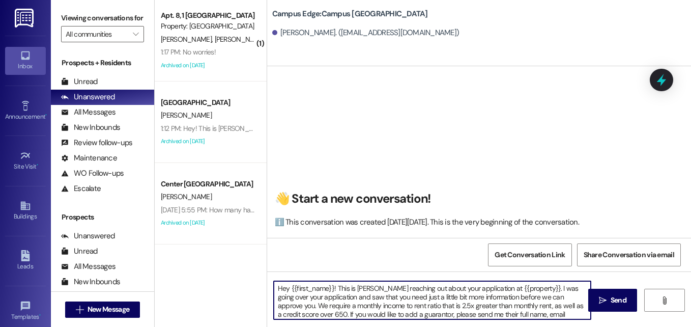
click at [358, 285] on textarea "Hey {{first_name}}! This is [PERSON_NAME] reaching out about your application a…" at bounding box center [432, 300] width 317 height 38
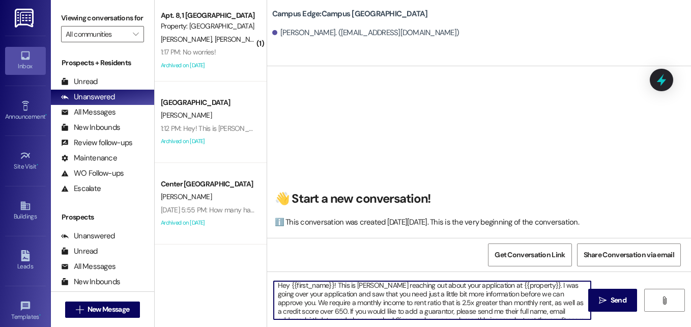
click at [499, 306] on textarea "Hey {{first_name}}! This is [PERSON_NAME] reaching out about your application a…" at bounding box center [432, 300] width 317 height 38
drag, startPoint x: 304, startPoint y: 306, endPoint x: 537, endPoint y: 305, distance: 232.9
click at [537, 305] on textarea "Hey {{first_name}}! This is [PERSON_NAME] reaching out about your application a…" at bounding box center [432, 300] width 317 height 38
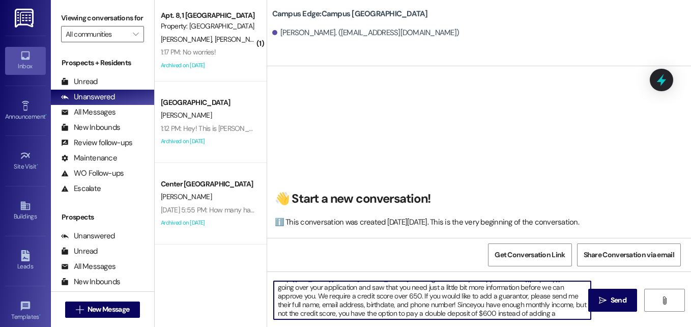
scroll to position [10, 0]
type textarea "Hey {{first_name}}! This is [PERSON_NAME] reaching out about your application a…"
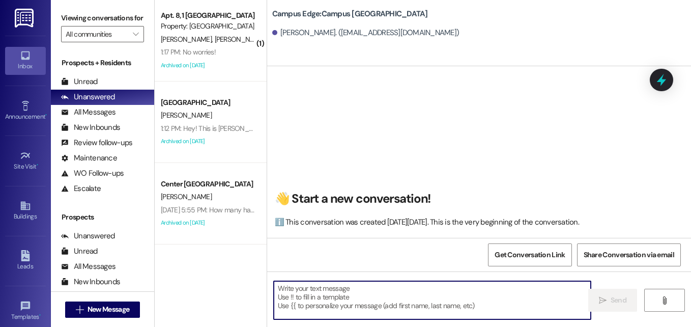
scroll to position [0, 0]
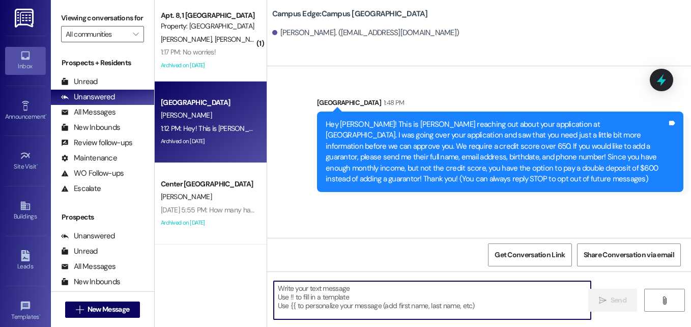
click at [171, 108] on div "[GEOGRAPHIC_DATA]" at bounding box center [208, 102] width 94 height 11
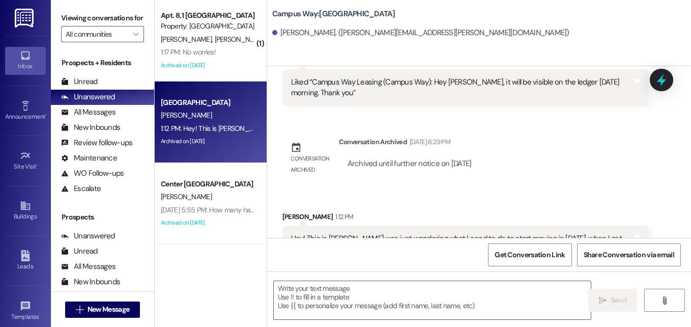
scroll to position [2114, 0]
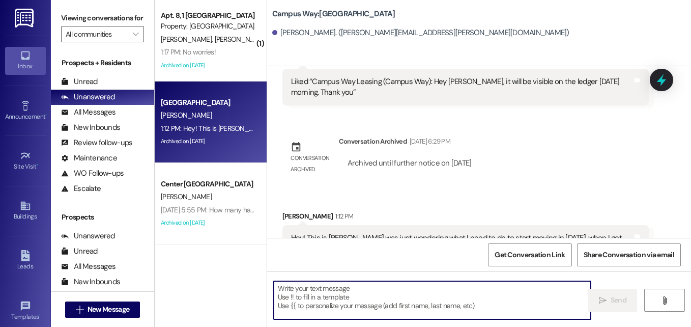
click at [347, 288] on textarea at bounding box center [432, 300] width 317 height 38
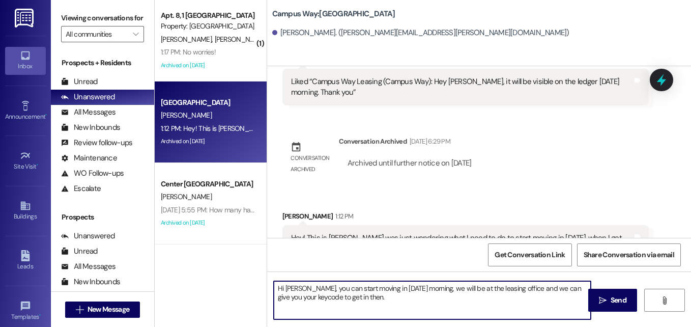
click at [418, 290] on textarea "Hi [PERSON_NAME], you can start moving in [DATE] morning, we will be at the lea…" at bounding box center [432, 300] width 317 height 38
type textarea "Hi [PERSON_NAME], you can start moving in [DATE] morning (after 9am), we will b…"
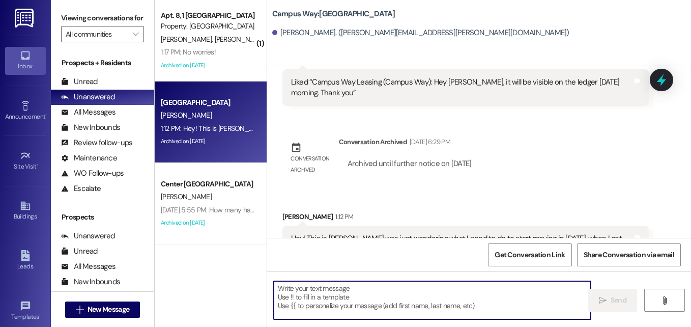
scroll to position [153, 0]
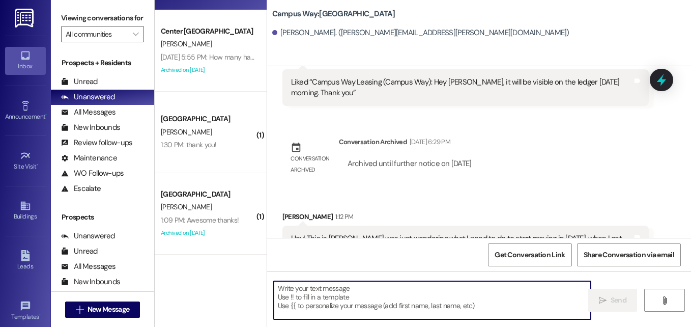
click at [213, 135] on div "[PERSON_NAME]" at bounding box center [208, 132] width 96 height 13
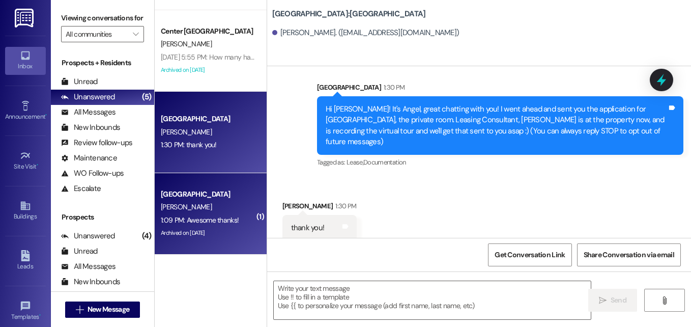
scroll to position [0, 0]
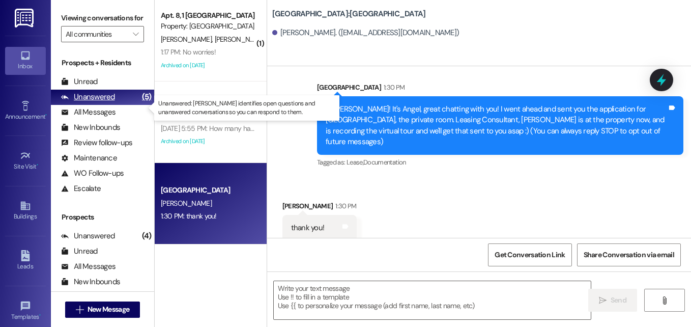
click at [116, 105] on div "Unanswered (5)" at bounding box center [102, 97] width 103 height 15
click at [105, 102] on div "Unanswered" at bounding box center [88, 97] width 54 height 11
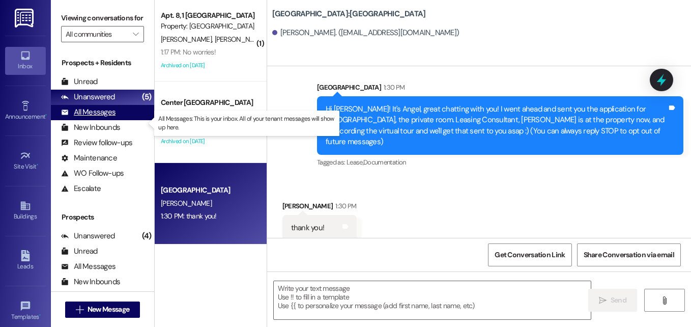
click at [103, 117] on div "All Messages" at bounding box center [88, 112] width 54 height 11
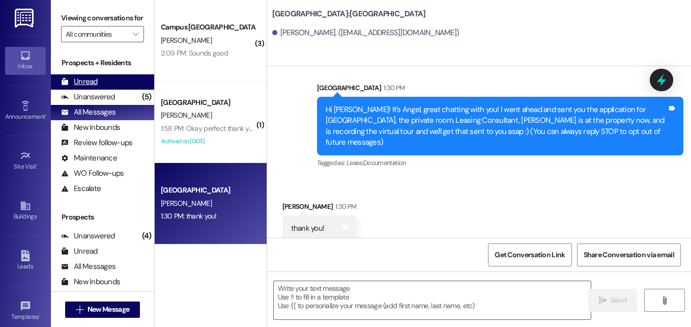
scroll to position [111, 0]
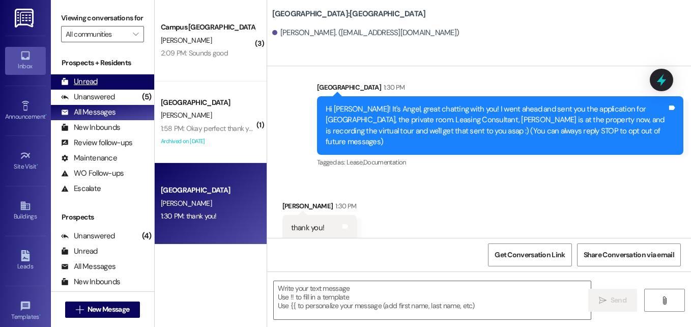
click at [194, 44] on div "[PERSON_NAME]" at bounding box center [208, 40] width 96 height 13
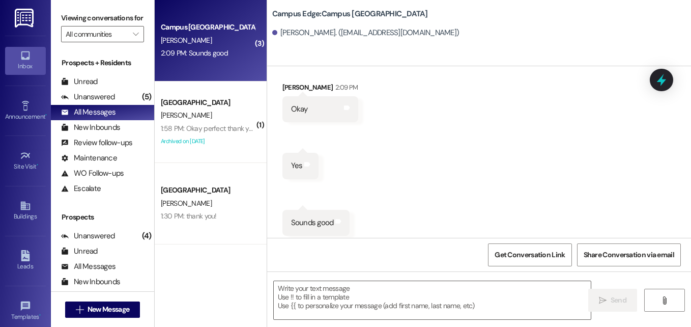
scroll to position [162, 0]
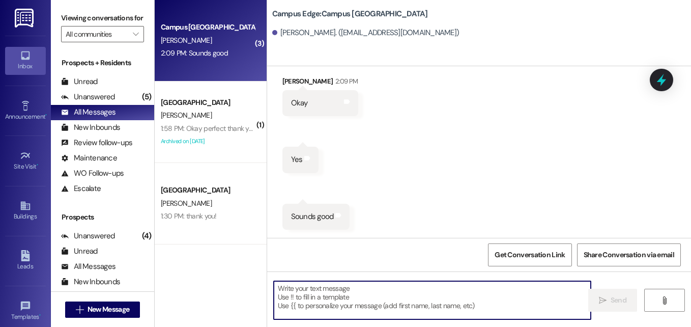
click at [365, 284] on textarea at bounding box center [432, 300] width 317 height 38
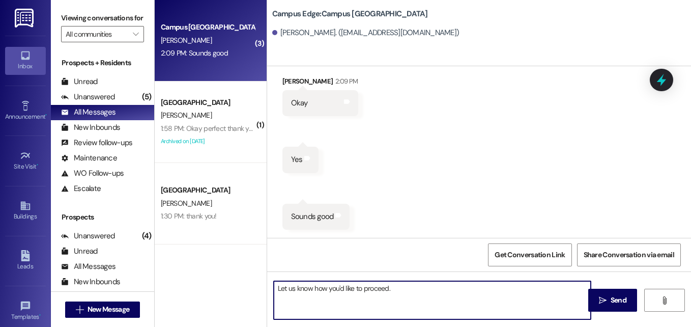
type textarea "Let us know how you'd like to proceed."
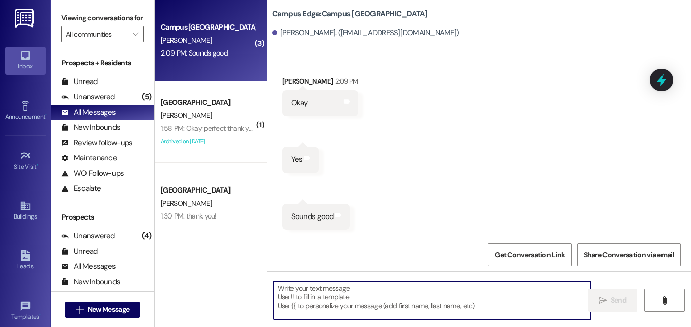
scroll to position [232, 0]
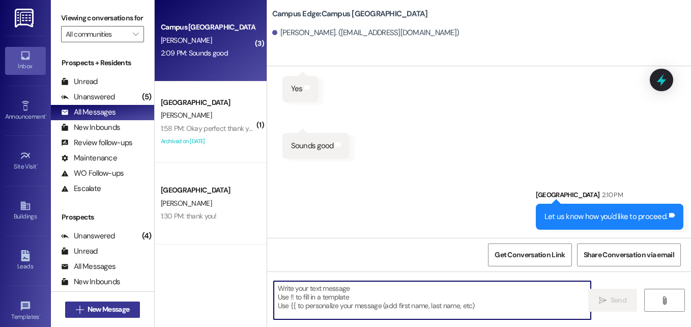
click at [77, 304] on span " New Message" at bounding box center [103, 309] width 58 height 11
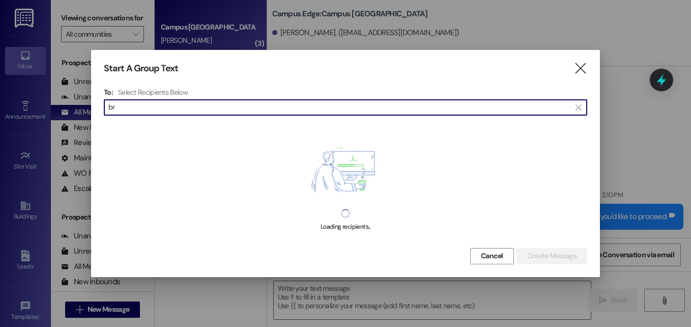
type input "b"
type input "esa"
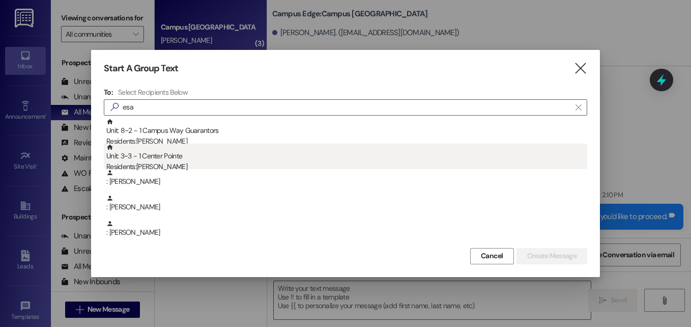
click at [163, 165] on div "Residents: [PERSON_NAME]" at bounding box center [346, 166] width 481 height 11
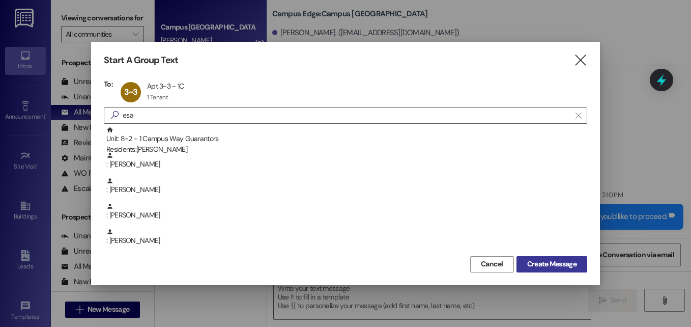
click at [529, 264] on span "Create Message" at bounding box center [551, 263] width 49 height 11
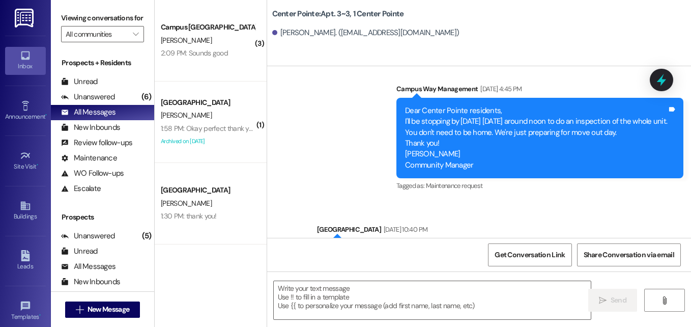
scroll to position [2597, 0]
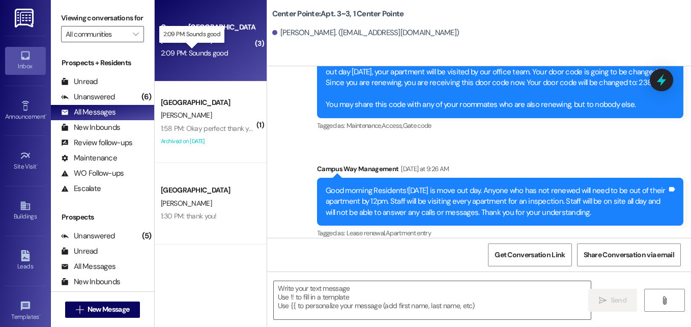
click at [199, 53] on div "2:09 PM: Sounds good 2:09 PM: Sounds good" at bounding box center [194, 52] width 67 height 9
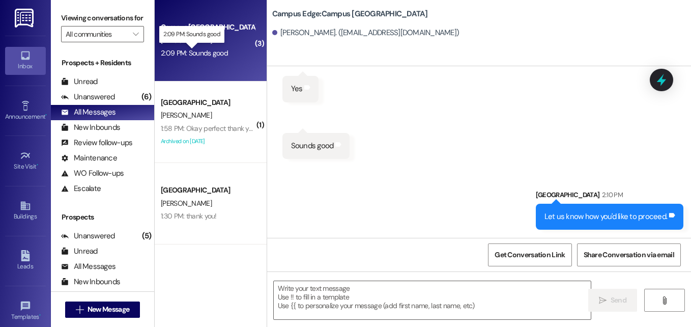
scroll to position [232, 0]
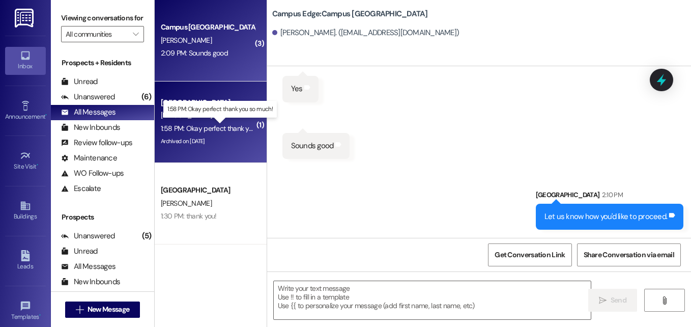
click at [203, 125] on div "1:58 PM: Okay perfect thank you so much! 1:58 PM: Okay perfect thank you so muc…" at bounding box center [223, 128] width 124 height 9
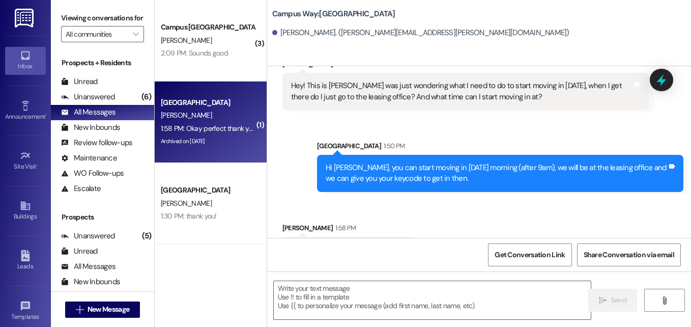
scroll to position [2267, 0]
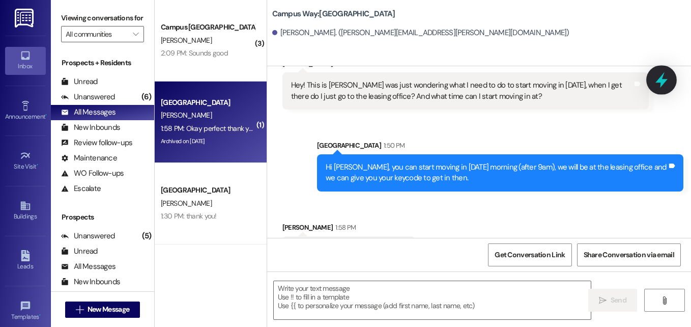
click at [667, 88] on icon at bounding box center [661, 79] width 17 height 17
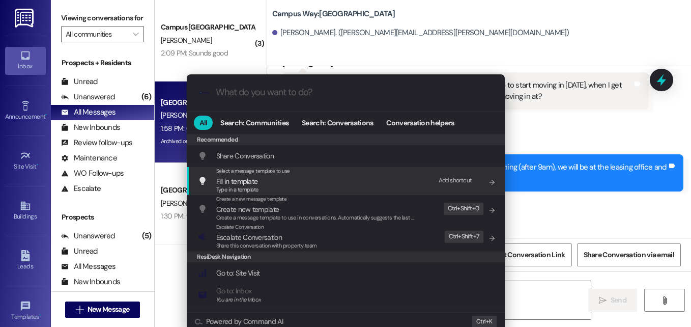
scroll to position [443, 0]
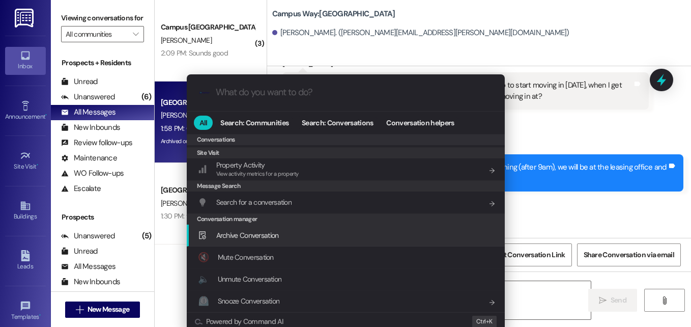
click at [244, 234] on span "Archive Conversation" at bounding box center [247, 234] width 63 height 9
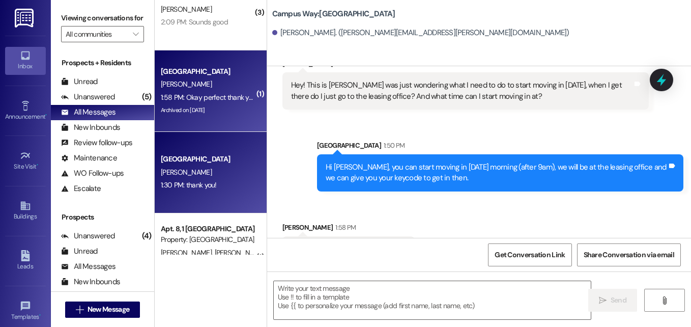
scroll to position [0, 0]
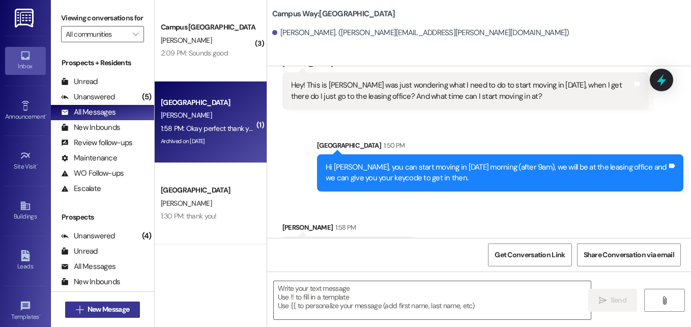
click at [97, 306] on span "New Message" at bounding box center [108, 309] width 42 height 11
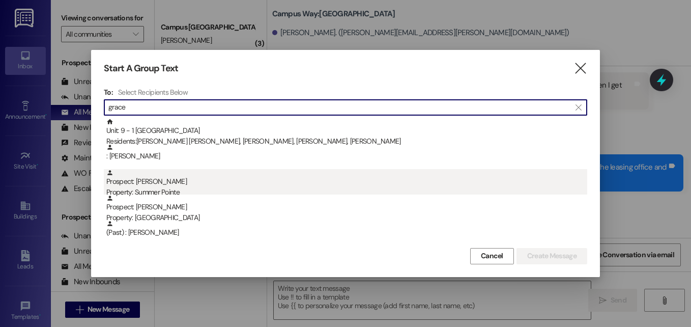
type input "grace"
click at [181, 188] on div "Property: Summer Pointe" at bounding box center [346, 192] width 481 height 11
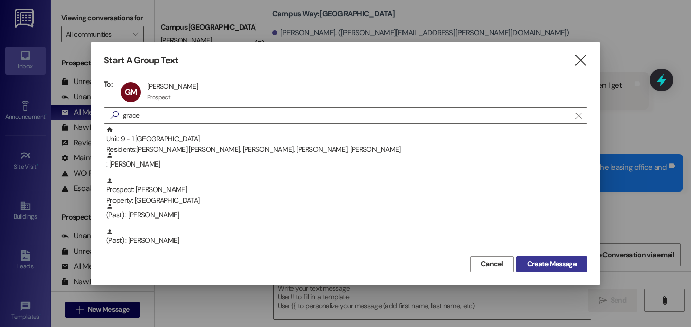
click at [541, 263] on span "Create Message" at bounding box center [551, 263] width 49 height 11
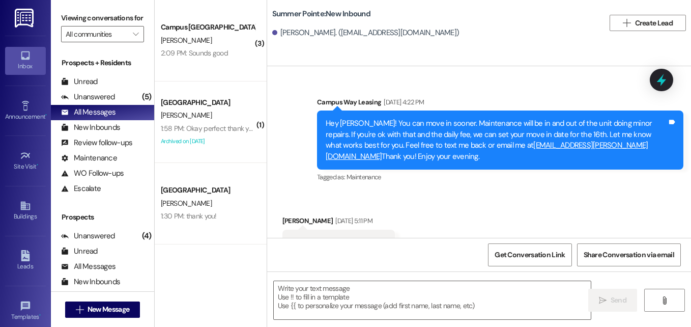
scroll to position [1818, 0]
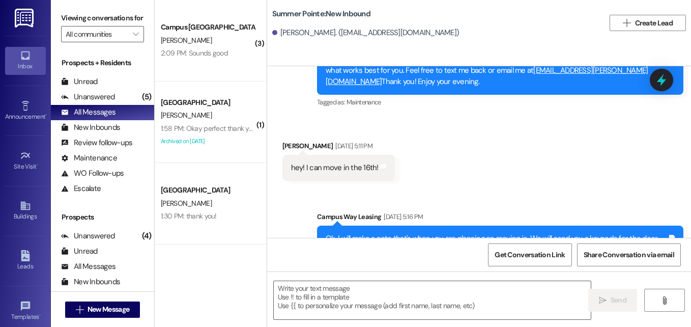
click at [400, 278] on div " Send " at bounding box center [479, 309] width 424 height 76
click at [390, 286] on textarea at bounding box center [432, 300] width 317 height 38
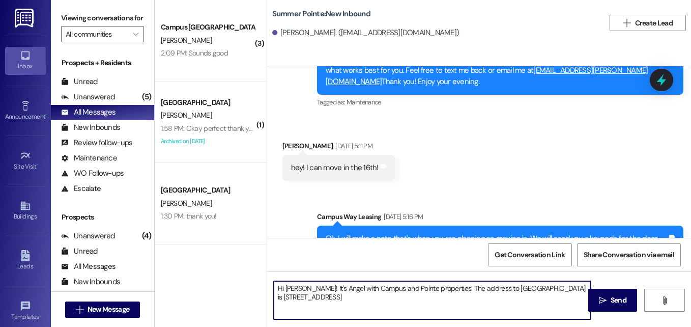
drag, startPoint x: 535, startPoint y: 289, endPoint x: 545, endPoint y: 307, distance: 20.9
click at [545, 307] on textarea "Hi [PERSON_NAME]! It's Angel with Campus and Pointe properties. The address to …" at bounding box center [432, 300] width 317 height 38
paste textarea "d, Provo, UT 84604"
type textarea "Hi [PERSON_NAME]! It's Angel with Campus and Pointe properties. The address to …"
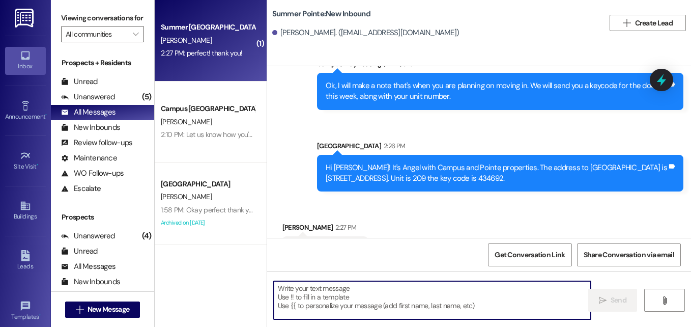
scroll to position [1971, 0]
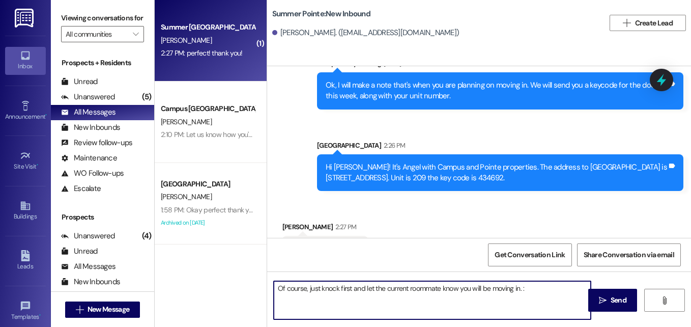
type textarea "Of course, just knock first and let the current roommate know you will be movin…"
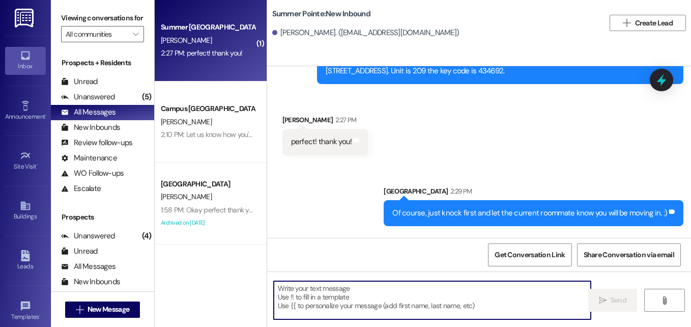
scroll to position [2112, 0]
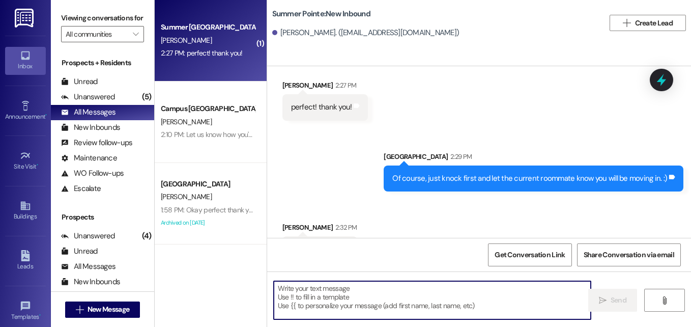
click at [356, 296] on textarea at bounding box center [432, 300] width 317 height 38
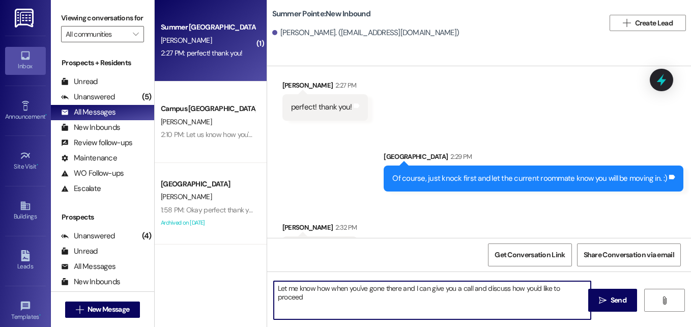
type textarea "Let me know how when you've gone there and I can give you a call and discuss ho…"
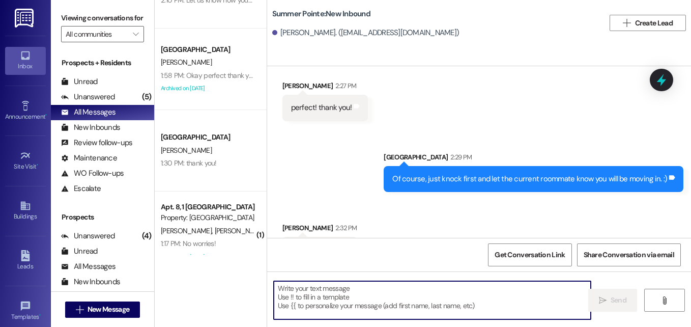
scroll to position [135, 0]
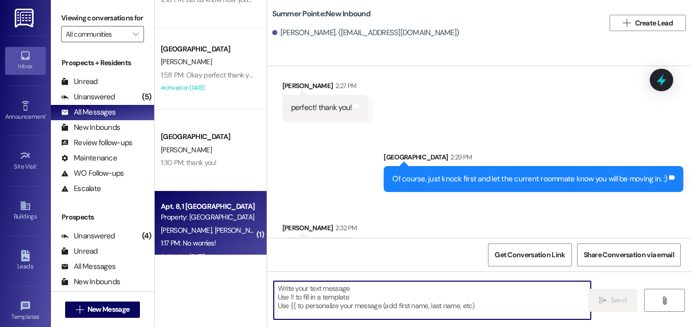
click at [193, 200] on div "Apt. 8, 1 [GEOGRAPHIC_DATA] Property: [GEOGRAPHIC_DATA]" at bounding box center [208, 212] width 96 height 24
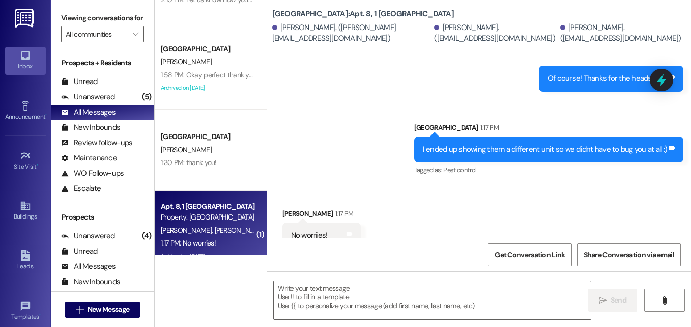
scroll to position [13243, 0]
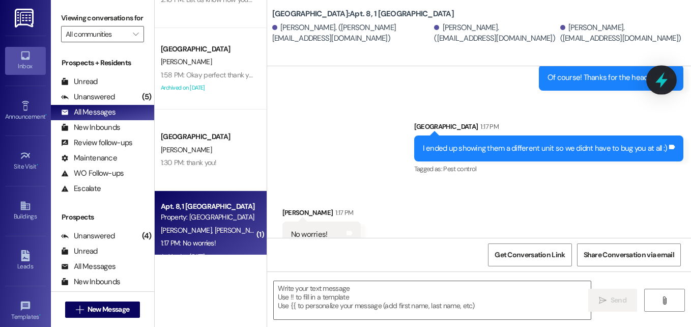
click at [657, 79] on icon at bounding box center [661, 79] width 17 height 17
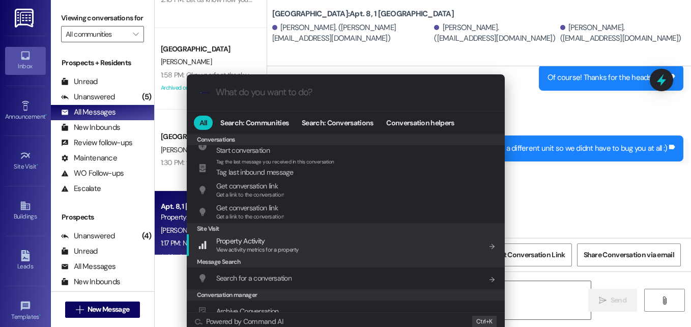
scroll to position [443, 0]
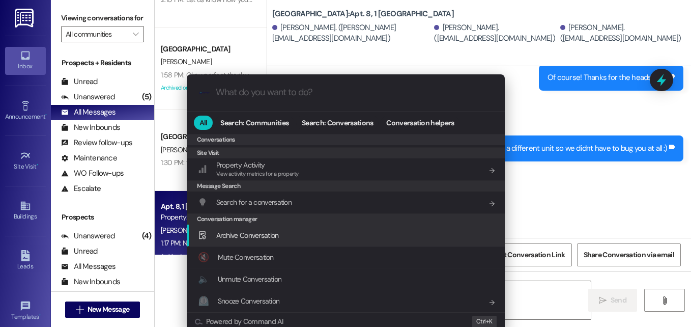
click at [231, 235] on span "Archive Conversation" at bounding box center [247, 234] width 63 height 9
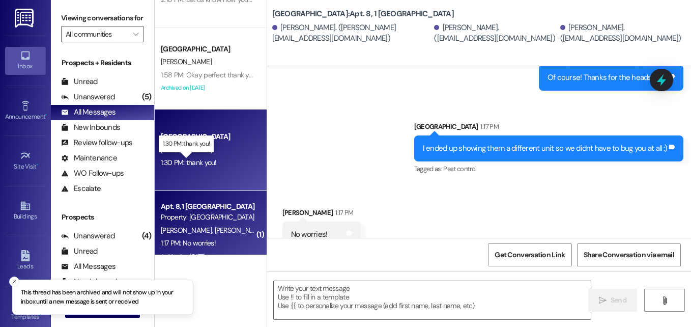
click at [193, 161] on div "1:30 PM: thank you! 1:30 PM: thank you!" at bounding box center [189, 162] width 56 height 9
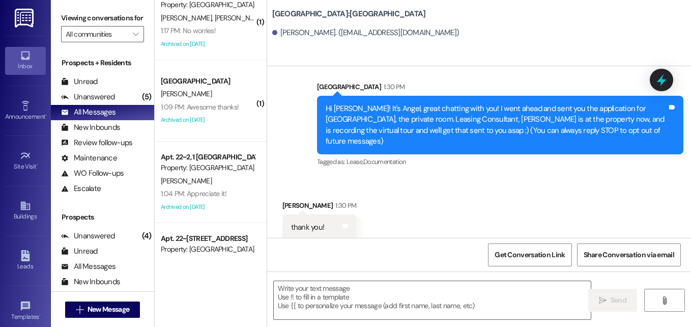
scroll to position [347, 0]
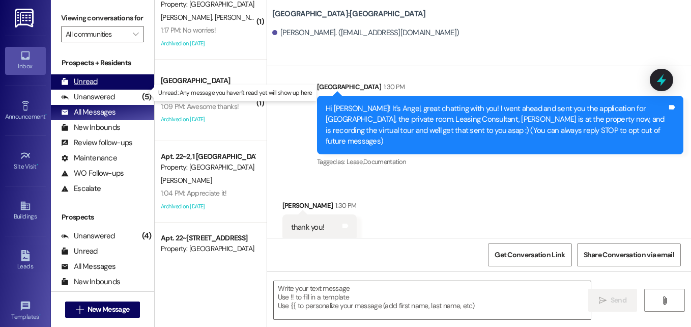
click at [85, 87] on div "Unread" at bounding box center [79, 81] width 37 height 11
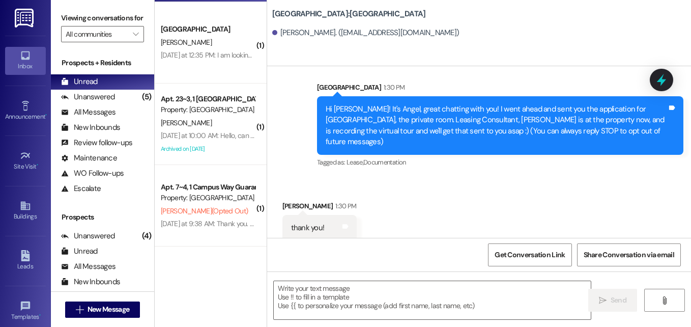
scroll to position [411, 0]
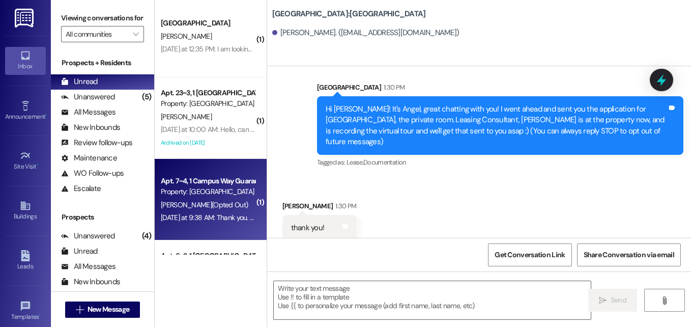
click at [198, 205] on span "[PERSON_NAME] (Opted Out)" at bounding box center [204, 204] width 87 height 9
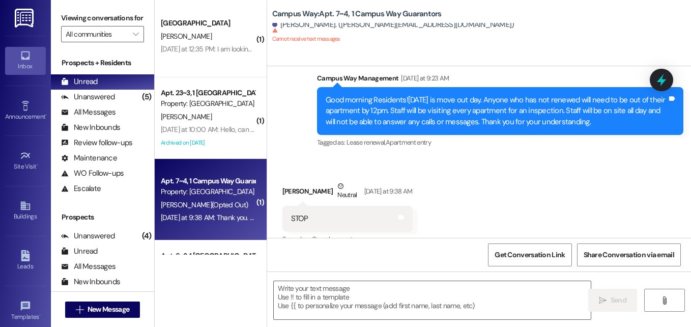
scroll to position [539, 0]
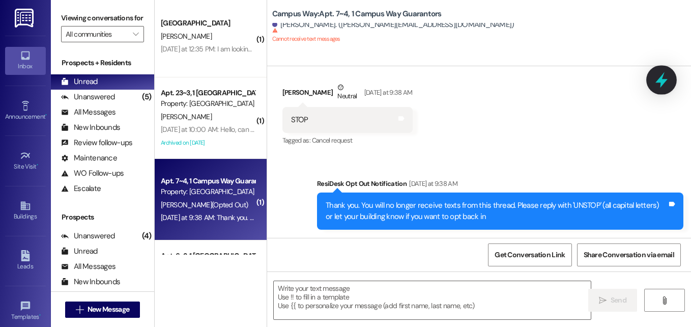
click at [663, 73] on icon at bounding box center [661, 79] width 17 height 17
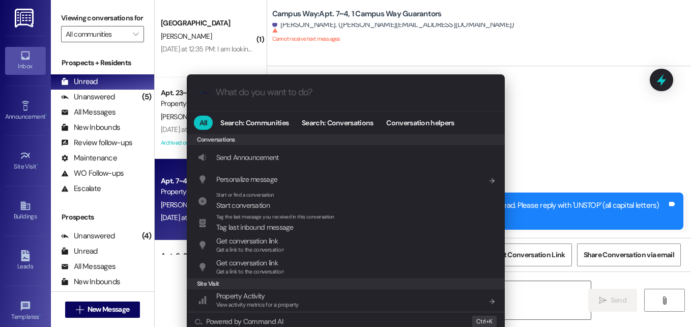
scroll to position [443, 0]
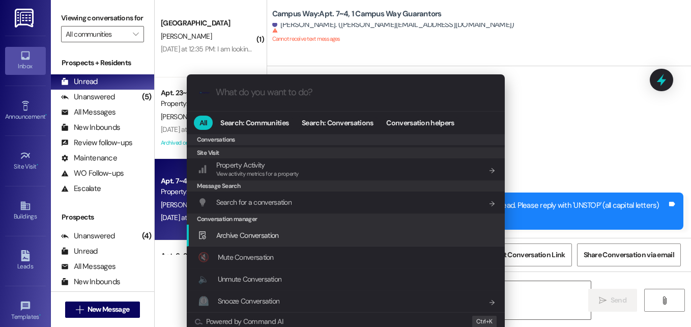
click at [246, 239] on span "Archive Conversation" at bounding box center [247, 234] width 63 height 9
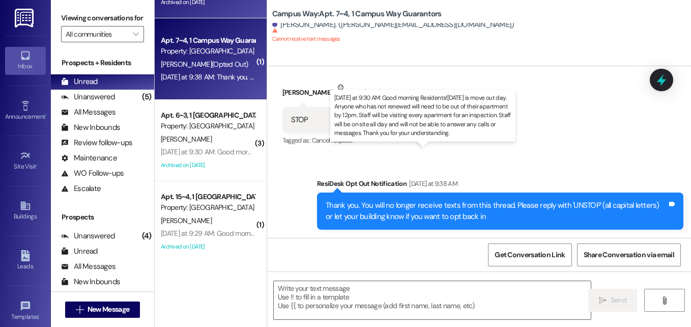
scroll to position [552, 0]
click at [215, 147] on div "[DATE] at 9:30 AM: Good morning Residents![DATE] is move out day. Anyone who ha…" at bounding box center [624, 150] width 927 height 9
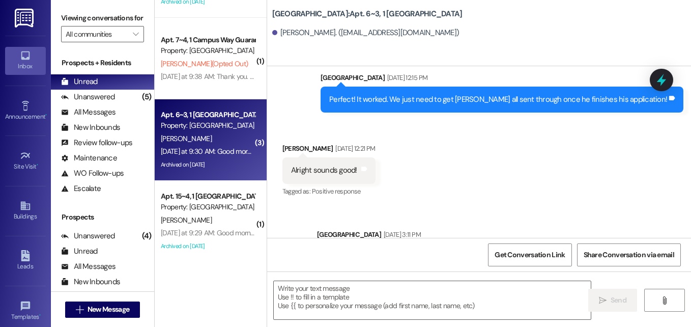
scroll to position [8526, 0]
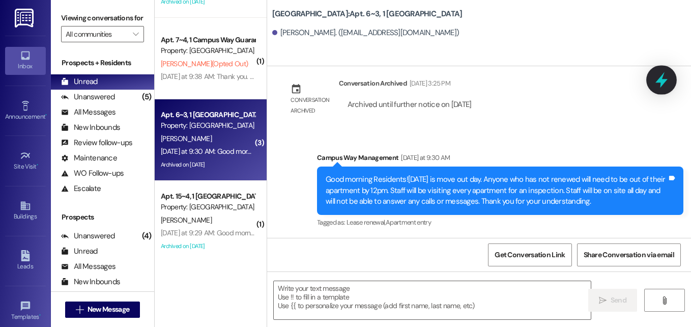
click at [660, 90] on div at bounding box center [661, 79] width 31 height 29
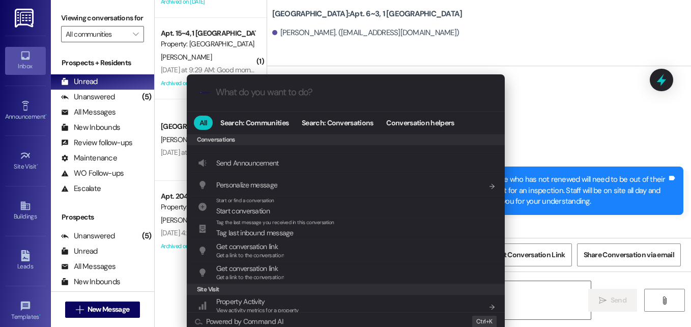
scroll to position [443, 0]
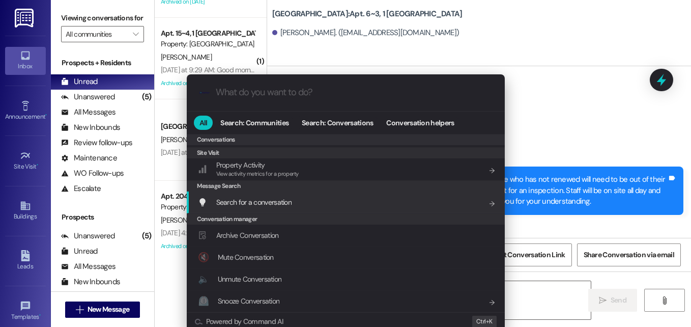
click at [224, 65] on div ".cls-1{fill:#0a055f;}.cls-2{fill:#0cc4c4;} resideskLogoBlueOrange All Search: C…" at bounding box center [345, 202] width 343 height 276
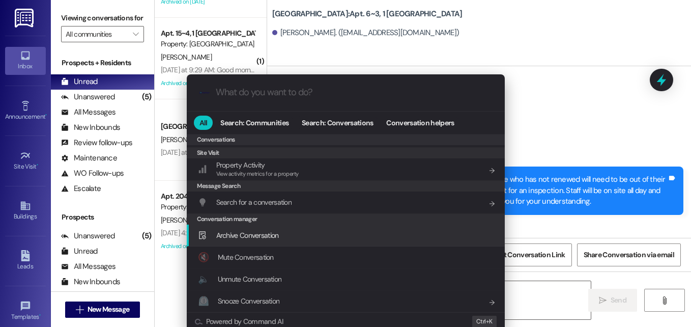
click at [234, 233] on span "Archive Conversation" at bounding box center [247, 234] width 63 height 9
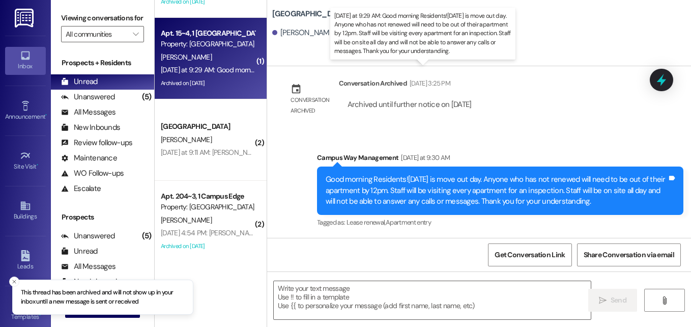
click at [200, 72] on div "[DATE] at 9:29 AM: Good morning Residents![DATE] is move out day. Anyone who ha…" at bounding box center [624, 69] width 926 height 9
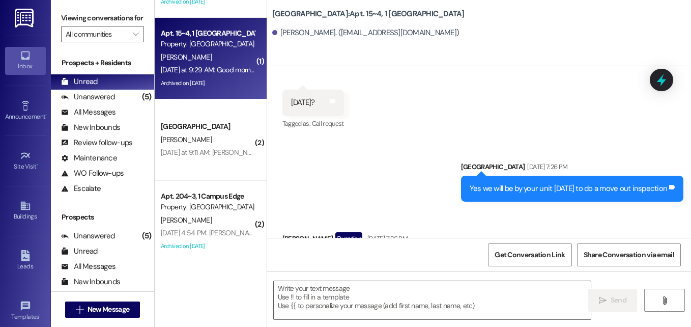
scroll to position [16727, 0]
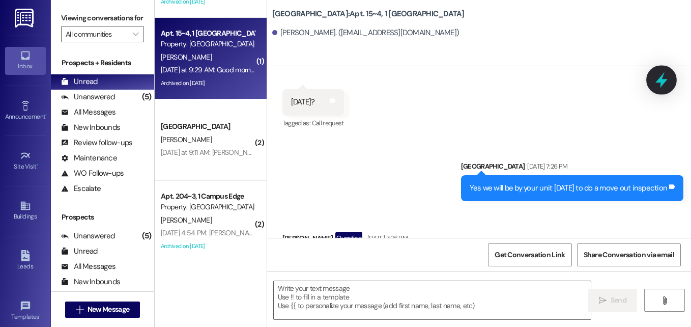
click at [662, 84] on icon at bounding box center [661, 80] width 12 height 16
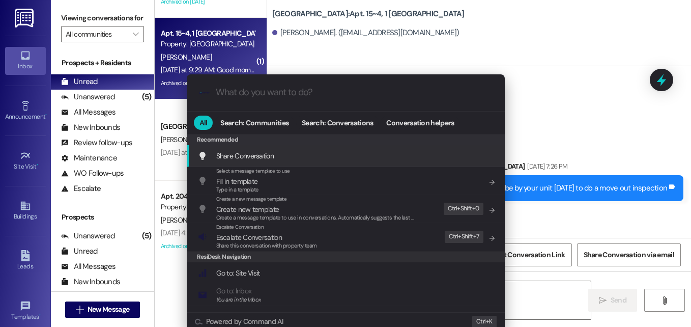
scroll to position [443, 0]
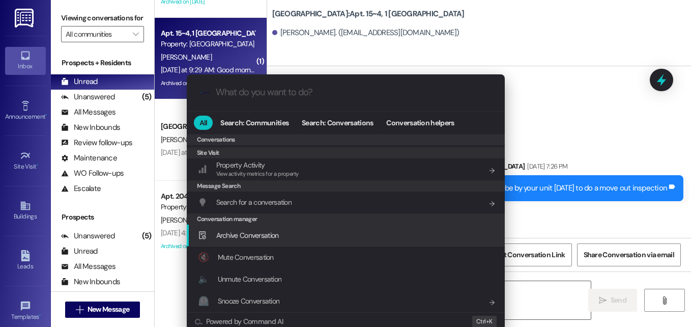
click at [290, 234] on div "Archive Conversation Add shortcut" at bounding box center [347, 234] width 298 height 11
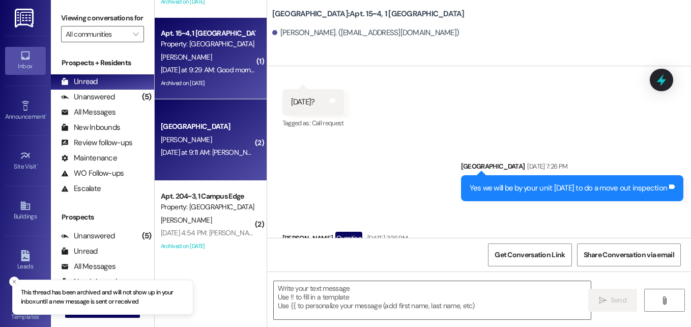
click at [200, 136] on div "[PERSON_NAME]" at bounding box center [208, 139] width 96 height 13
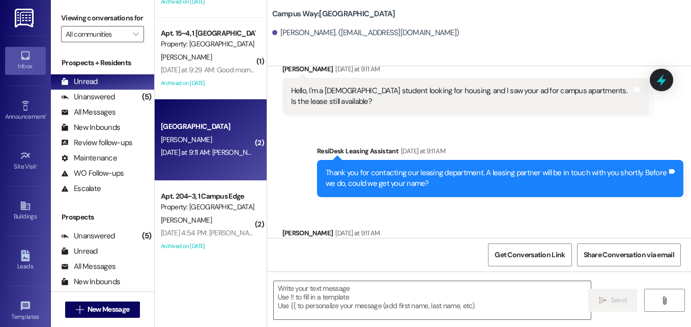
scroll to position [72, 0]
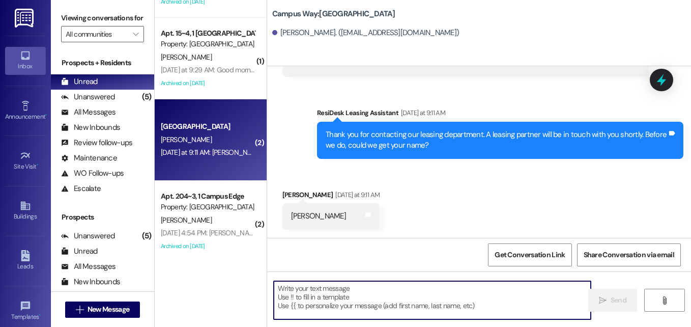
click at [367, 282] on textarea at bounding box center [432, 300] width 317 height 38
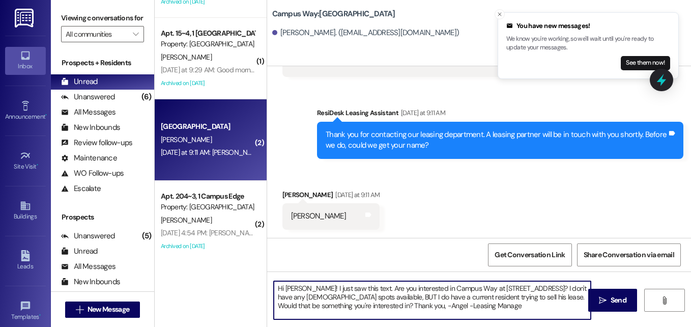
type textarea "Hi Peter! I just saw this text. Are you interested in Campus Way at 580 N 100 E…"
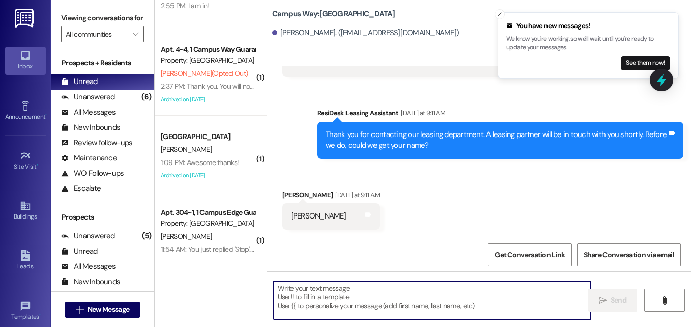
scroll to position [0, 0]
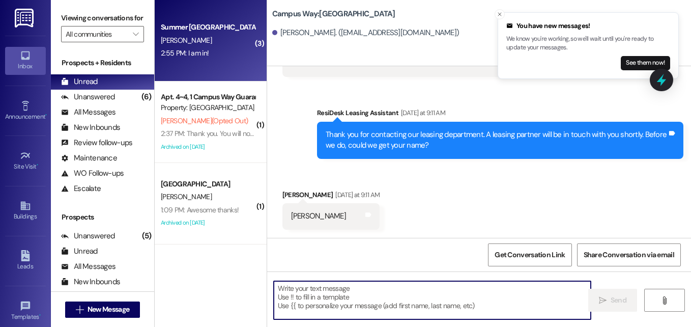
click at [209, 54] on div "2:55 PM: I am in! 2:55 PM: I am in!" at bounding box center [208, 53] width 96 height 13
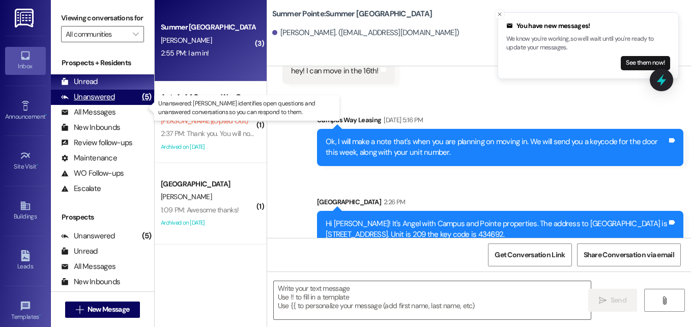
click at [103, 102] on div "Unanswered" at bounding box center [88, 97] width 54 height 11
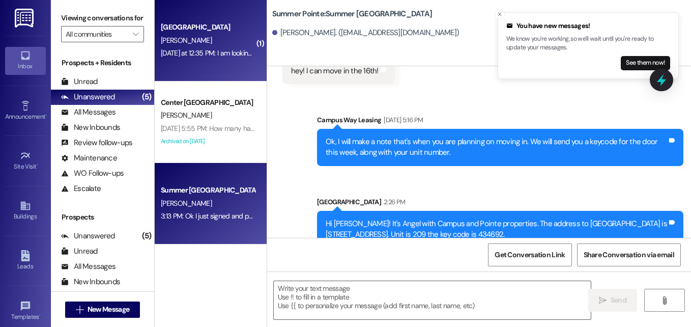
scroll to position [153, 0]
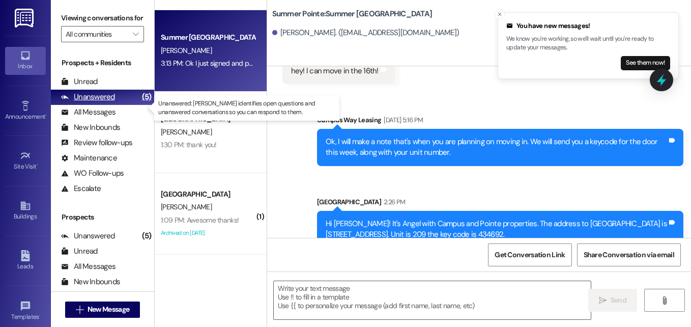
click at [82, 102] on div "Unanswered" at bounding box center [88, 97] width 54 height 11
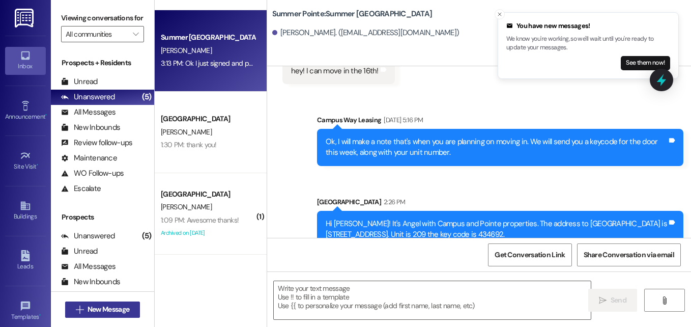
click at [91, 308] on span "New Message" at bounding box center [108, 309] width 42 height 11
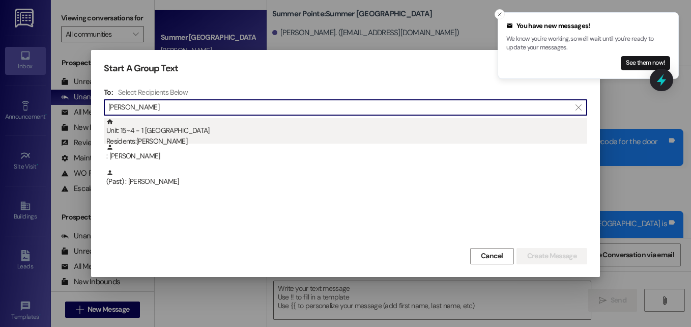
type input "daniel star"
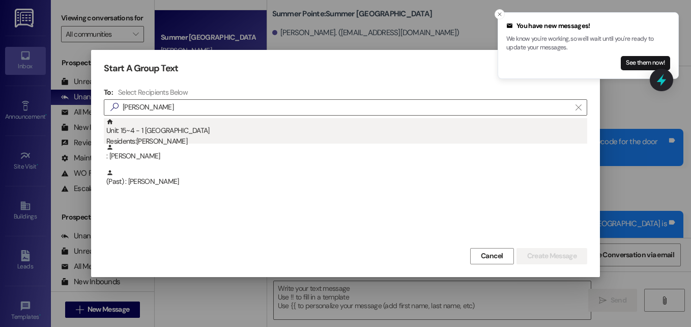
click at [168, 125] on div "Unit: 15~4 - 1 East Pointe Residents: Daniel Starr" at bounding box center [346, 132] width 481 height 29
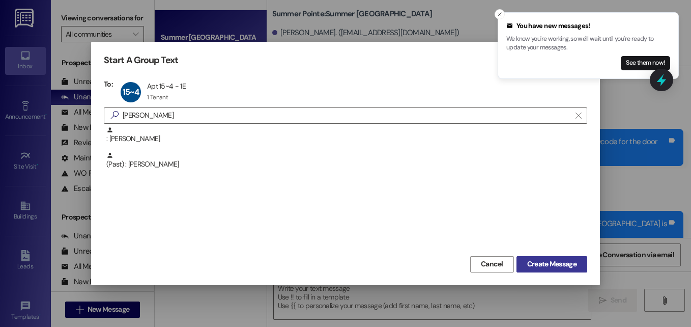
click at [553, 268] on span "Create Message" at bounding box center [551, 263] width 49 height 11
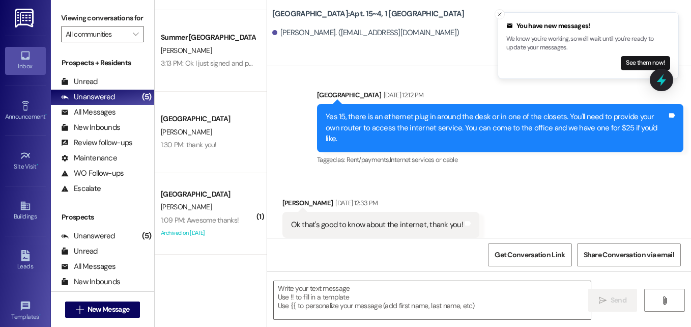
scroll to position [17141, 0]
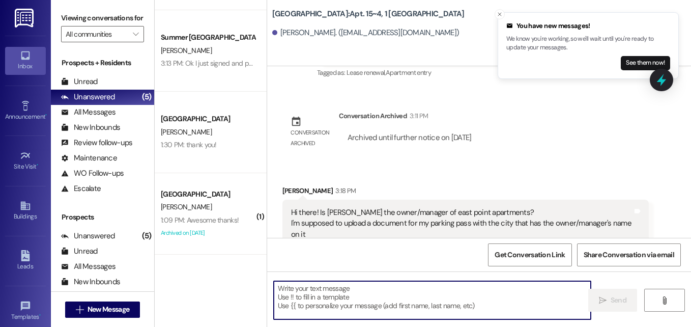
click at [407, 288] on textarea at bounding box center [432, 300] width 317 height 38
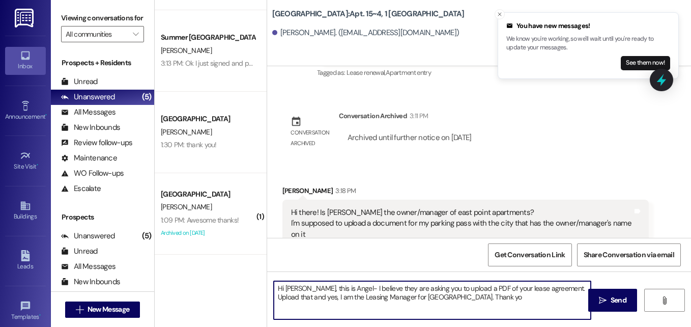
type textarea "Hi Daniel, this is Angel- I believe they are asking you to upload a PDF of your…"
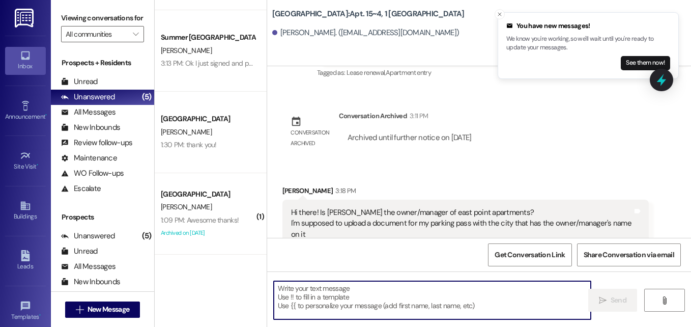
scroll to position [17141, 0]
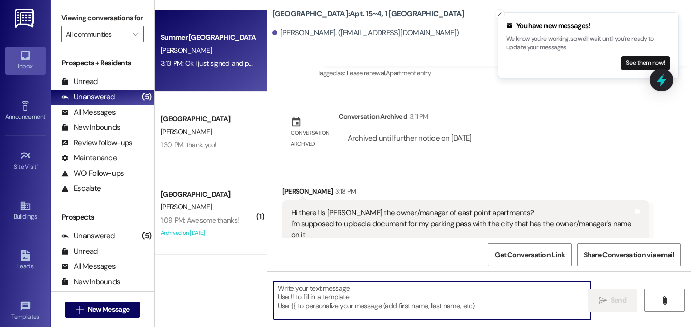
click at [209, 44] on div "[PERSON_NAME]" at bounding box center [208, 50] width 96 height 13
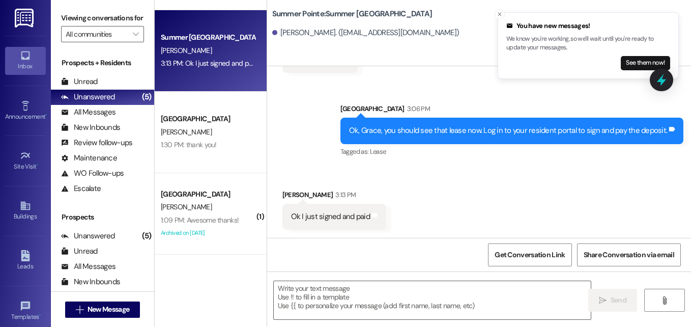
scroll to position [2411, 0]
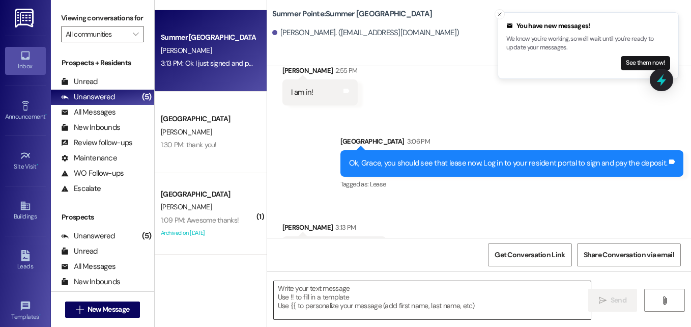
click at [373, 295] on textarea at bounding box center [432, 300] width 317 height 38
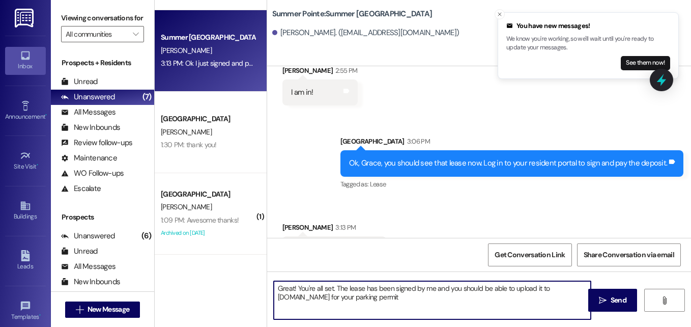
type textarea "Great! You're all set. The lease has been signed by me and you should be able t…"
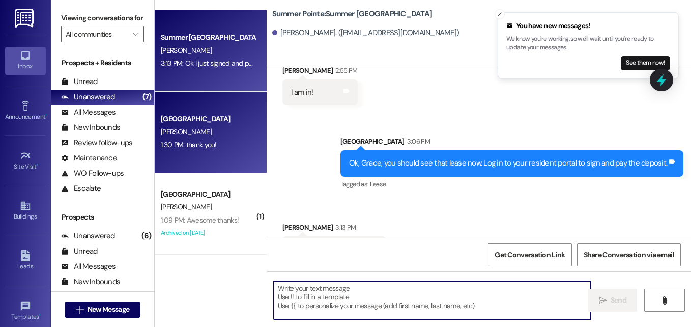
click at [179, 161] on div "East Pointe Prospect B. Perry 1:30 PM: thank you! 1:30 PM: thank you!" at bounding box center [211, 132] width 112 height 81
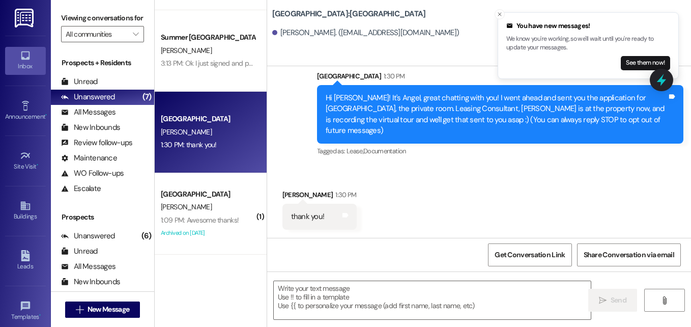
scroll to position [112, 0]
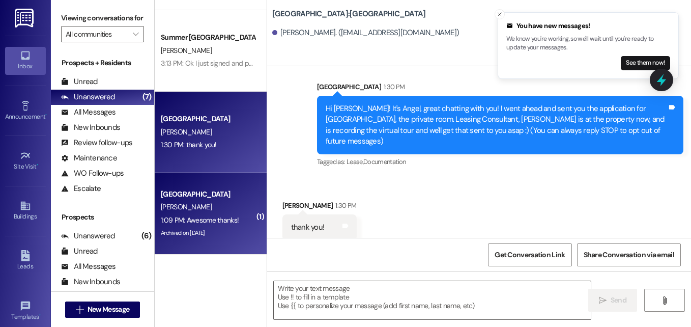
click at [185, 203] on span "R. Sannar" at bounding box center [186, 206] width 51 height 9
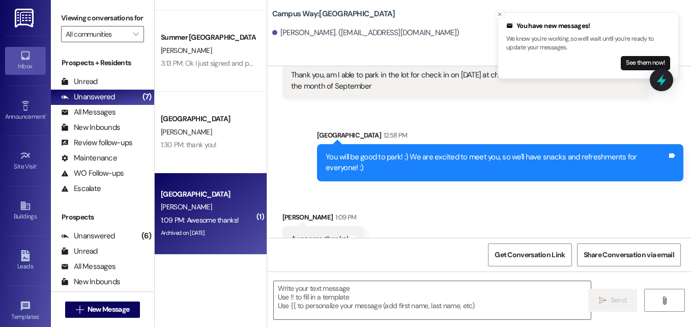
scroll to position [1631, 0]
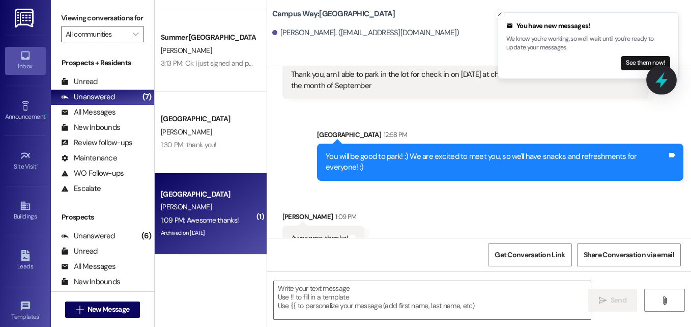
click at [656, 76] on icon at bounding box center [661, 79] width 17 height 17
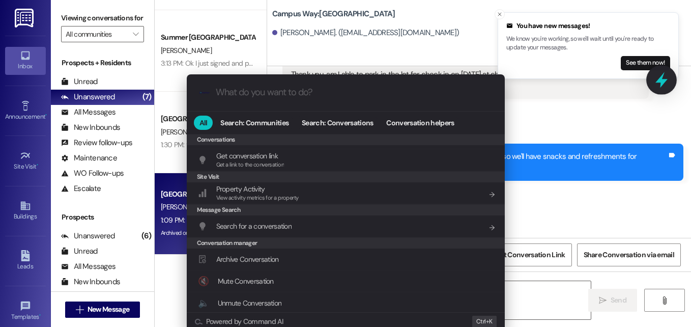
scroll to position [443, 0]
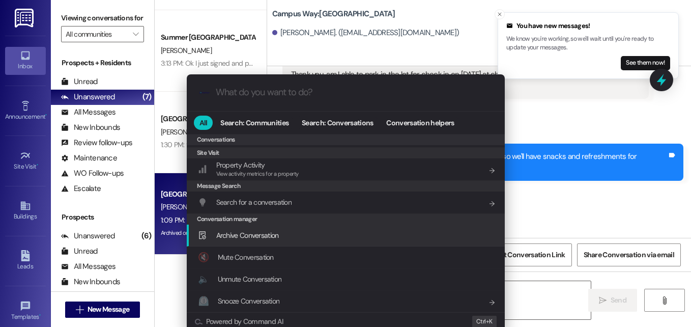
click at [278, 233] on div "Archive Conversation Add shortcut" at bounding box center [347, 234] width 298 height 11
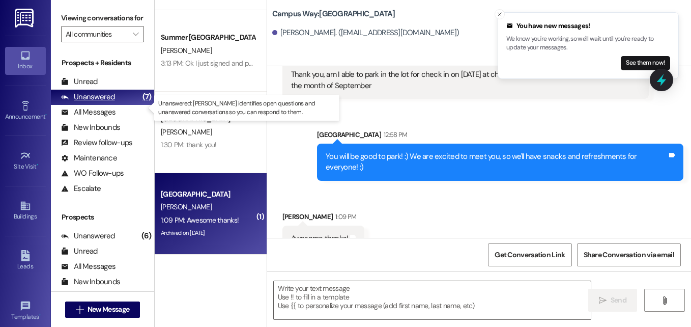
click at [108, 102] on div "Unanswered" at bounding box center [88, 97] width 54 height 11
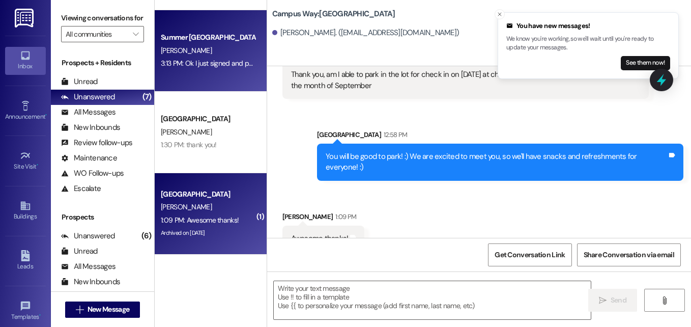
scroll to position [0, 0]
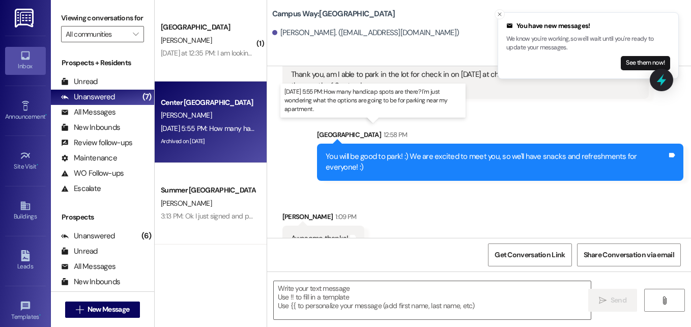
click at [210, 124] on div "Aug 14, 2025 at 5:55 PM: How many handicap spots are there? I'm just wondering …" at bounding box center [364, 128] width 406 height 9
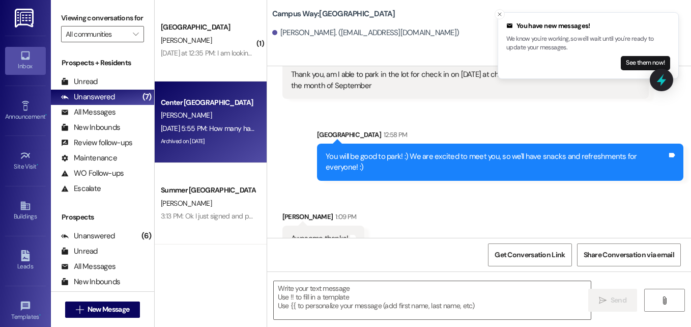
click at [197, 61] on div "Campus Way Prospect C. Ramirez Yesterday at 12:35 PM: I am looking for two cont…" at bounding box center [211, 40] width 112 height 81
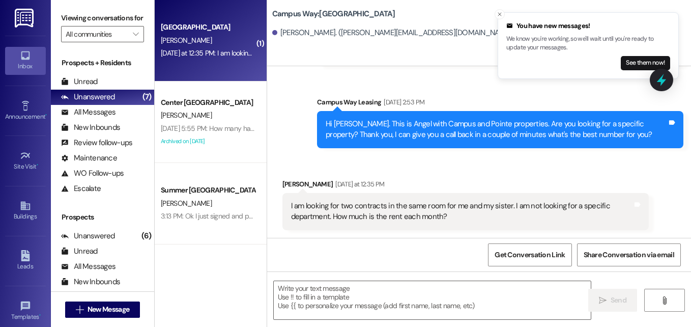
scroll to position [154, 0]
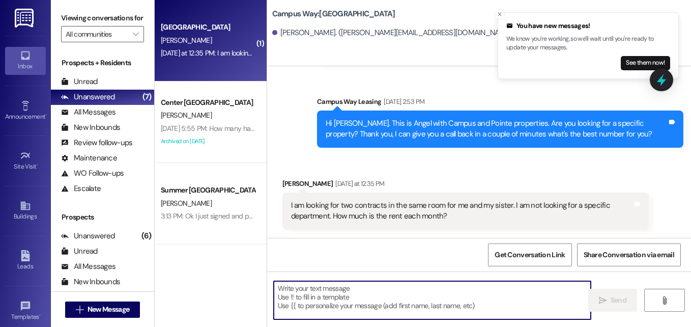
click at [395, 295] on textarea at bounding box center [432, 300] width 317 height 38
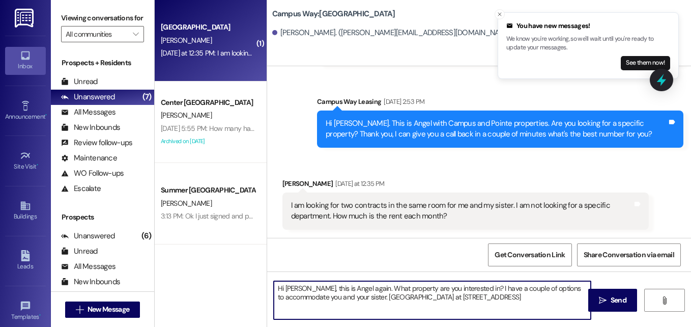
drag, startPoint x: 369, startPoint y: 285, endPoint x: 566, endPoint y: 286, distance: 196.8
click at [566, 286] on textarea "Hi Columba, this is Angel again. What property are you interested in? I have a …" at bounding box center [432, 300] width 317 height 38
click at [505, 295] on textarea "Hi Columba, this is Angel Aquino with East Pointe, I think this property would …" at bounding box center [432, 300] width 317 height 38
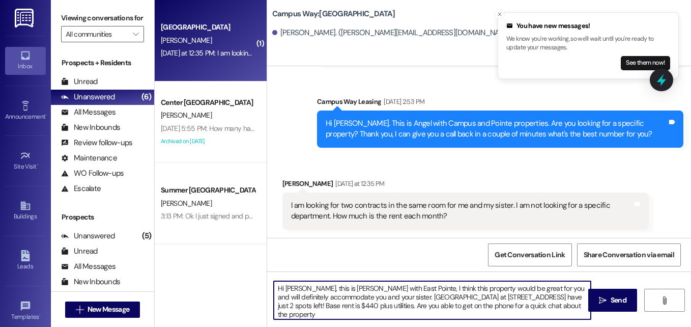
type textarea "Hi [PERSON_NAME], this is [PERSON_NAME] with East Pointe, I think this property…"
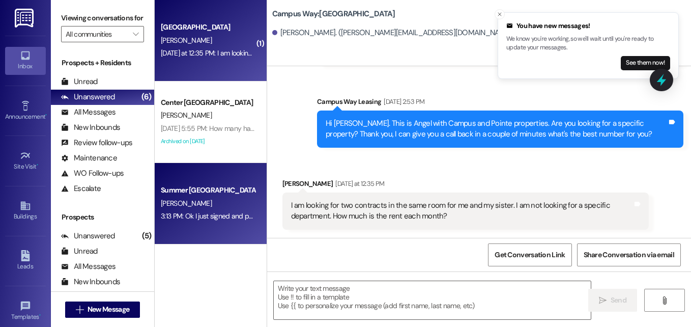
click at [211, 208] on div "[PERSON_NAME]" at bounding box center [208, 203] width 96 height 13
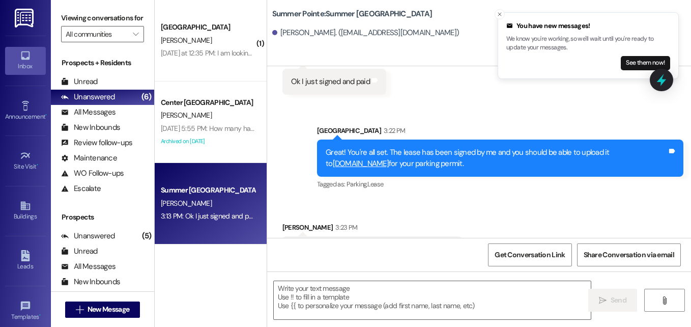
scroll to position [2579, 0]
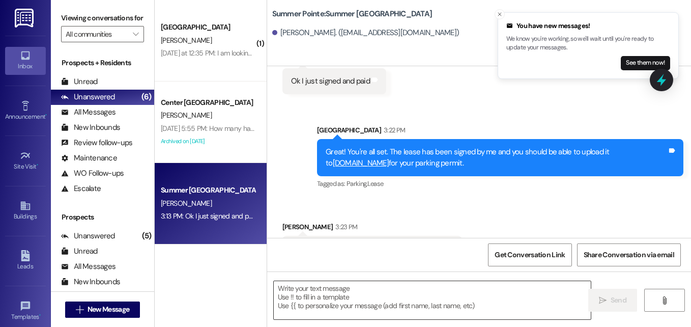
click at [362, 280] on div at bounding box center [432, 299] width 318 height 39
click at [357, 300] on textarea at bounding box center [432, 300] width 317 height 38
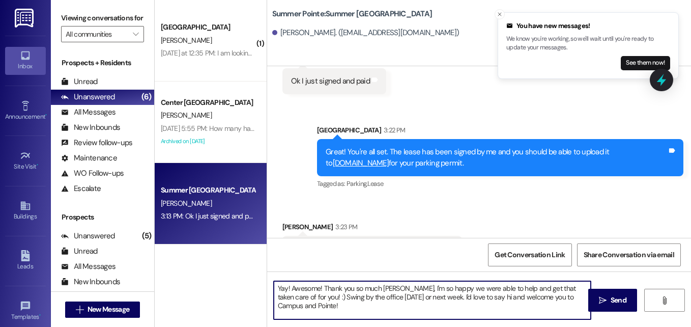
type textarea "Yay! Awesome! Thank you so much [PERSON_NAME], I'm so happy we were able to hel…"
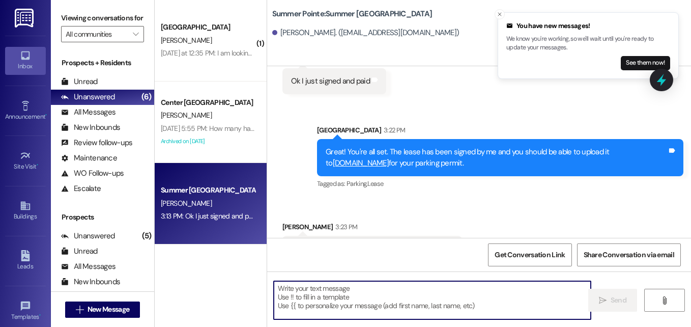
scroll to position [2578, 0]
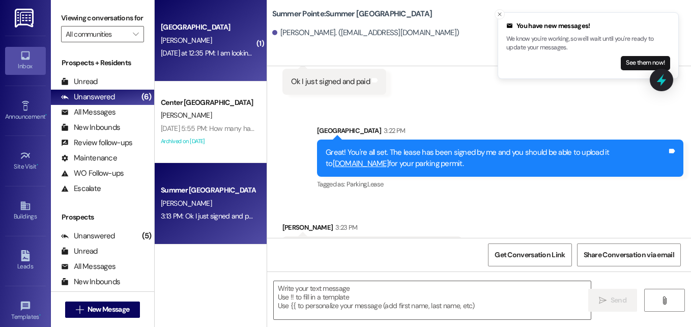
click at [190, 45] on div "[PERSON_NAME]" at bounding box center [208, 40] width 96 height 13
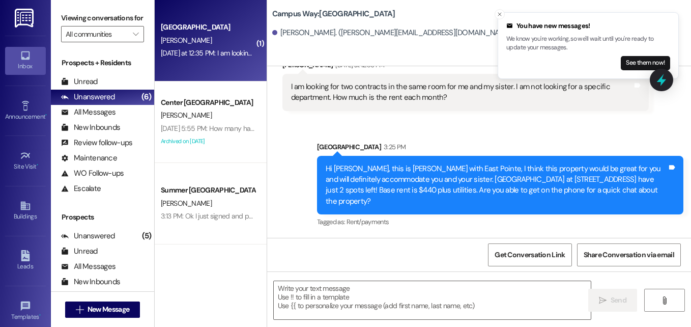
scroll to position [261, 0]
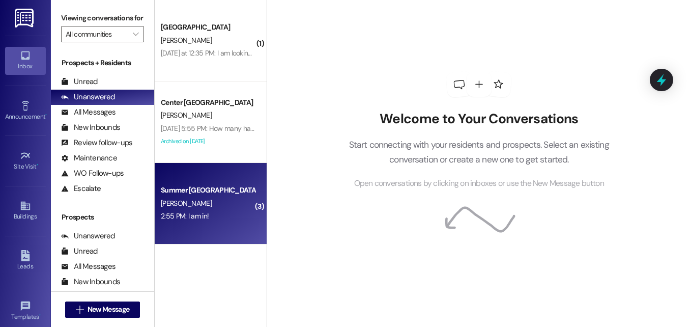
click at [193, 187] on div "Summer [GEOGRAPHIC_DATA]" at bounding box center [208, 190] width 94 height 11
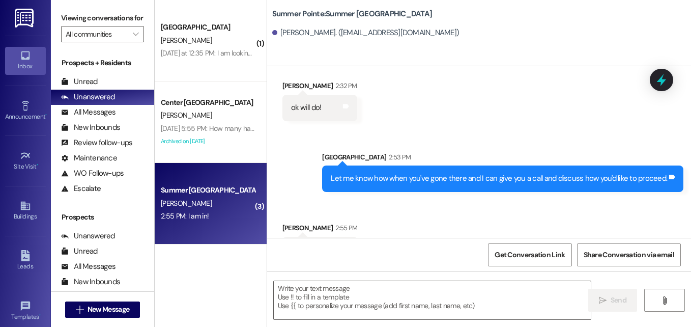
scroll to position [2254, 0]
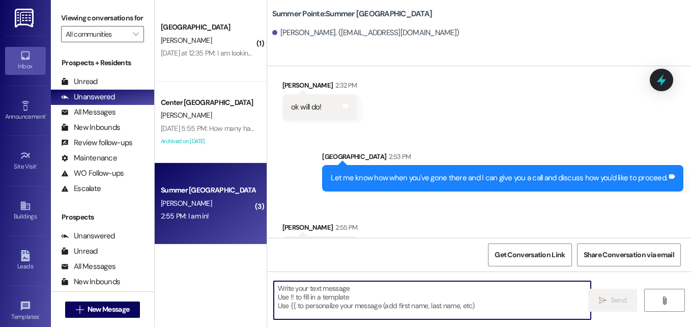
click at [348, 283] on textarea at bounding box center [432, 300] width 317 height 38
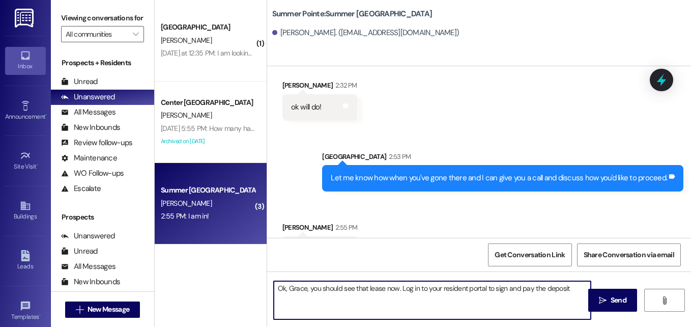
type textarea "Ok, Grace, you should see that lease now. Log in to your resident portal to sig…"
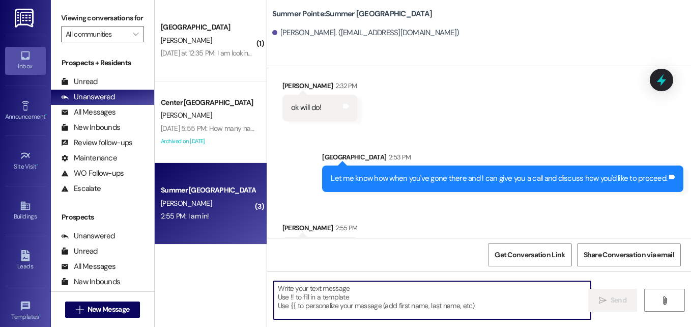
scroll to position [2325, 0]
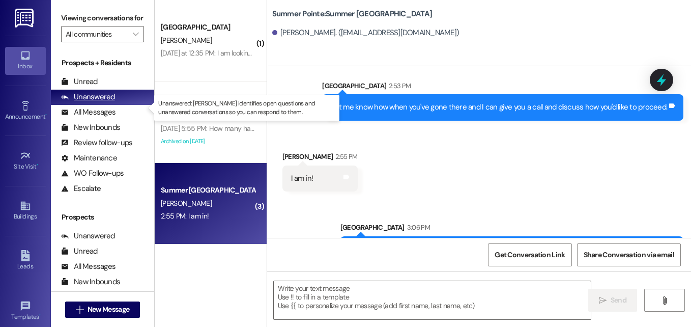
click at [96, 102] on div "Unanswered" at bounding box center [88, 97] width 54 height 11
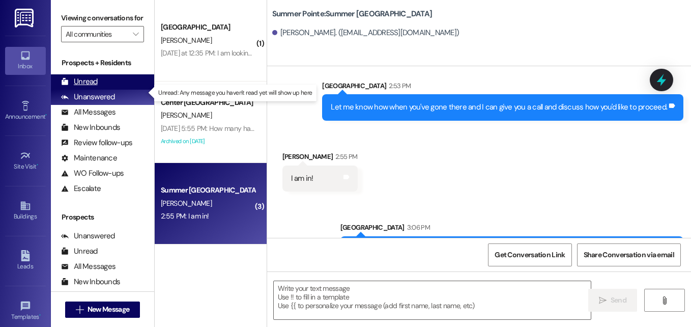
click at [86, 87] on div "Unread" at bounding box center [79, 81] width 37 height 11
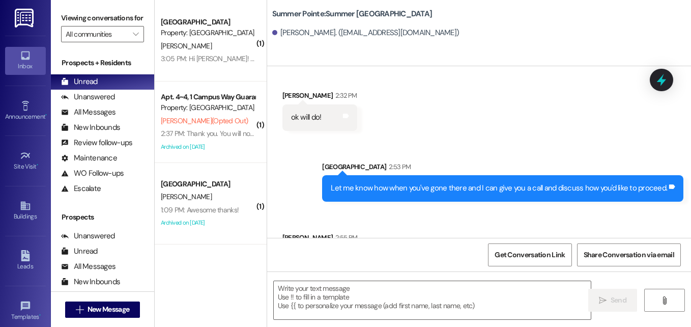
scroll to position [2254, 0]
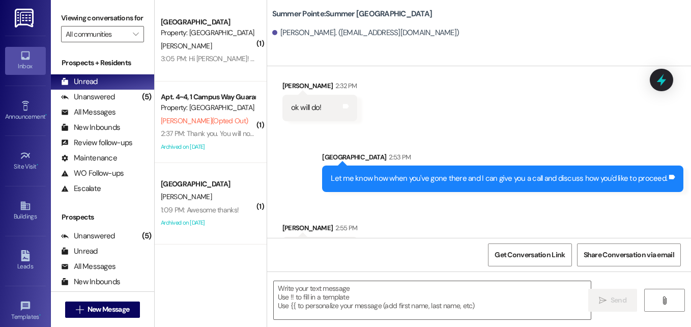
click at [220, 33] on div "Property: [GEOGRAPHIC_DATA]" at bounding box center [208, 32] width 94 height 11
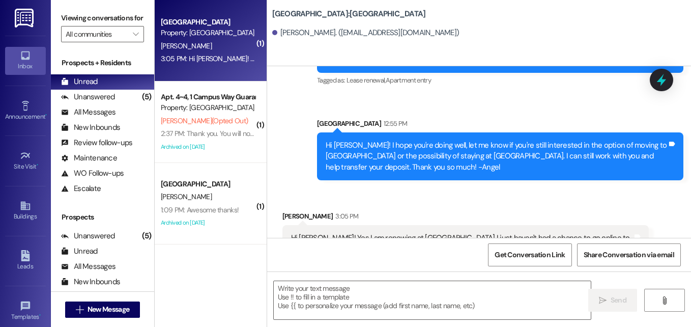
scroll to position [5596, 0]
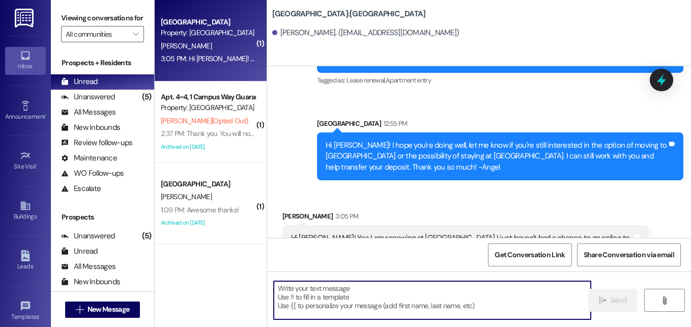
click at [403, 294] on textarea at bounding box center [432, 300] width 317 height 38
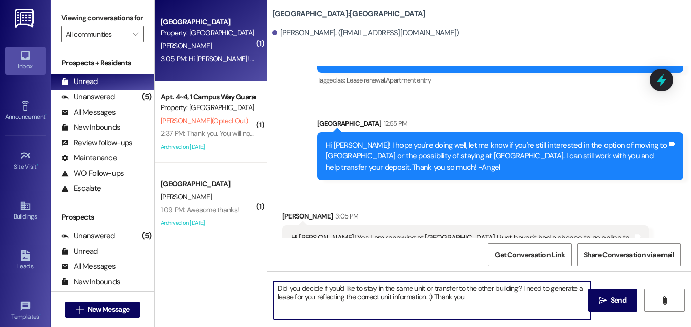
type textarea "Did you decide if you'd like to stay in the same unit or transfer to the other …"
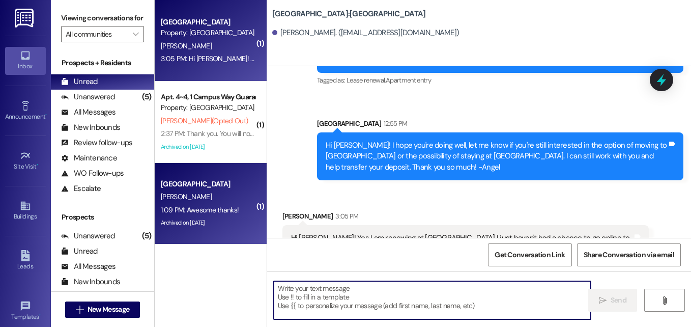
scroll to position [5678, 0]
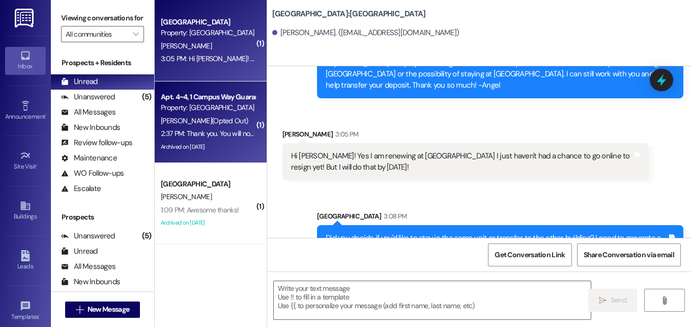
drag, startPoint x: 222, startPoint y: 126, endPoint x: 210, endPoint y: 120, distance: 13.4
click at [210, 120] on span "[PERSON_NAME] (Opted Out)" at bounding box center [204, 120] width 87 height 9
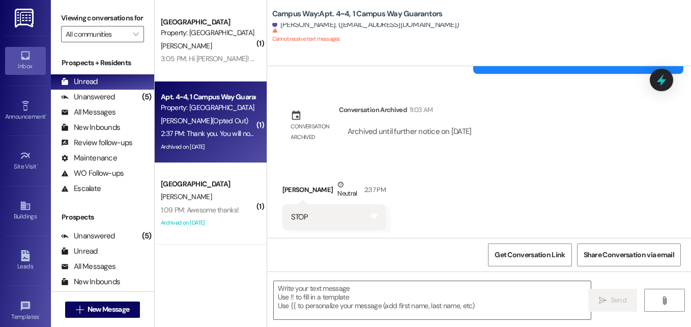
scroll to position [757, 0]
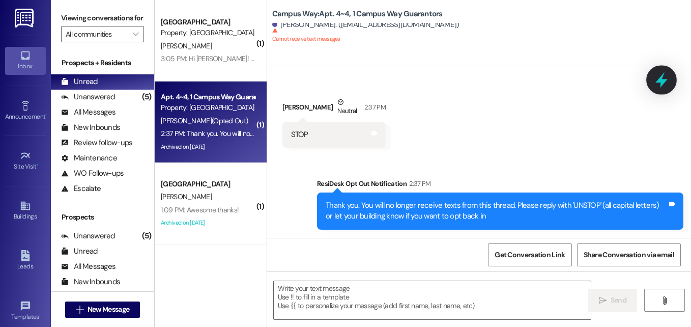
click at [662, 77] on icon at bounding box center [661, 80] width 12 height 16
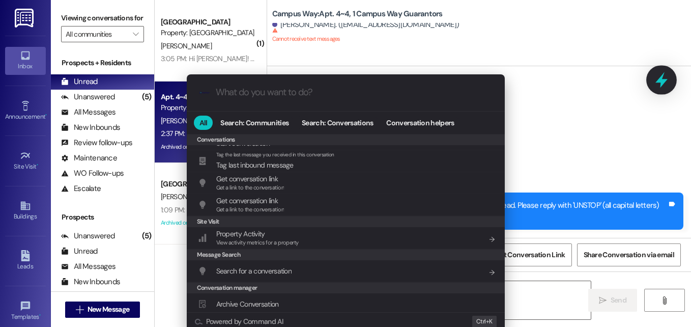
scroll to position [443, 0]
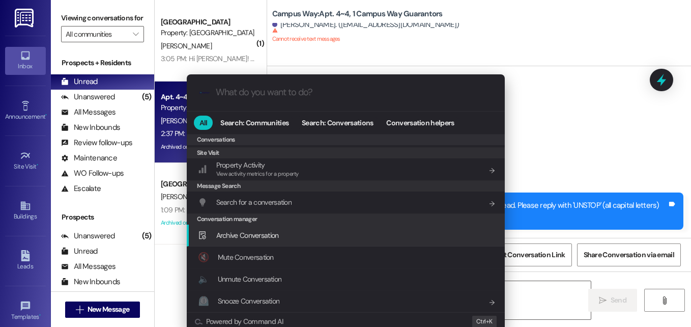
click at [243, 237] on span "Archive Conversation" at bounding box center [247, 234] width 63 height 9
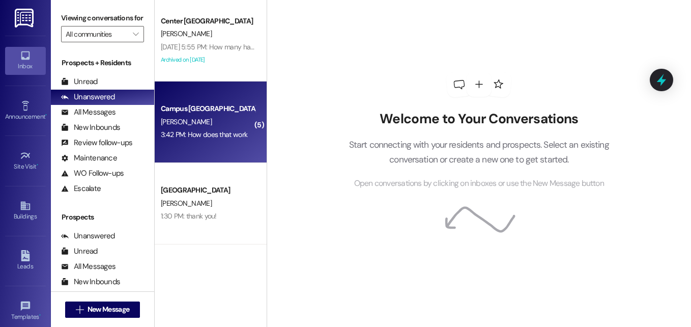
click at [196, 124] on div "[PERSON_NAME]" at bounding box center [208, 121] width 96 height 13
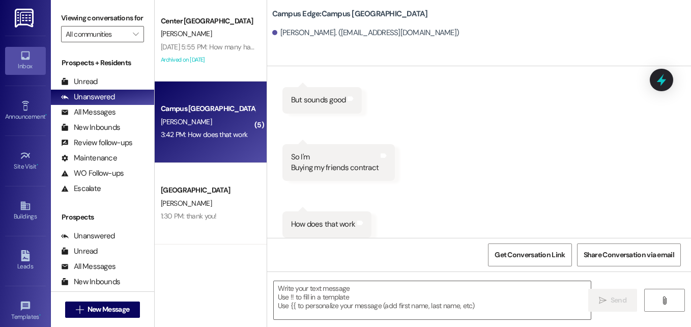
scroll to position [541, 0]
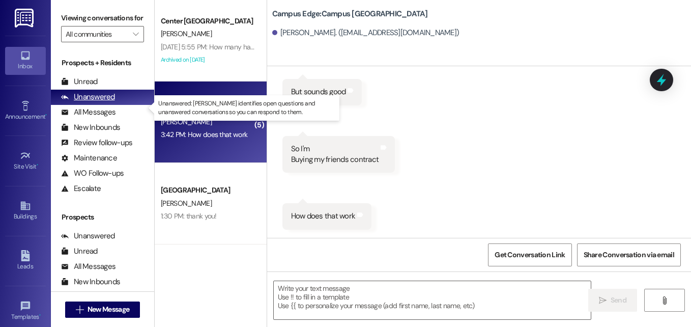
click at [95, 102] on div "Unanswered" at bounding box center [88, 97] width 54 height 11
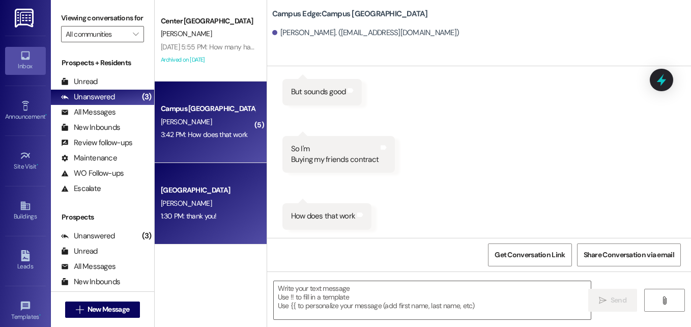
click at [178, 183] on div "[GEOGRAPHIC_DATA] [PERSON_NAME] 1:30 PM: thank you! 1:30 PM: thank you!" at bounding box center [211, 203] width 112 height 81
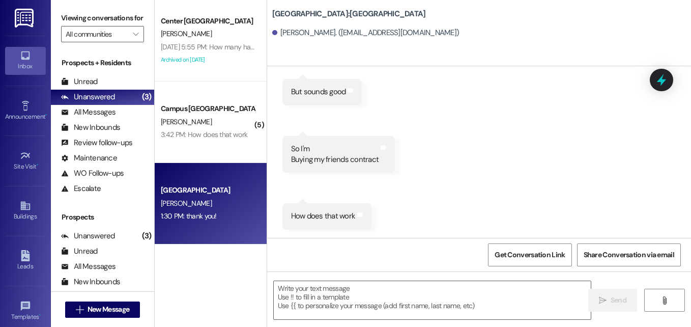
scroll to position [112, 0]
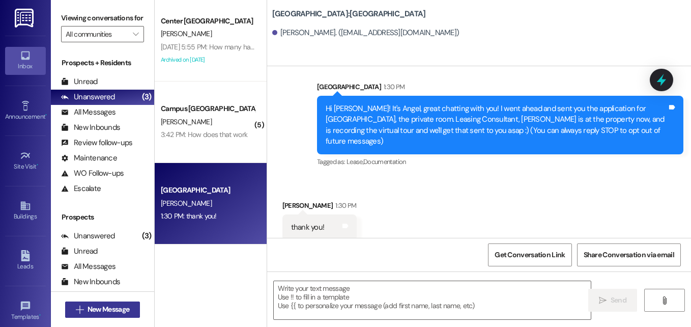
click at [116, 310] on span "New Message" at bounding box center [108, 309] width 42 height 11
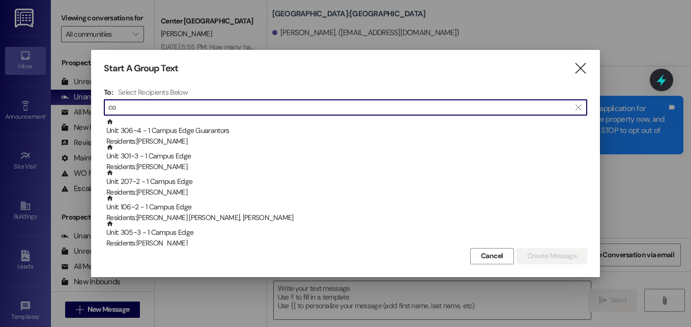
type input "c"
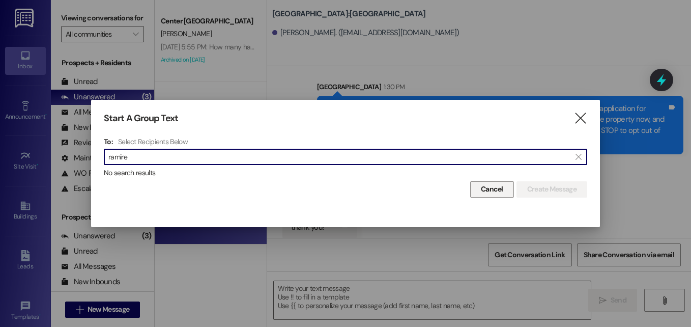
type input "ramire"
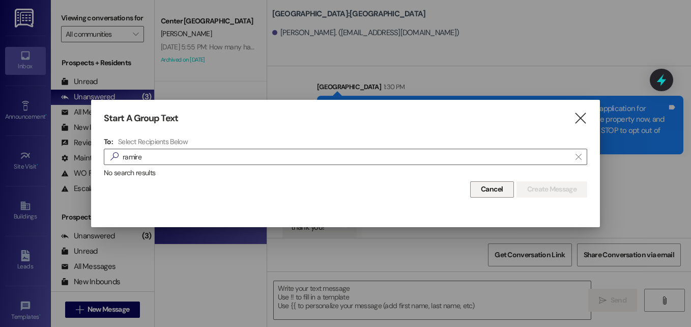
click at [482, 189] on span "Cancel" at bounding box center [492, 189] width 22 height 11
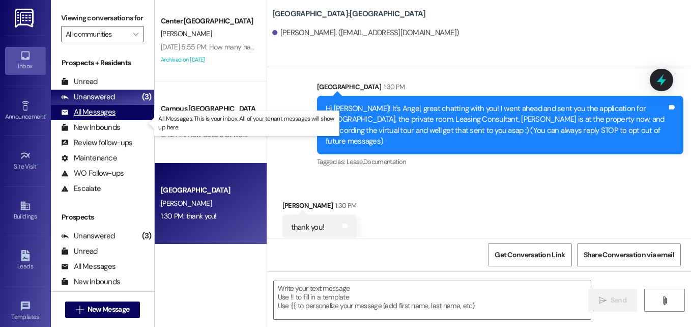
drag, startPoint x: 81, startPoint y: 125, endPoint x: 76, endPoint y: 123, distance: 5.7
click at [76, 117] on div "All Messages" at bounding box center [88, 112] width 54 height 11
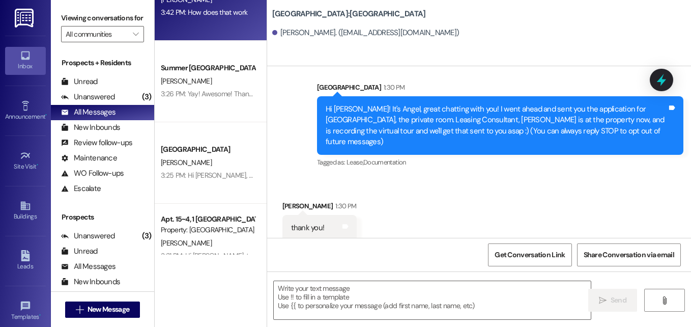
scroll to position [41, 0]
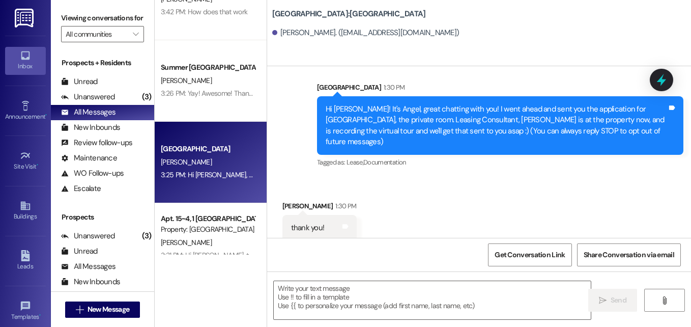
click at [215, 156] on div "[PERSON_NAME]" at bounding box center [208, 162] width 96 height 13
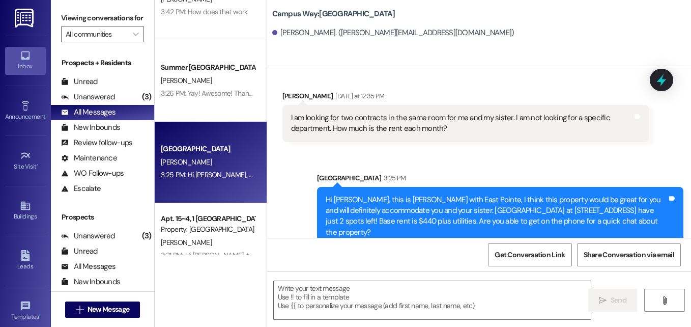
scroll to position [261, 0]
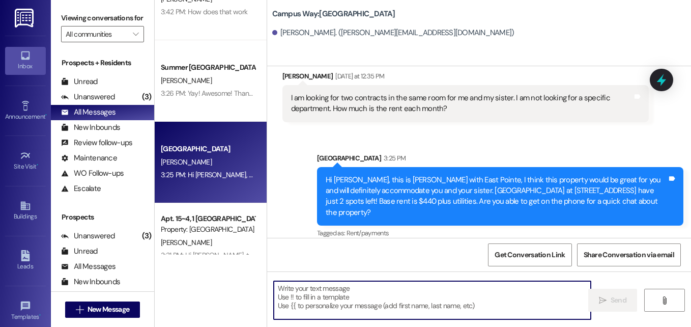
click at [335, 290] on textarea at bounding box center [432, 300] width 317 height 38
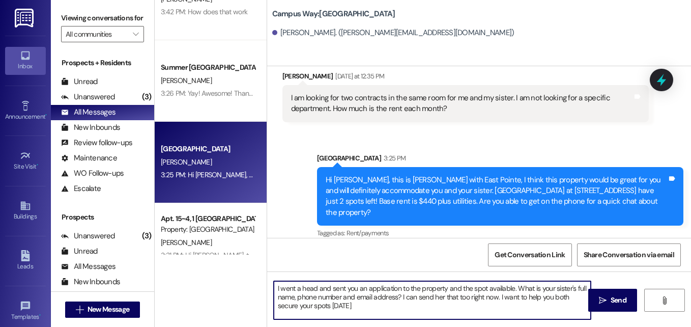
type textarea "I went a head and sent you an application to the property and the spot availabl…"
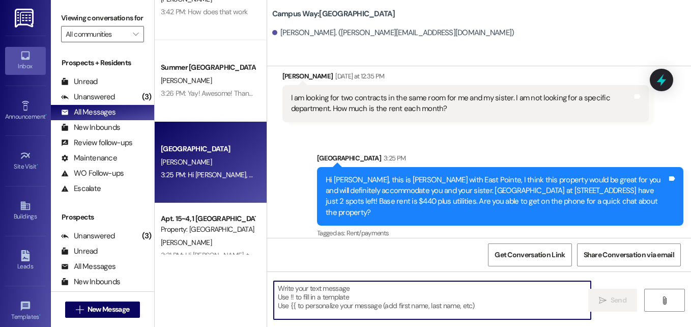
scroll to position [153, 0]
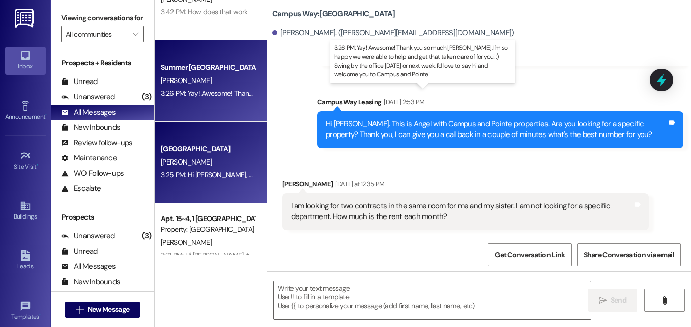
click at [216, 95] on div "3:26 PM: Yay! Awesome! Thank you so much [PERSON_NAME], I'm so happy we were ab…" at bounding box center [503, 92] width 684 height 9
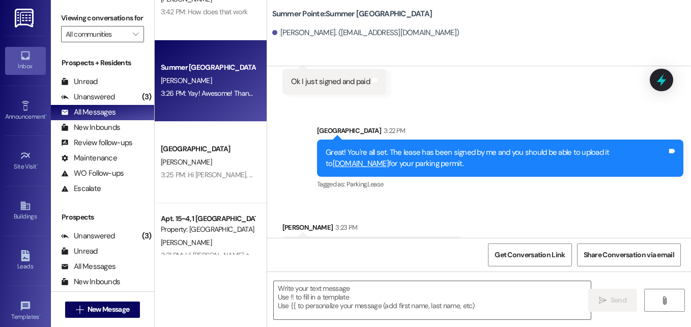
scroll to position [2660, 0]
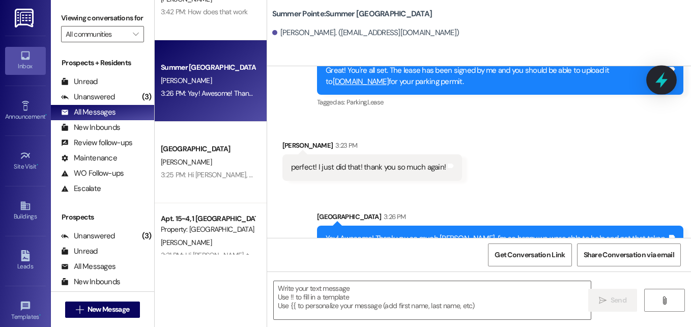
click at [664, 78] on icon at bounding box center [661, 79] width 17 height 17
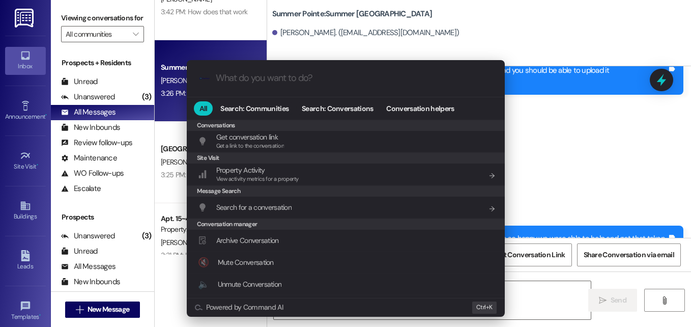
scroll to position [443, 0]
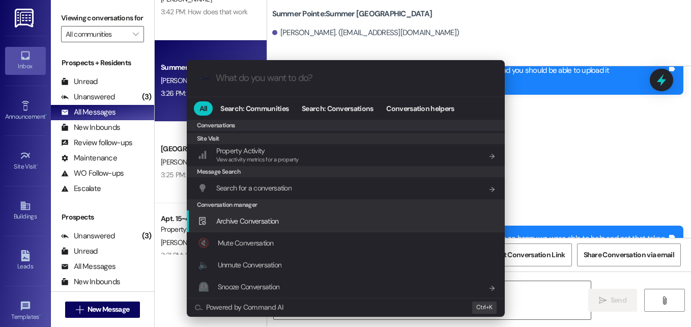
click at [262, 225] on span "Archive Conversation" at bounding box center [247, 220] width 63 height 9
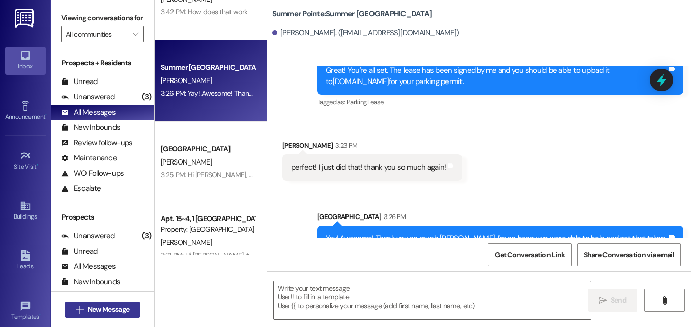
click at [123, 302] on button " New Message" at bounding box center [102, 309] width 75 height 16
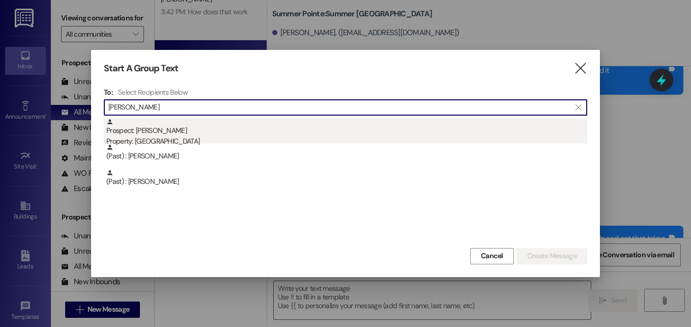
type input "[PERSON_NAME]"
click at [156, 133] on div "Prospect: [PERSON_NAME] Property: Center Pointe" at bounding box center [346, 132] width 481 height 29
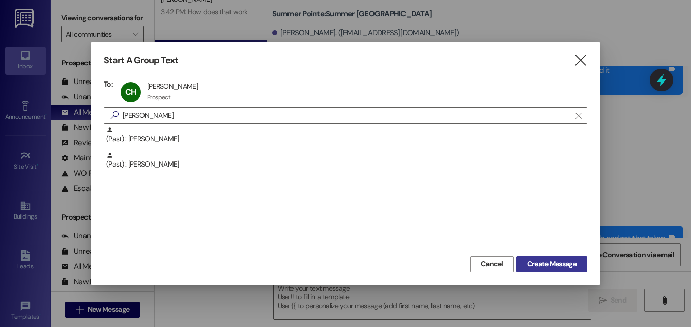
click at [539, 265] on span "Create Message" at bounding box center [551, 263] width 49 height 11
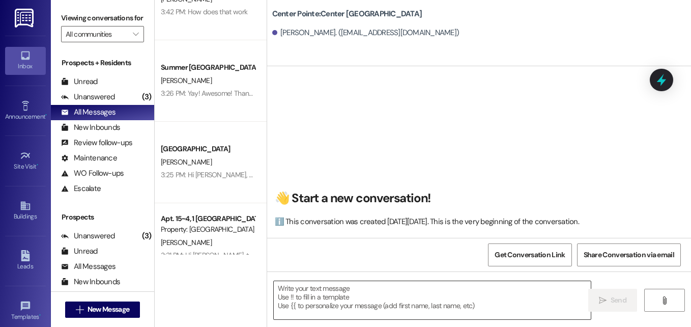
scroll to position [1, 0]
click at [447, 303] on textarea at bounding box center [432, 300] width 317 height 38
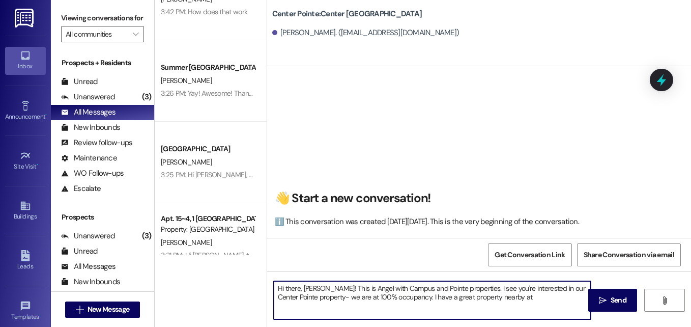
paste textarea "[STREET_ADDRESS]"
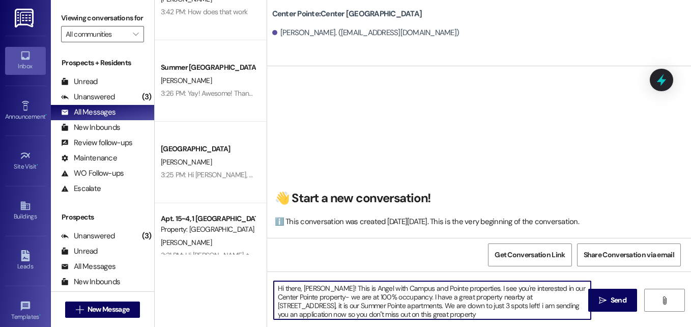
paste textarea "[URL][DOMAIN_NAME]"
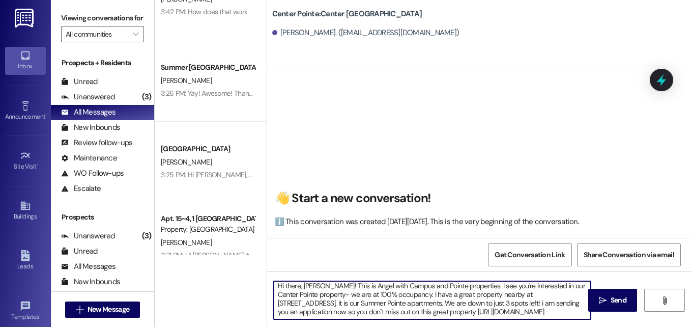
scroll to position [17, 0]
type textarea "Hi there, [PERSON_NAME]! This is Angel with Campus and Pointe properties. I see…"
click at [606, 292] on button " Send" at bounding box center [612, 299] width 49 height 23
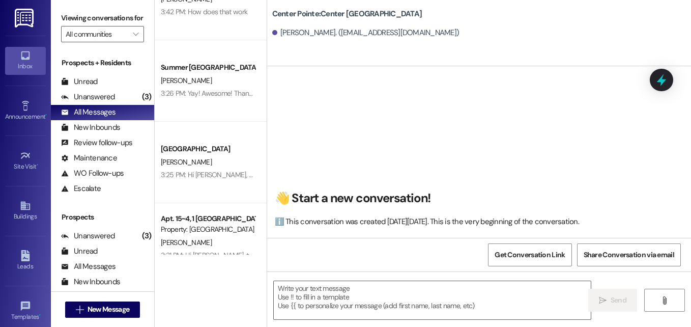
scroll to position [0, 0]
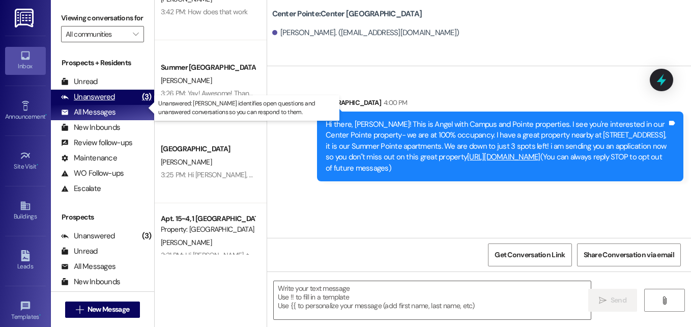
click at [94, 102] on div "Unanswered" at bounding box center [88, 97] width 54 height 11
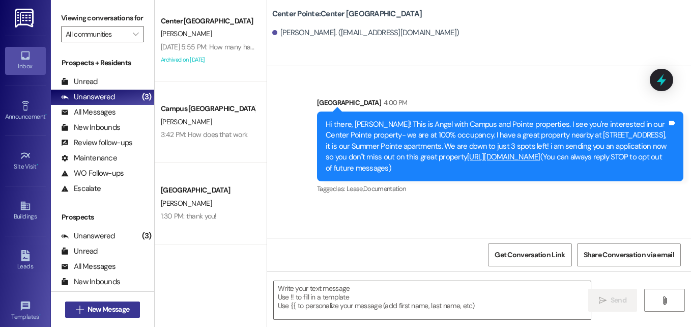
click at [125, 308] on span "New Message" at bounding box center [108, 309] width 42 height 11
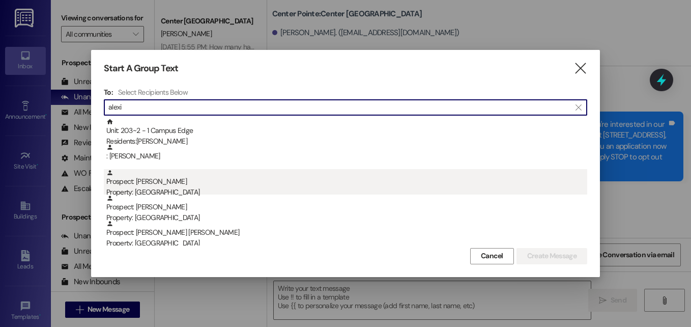
type input "alexi"
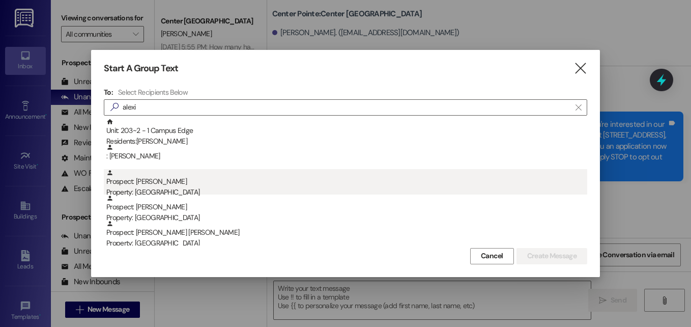
click at [180, 191] on div "Property: [GEOGRAPHIC_DATA]" at bounding box center [346, 192] width 481 height 11
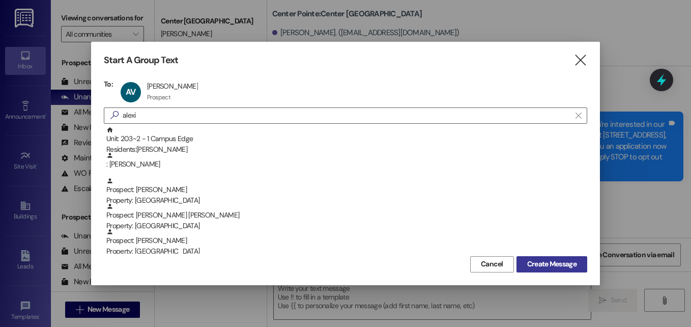
click at [532, 269] on span "Create Message" at bounding box center [551, 263] width 49 height 11
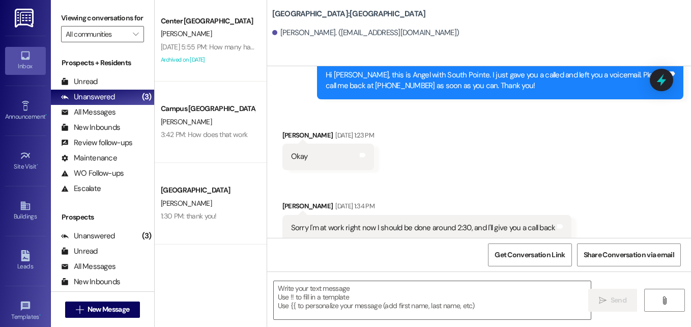
scroll to position [961, 0]
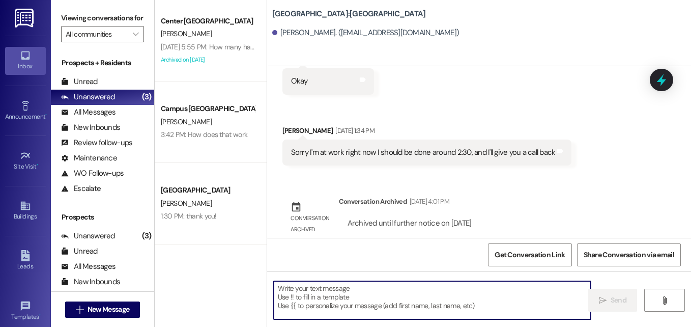
click at [383, 294] on textarea at bounding box center [432, 300] width 317 height 38
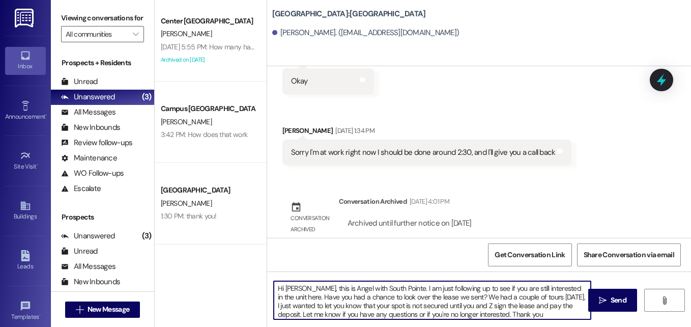
type textarea "Hi [PERSON_NAME], this is Angel with South Pointe. I am just following up to se…"
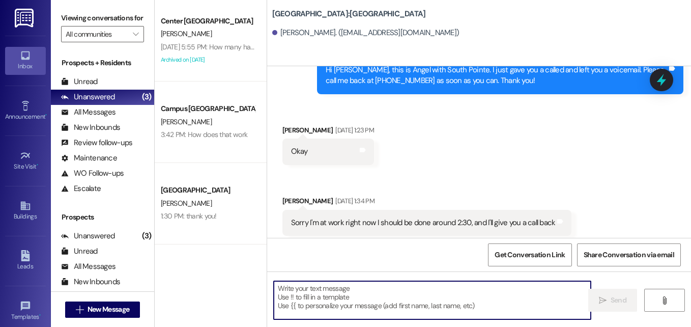
scroll to position [885, 0]
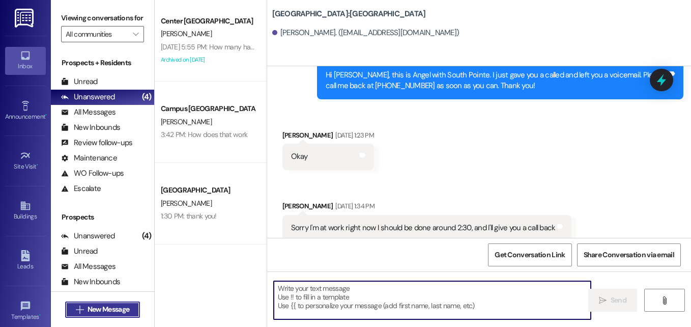
click at [122, 310] on span "New Message" at bounding box center [108, 309] width 42 height 11
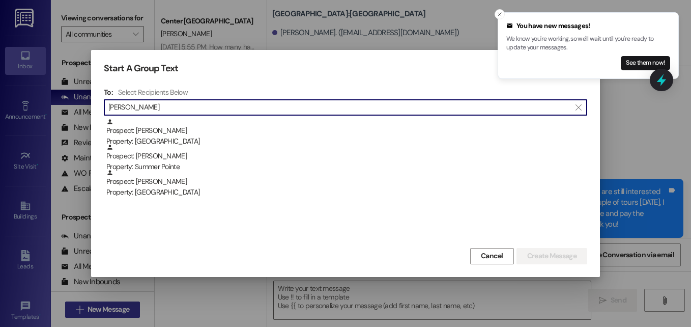
scroll to position [1145, 0]
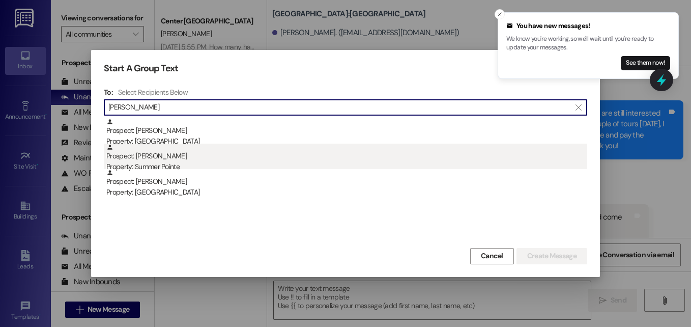
type input "[PERSON_NAME]"
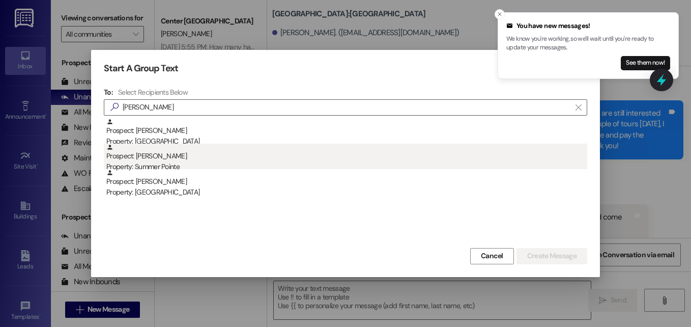
click at [154, 166] on div "Property: Summer Pointe" at bounding box center [346, 166] width 481 height 11
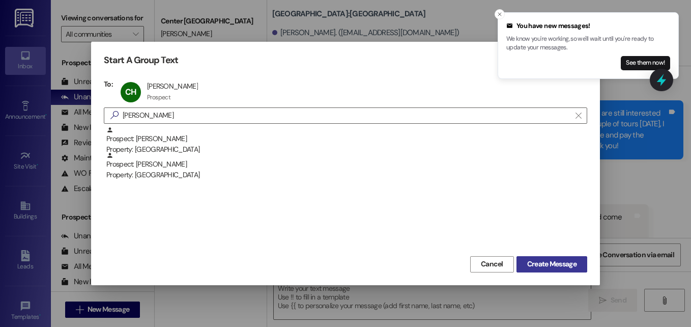
click at [530, 260] on span "Create Message" at bounding box center [551, 263] width 49 height 11
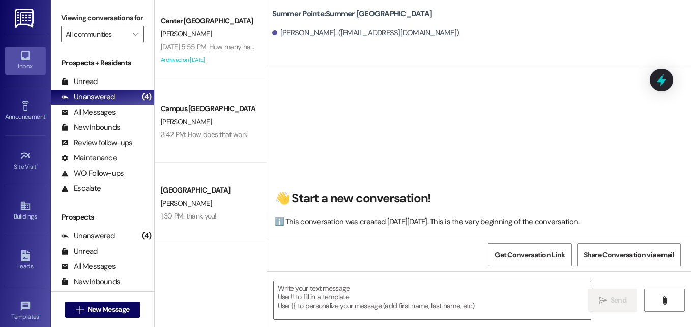
scroll to position [1, 0]
click at [90, 102] on div "Unanswered" at bounding box center [88, 97] width 54 height 11
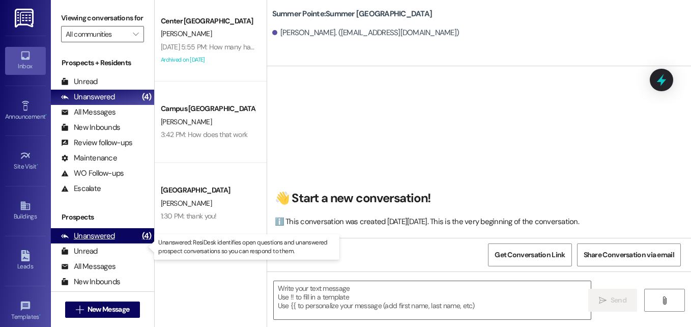
click at [86, 241] on div "Unanswered" at bounding box center [88, 235] width 54 height 11
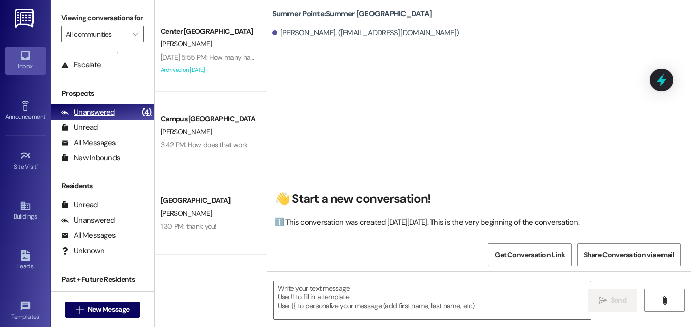
scroll to position [0, 0]
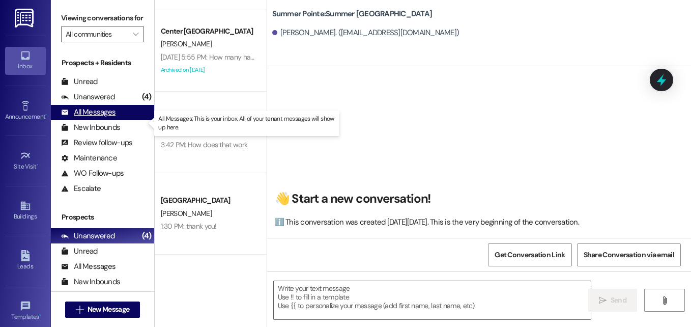
click at [84, 117] on div "All Messages" at bounding box center [88, 112] width 54 height 11
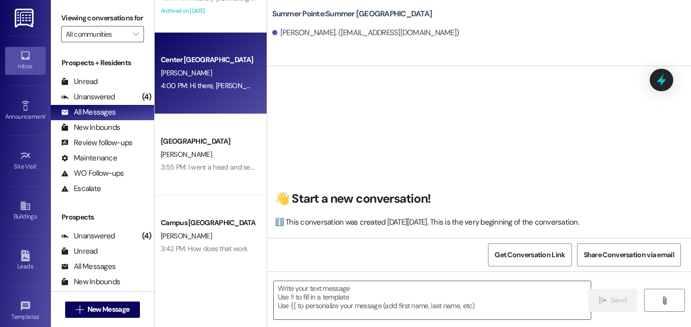
scroll to position [73, 0]
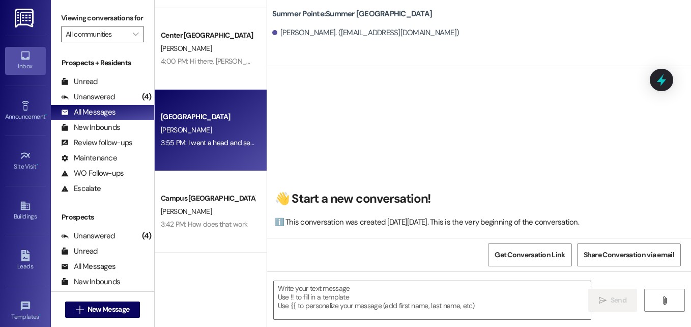
click at [190, 129] on div "[PERSON_NAME]" at bounding box center [208, 130] width 96 height 13
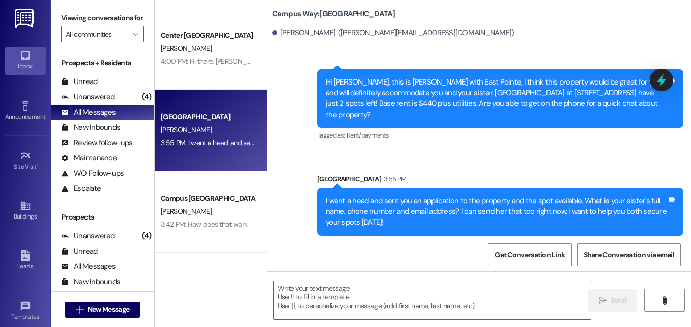
scroll to position [369, 0]
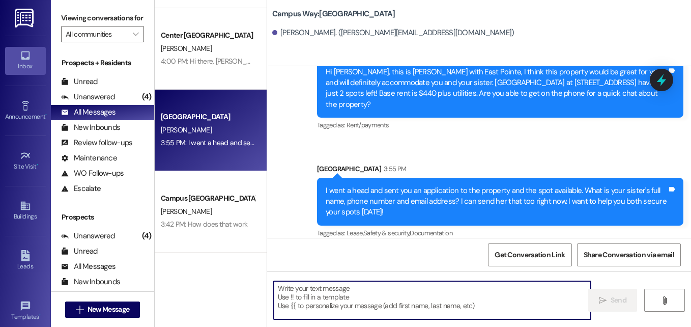
click at [333, 286] on textarea at bounding box center [432, 300] width 317 height 38
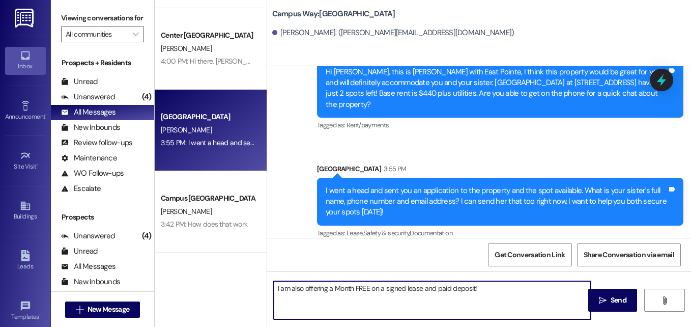
type textarea "I am also offering a Month FREE on a signed lease and paid deposit!"
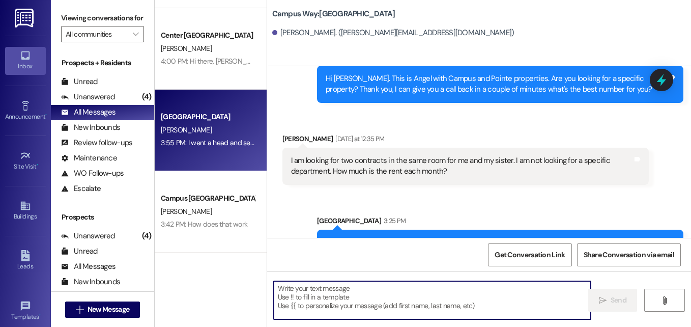
scroll to position [153, 0]
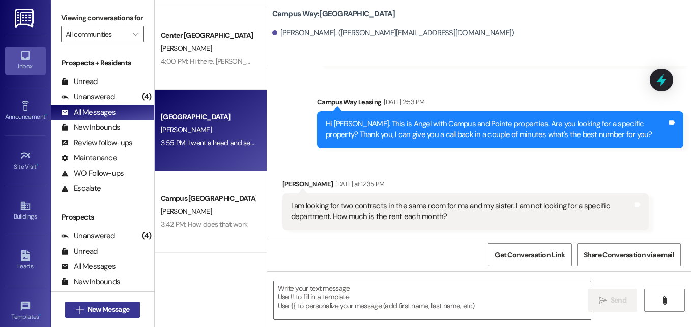
click at [115, 301] on button " New Message" at bounding box center [102, 309] width 75 height 16
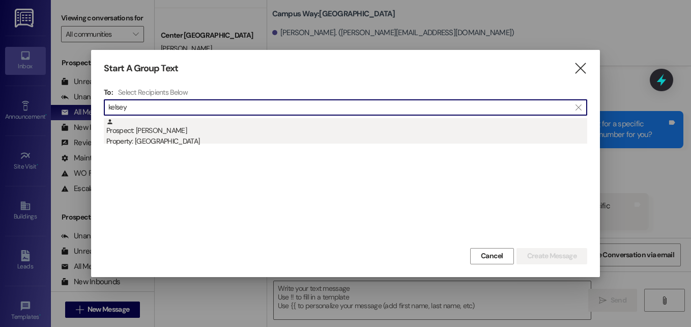
type input "kelsey"
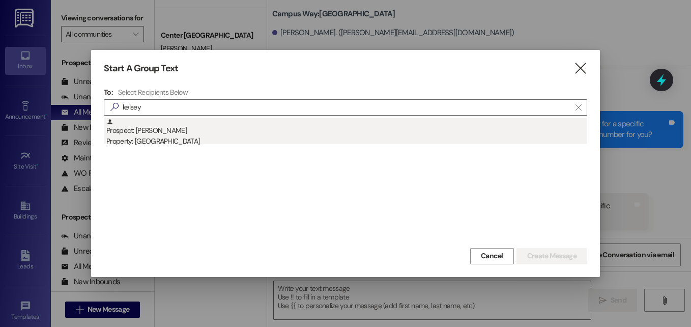
click at [158, 132] on div "Prospect: [PERSON_NAME] Property: Campus Edge" at bounding box center [346, 132] width 481 height 29
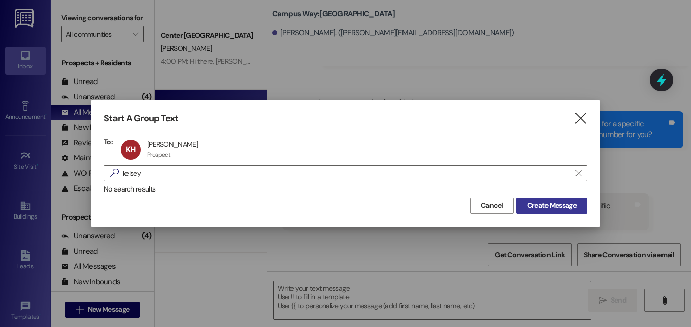
click at [555, 205] on span "Create Message" at bounding box center [551, 205] width 49 height 11
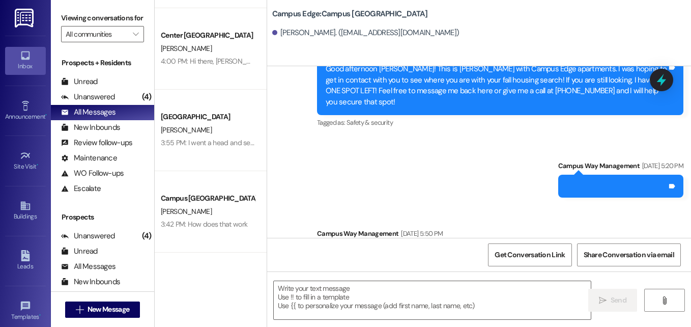
scroll to position [1990, 0]
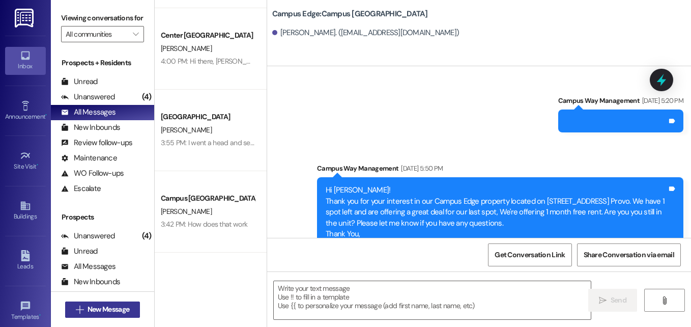
click at [93, 310] on span "New Message" at bounding box center [108, 309] width 42 height 11
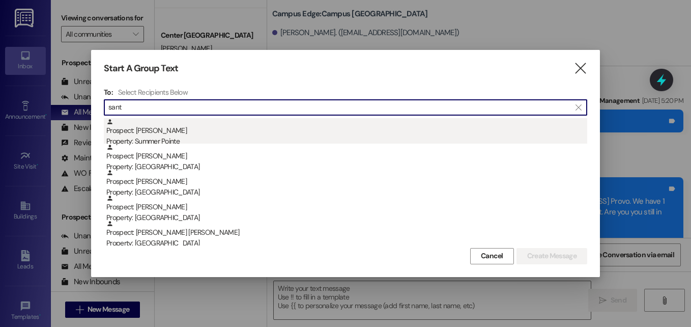
type input "sant"
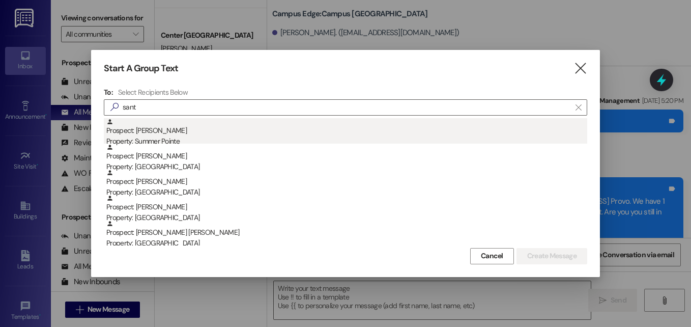
click at [175, 130] on div "Prospect: [PERSON_NAME] Property: Summer Pointe" at bounding box center [346, 132] width 481 height 29
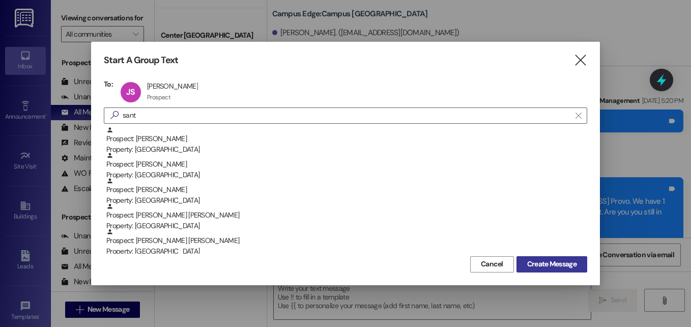
click at [569, 261] on span "Create Message" at bounding box center [551, 263] width 49 height 11
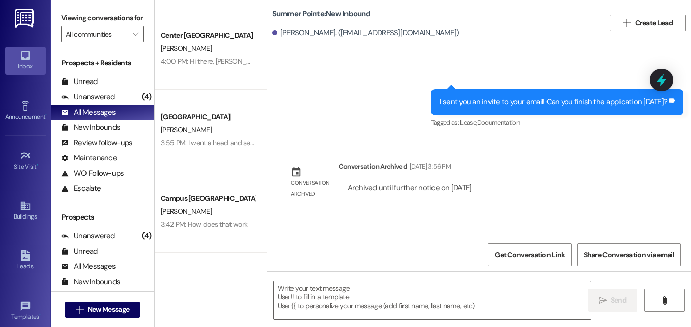
scroll to position [849, 0]
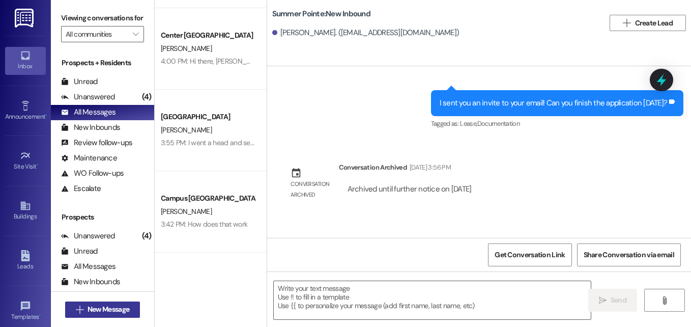
click at [123, 306] on span "New Message" at bounding box center [108, 309] width 42 height 11
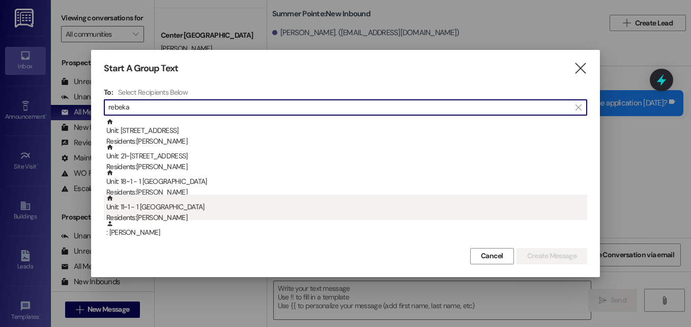
type input "rebeka"
click at [202, 208] on div "Unit: 11~1 - 1 [GEOGRAPHIC_DATA] Residents: [PERSON_NAME]" at bounding box center [346, 208] width 481 height 29
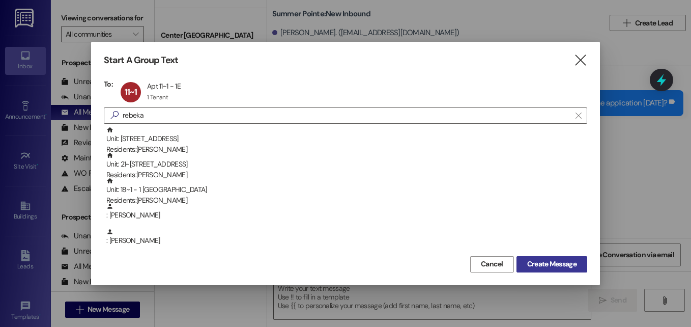
click at [536, 265] on span "Create Message" at bounding box center [551, 263] width 49 height 11
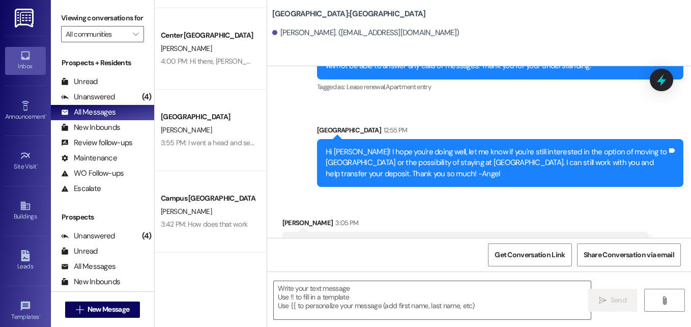
scroll to position [5693, 0]
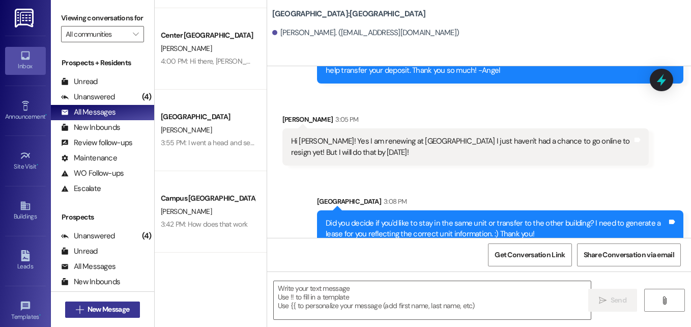
click at [107, 314] on span "New Message" at bounding box center [108, 309] width 42 height 11
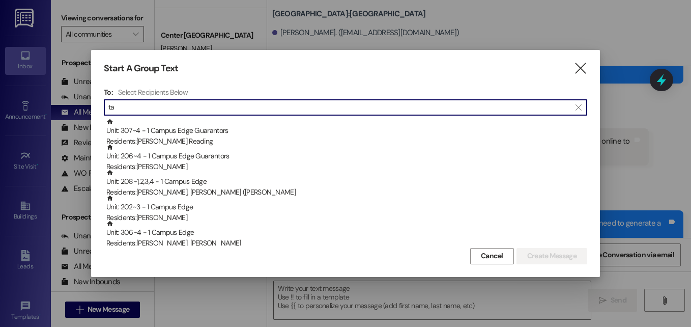
type input "t"
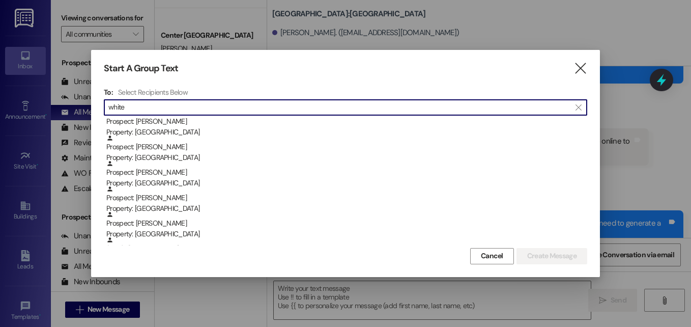
scroll to position [213, 0]
type input "white"
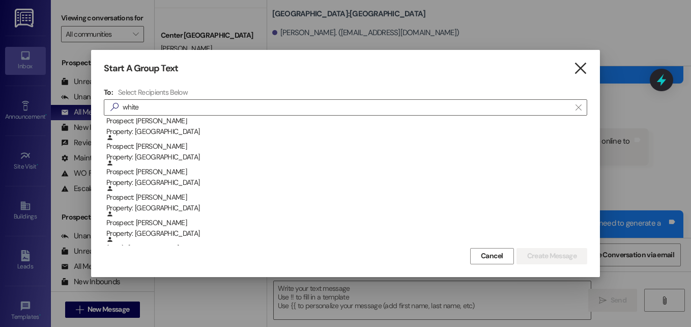
click at [577, 67] on icon "" at bounding box center [580, 68] width 14 height 11
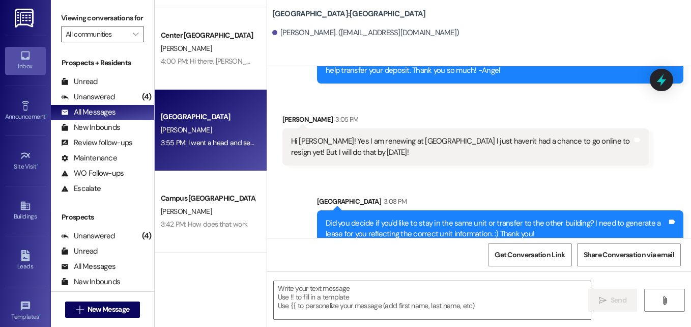
click at [219, 152] on div "Campus Way Prospect [PERSON_NAME] 3:55 PM: I went a head and sent you an applic…" at bounding box center [211, 130] width 112 height 81
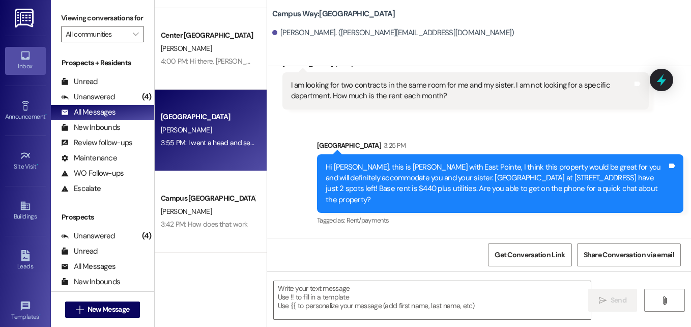
scroll to position [455, 0]
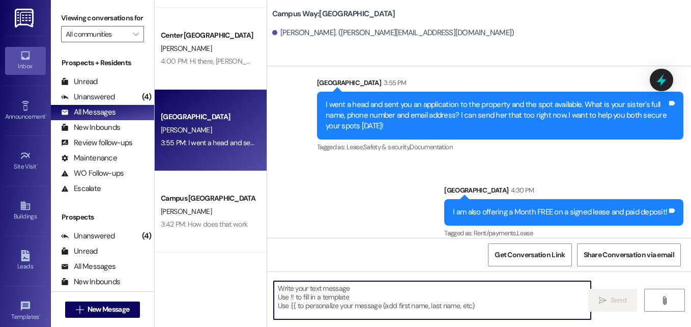
click at [365, 301] on textarea at bounding box center [432, 300] width 317 height 38
click at [119, 308] on span "New Message" at bounding box center [108, 309] width 42 height 11
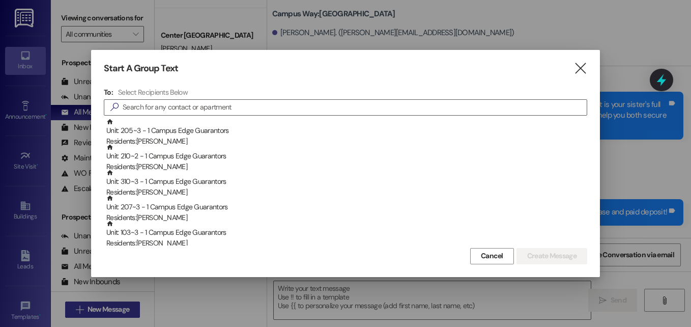
click at [119, 308] on div at bounding box center [345, 163] width 691 height 327
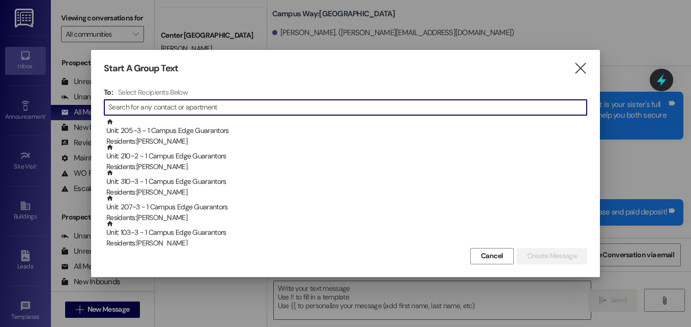
click at [193, 103] on input at bounding box center [347, 107] width 478 height 14
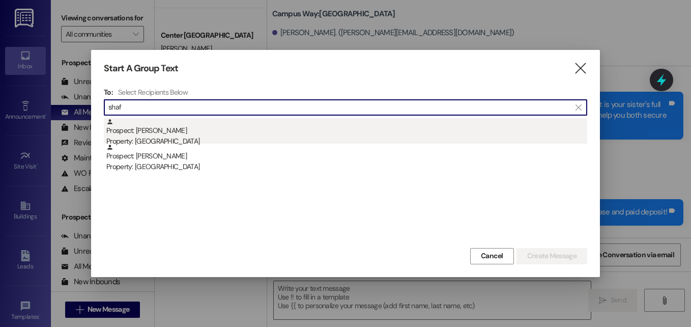
type input "shaf"
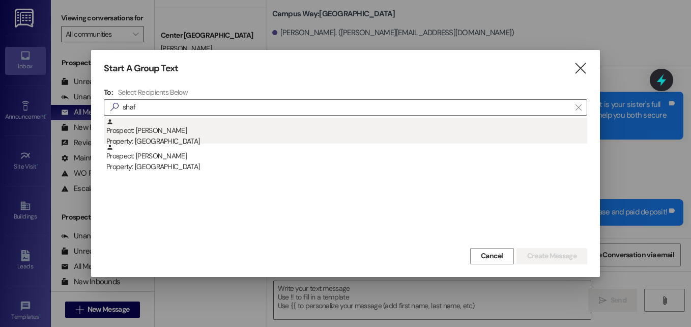
click at [156, 132] on div "Prospect: [PERSON_NAME] Property: [GEOGRAPHIC_DATA]" at bounding box center [346, 132] width 481 height 29
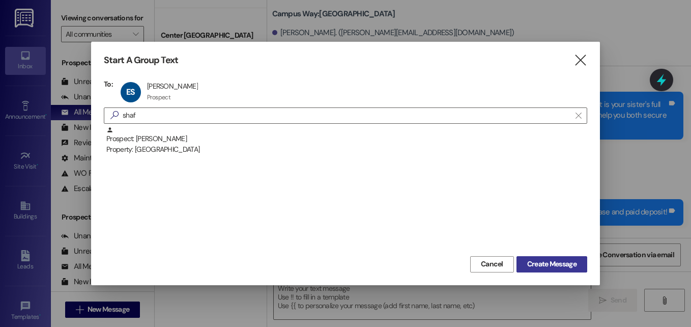
click at [535, 270] on button "Create Message" at bounding box center [551, 264] width 71 height 16
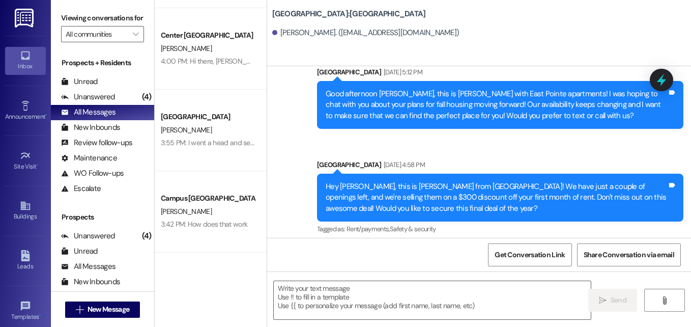
scroll to position [599, 0]
